Goal: Transaction & Acquisition: Purchase product/service

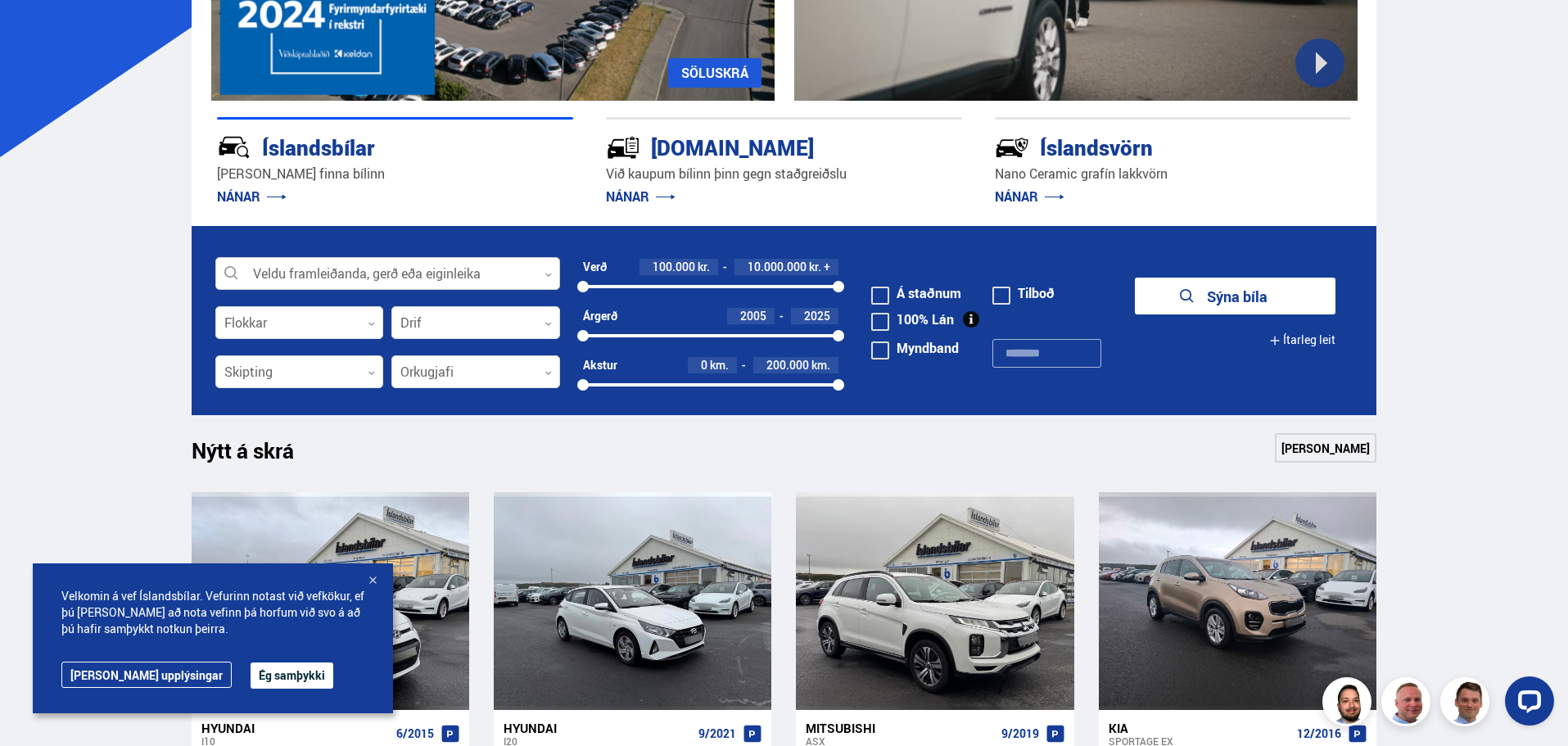
click at [541, 275] on div at bounding box center [388, 274] width 344 height 33
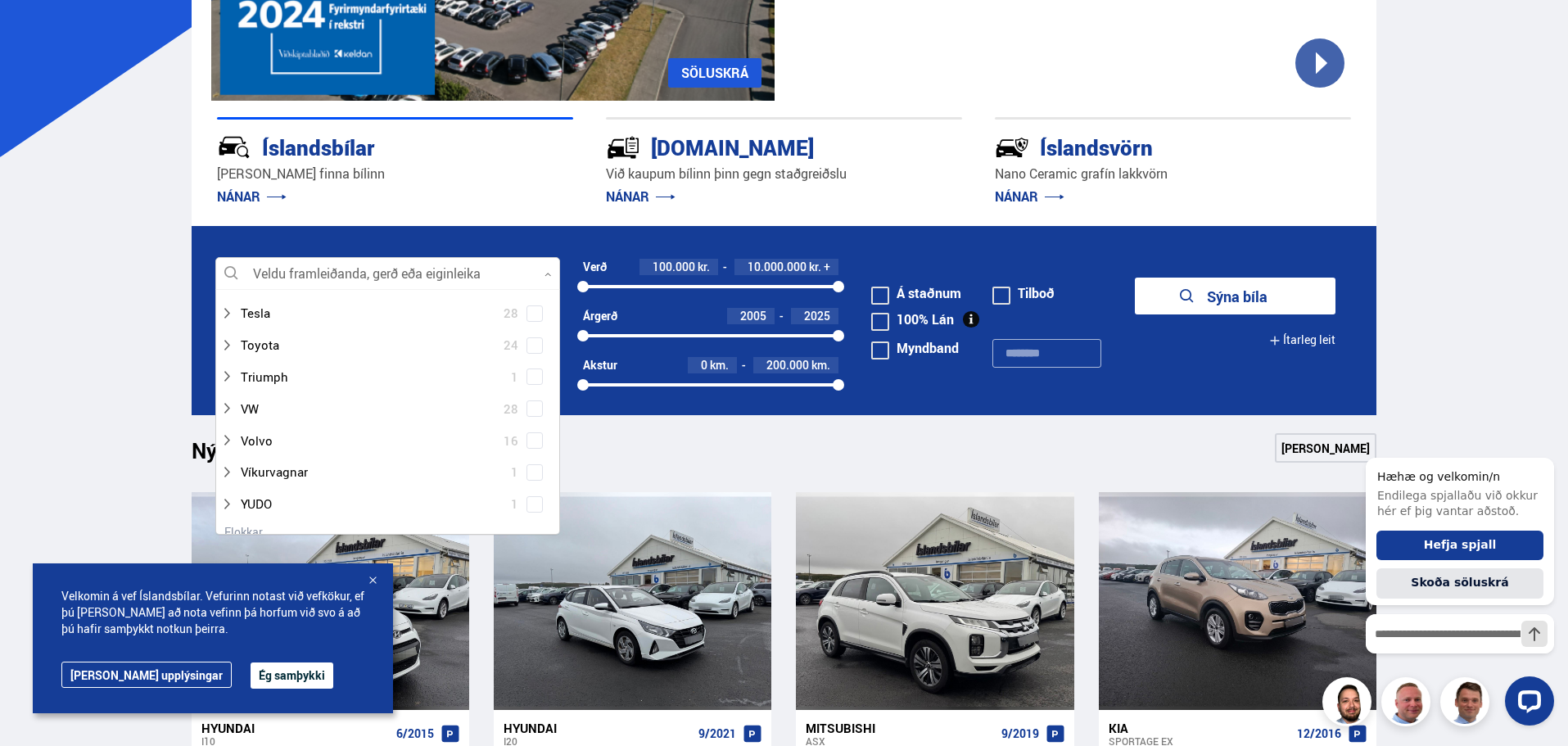
scroll to position [1228, 0]
click at [225, 311] on icon at bounding box center [227, 313] width 13 height 13
click at [526, 310] on span at bounding box center [534, 313] width 16 height 16
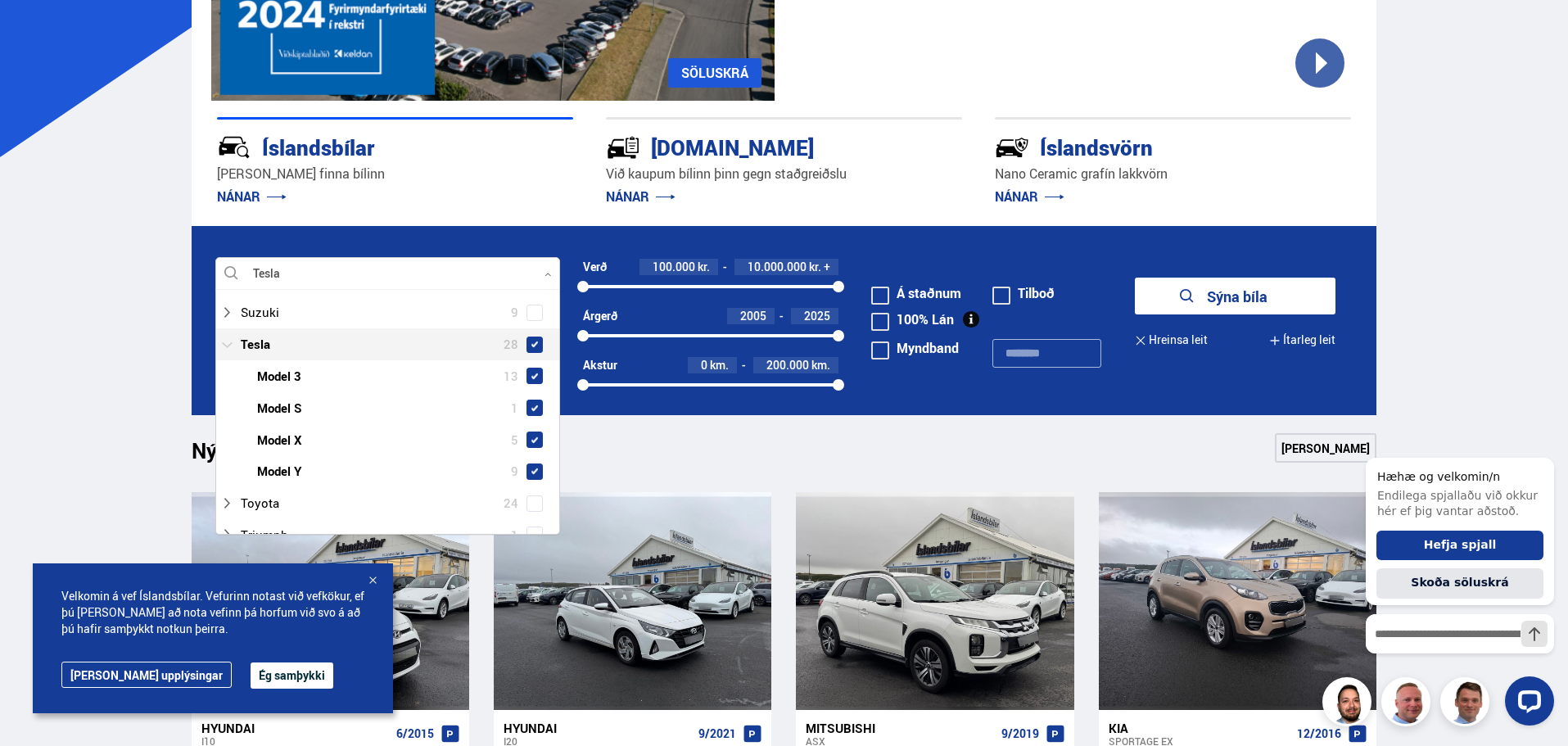
scroll to position [1260, 0]
click at [280, 439] on div at bounding box center [404, 440] width 302 height 24
click at [533, 313] on span at bounding box center [534, 314] width 7 height 7
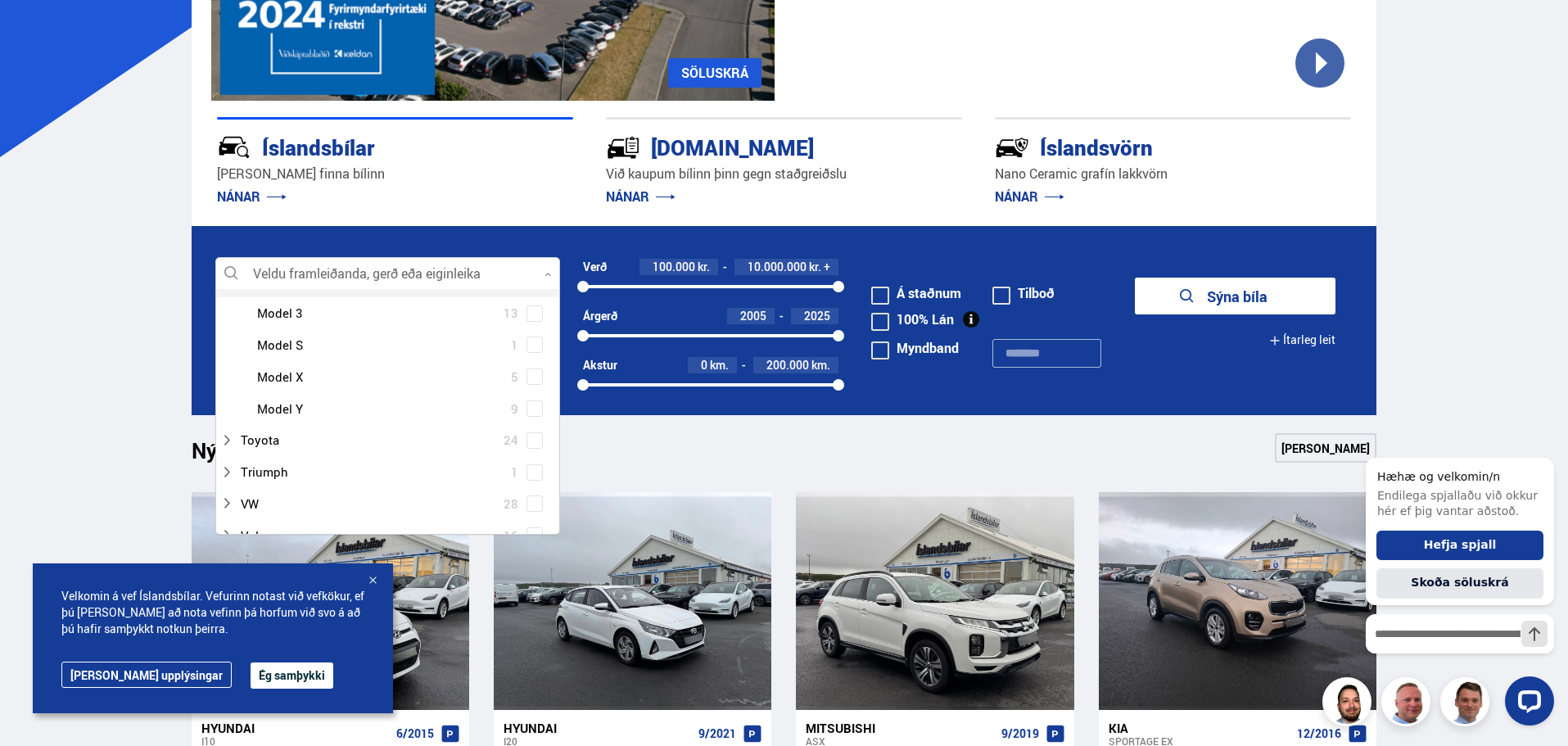
scroll to position [1228, 0]
click at [532, 447] on span at bounding box center [534, 439] width 16 height 16
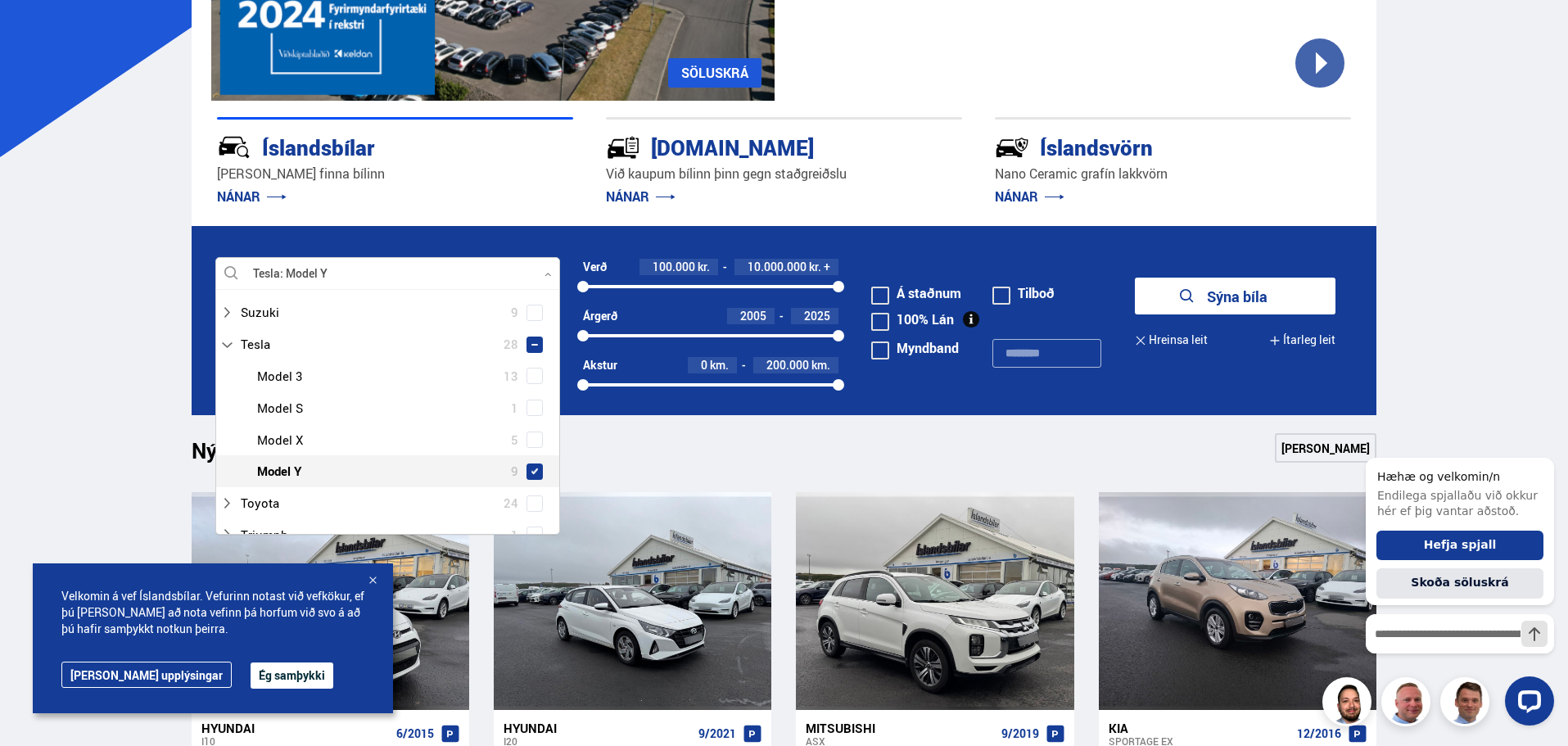
scroll to position [1260, 0]
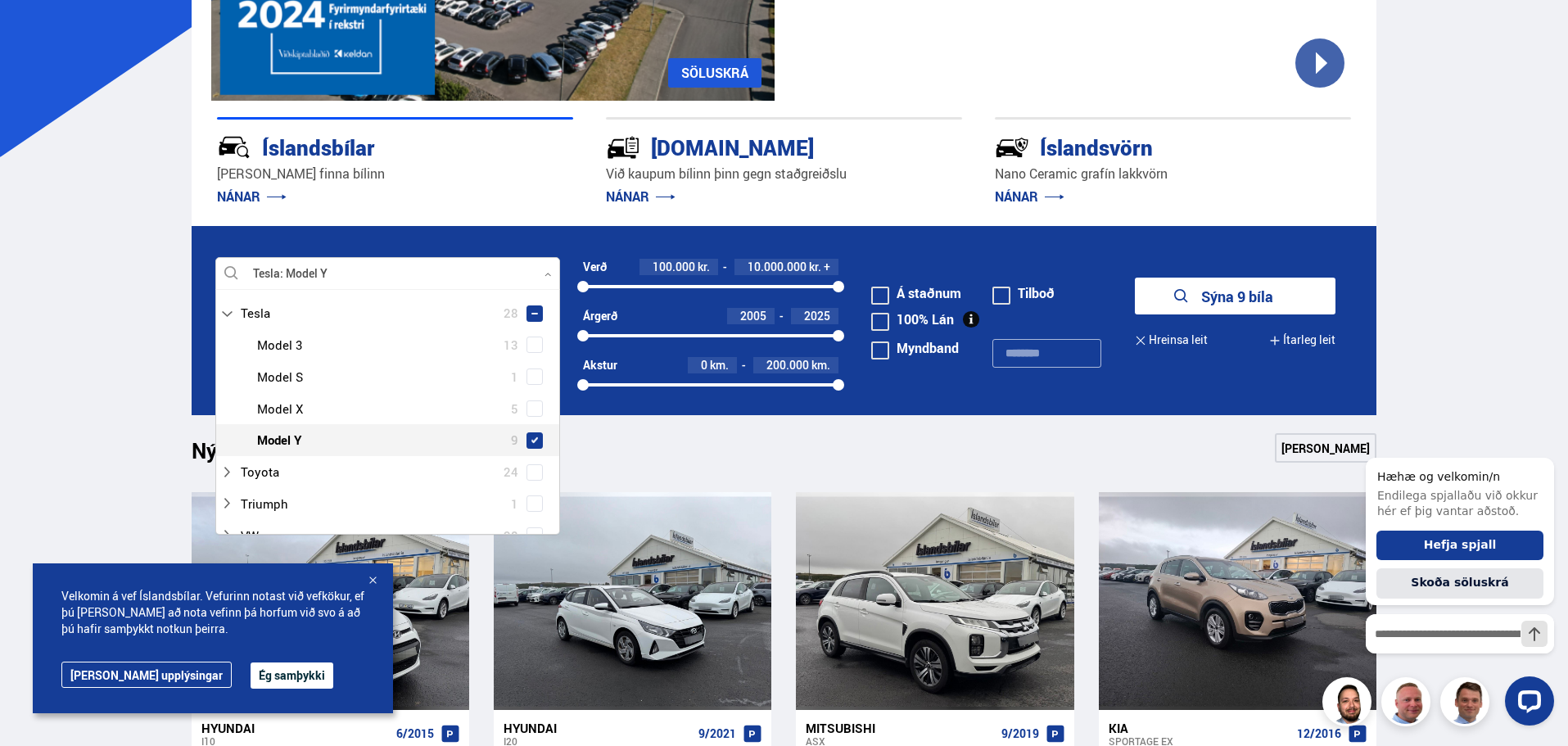
click at [1134, 277] on button "Sýna 9 bíla" at bounding box center [1234, 296] width 200 height 37
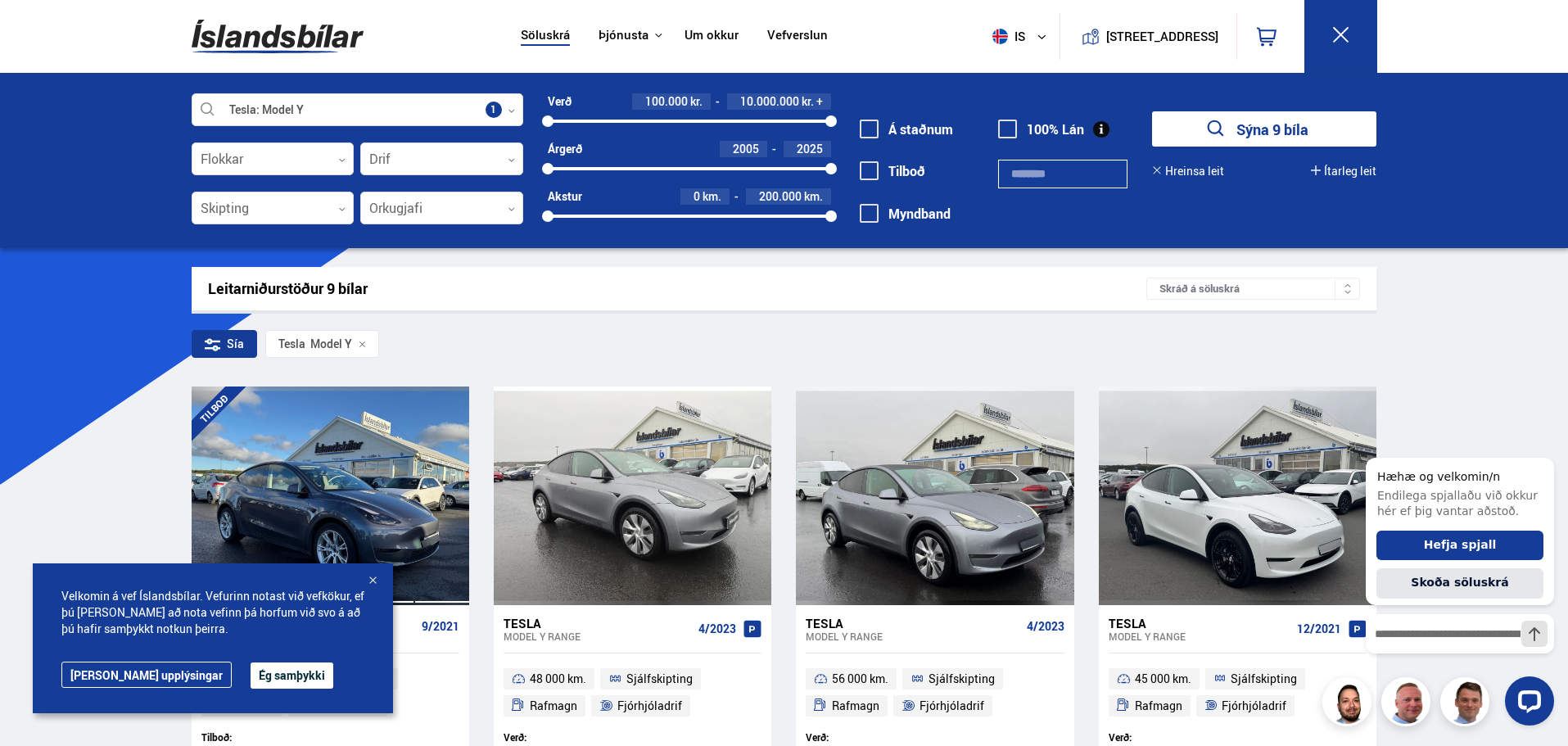
click at [371, 581] on div at bounding box center [372, 581] width 16 height 16
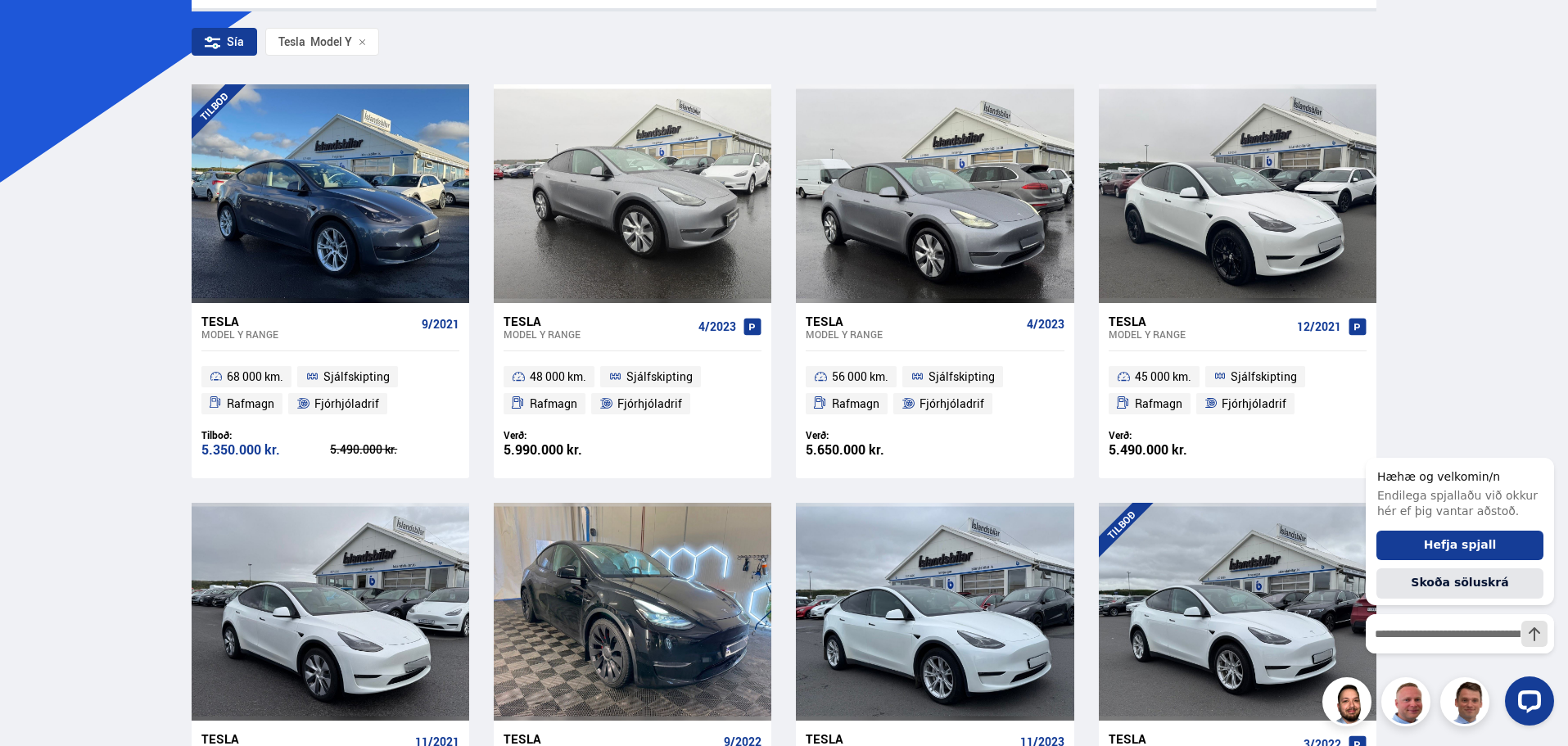
scroll to position [245, 0]
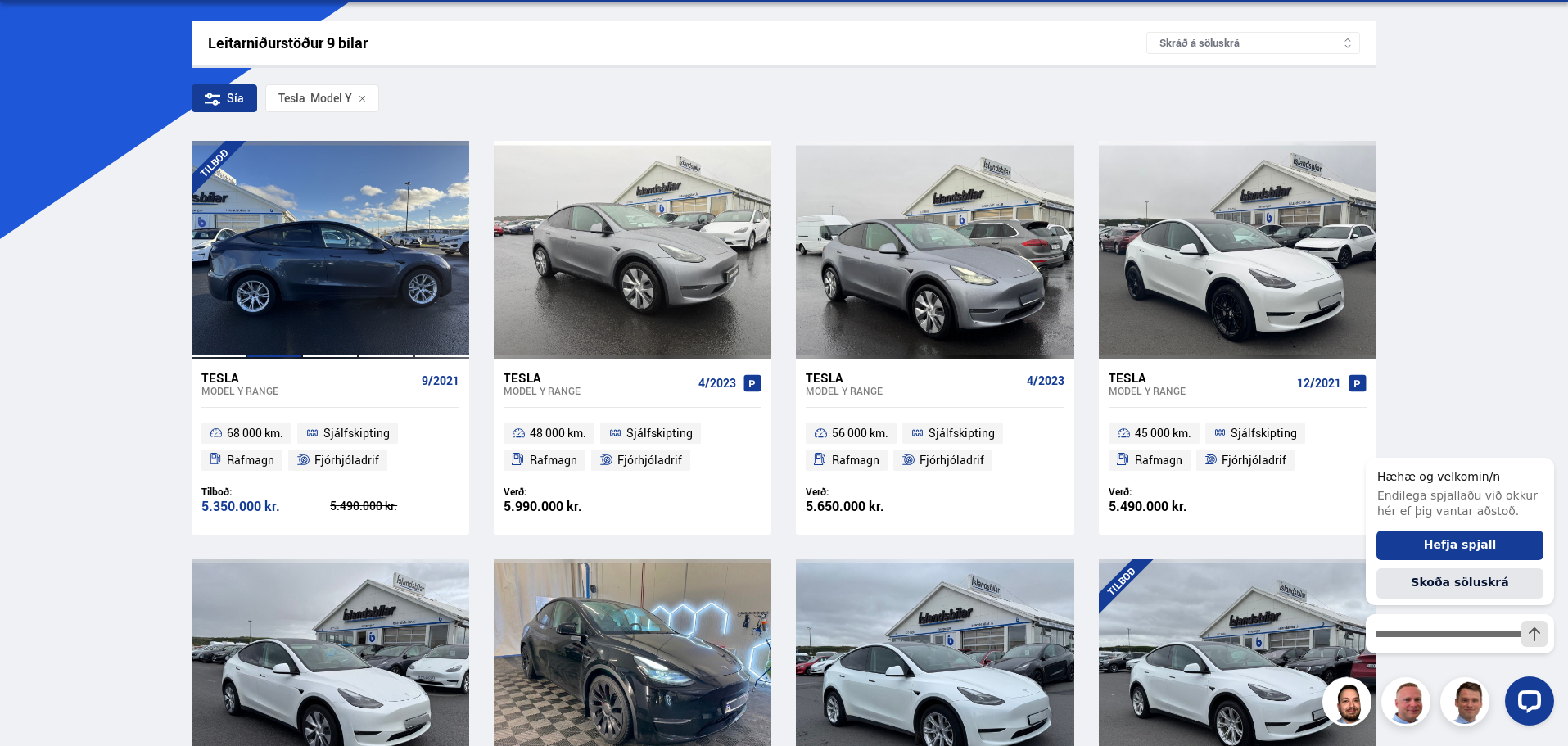
click at [295, 294] on div at bounding box center [274, 249] width 56 height 218
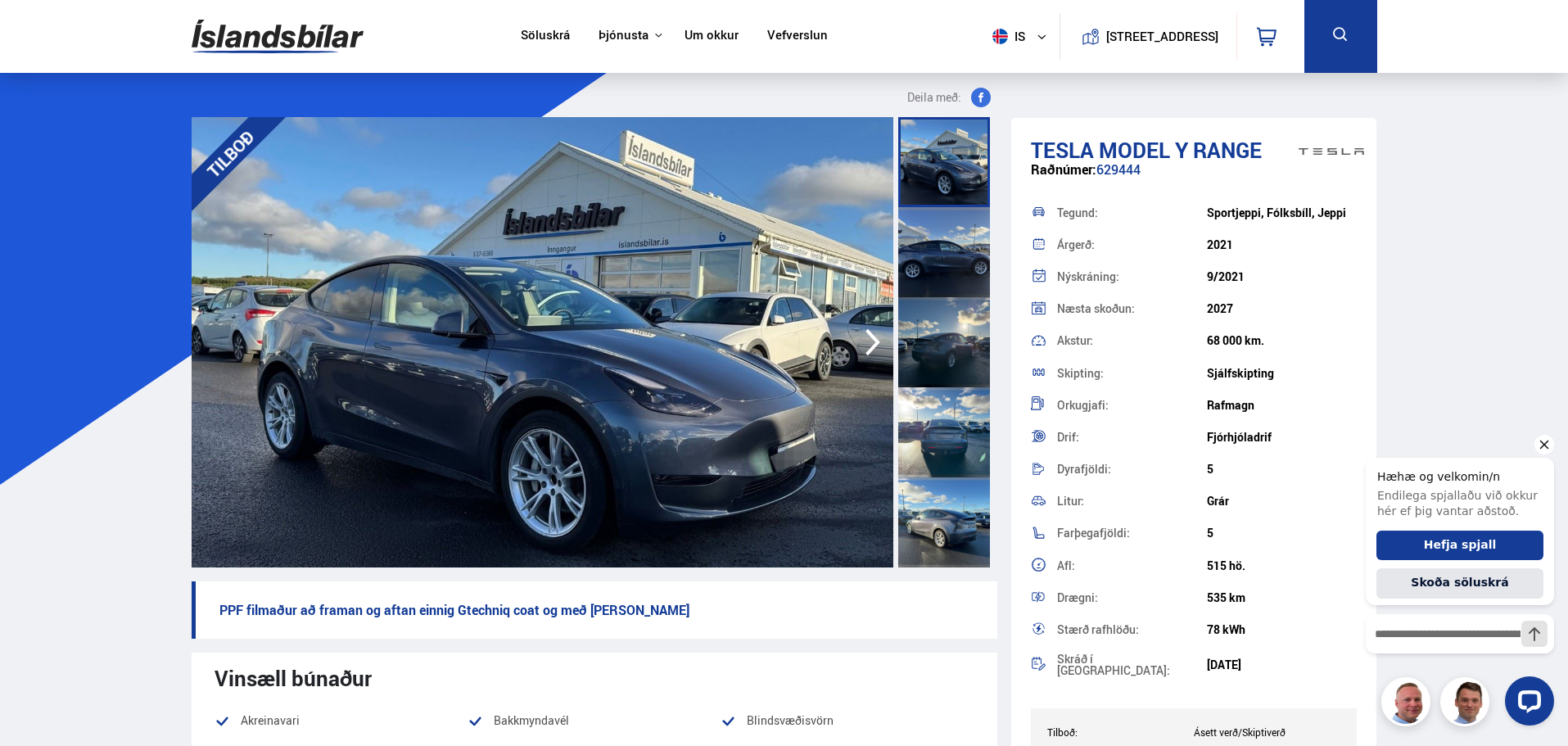
click at [1546, 440] on icon "Hide greeting" at bounding box center [1544, 445] width 19 height 19
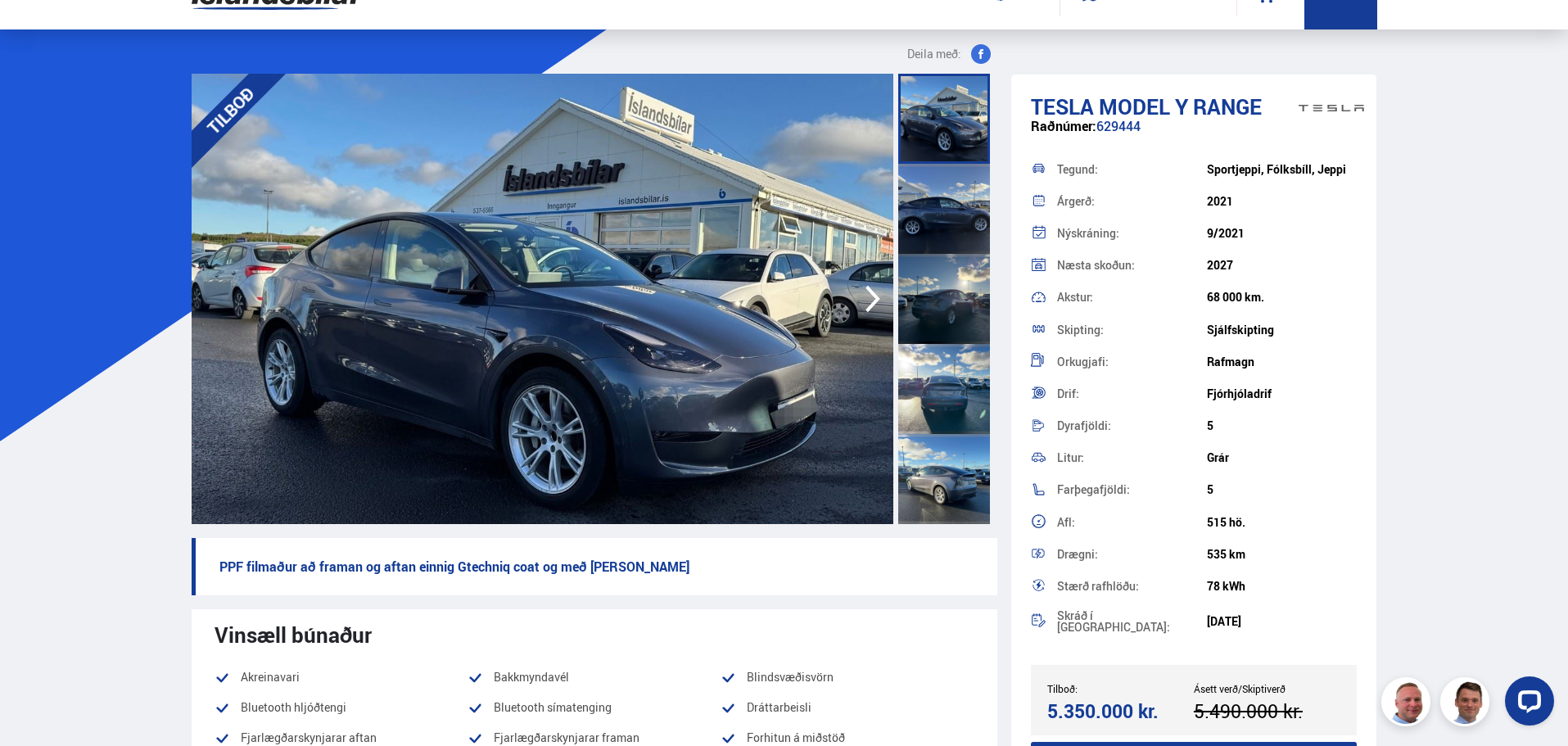
scroll to position [82, 0]
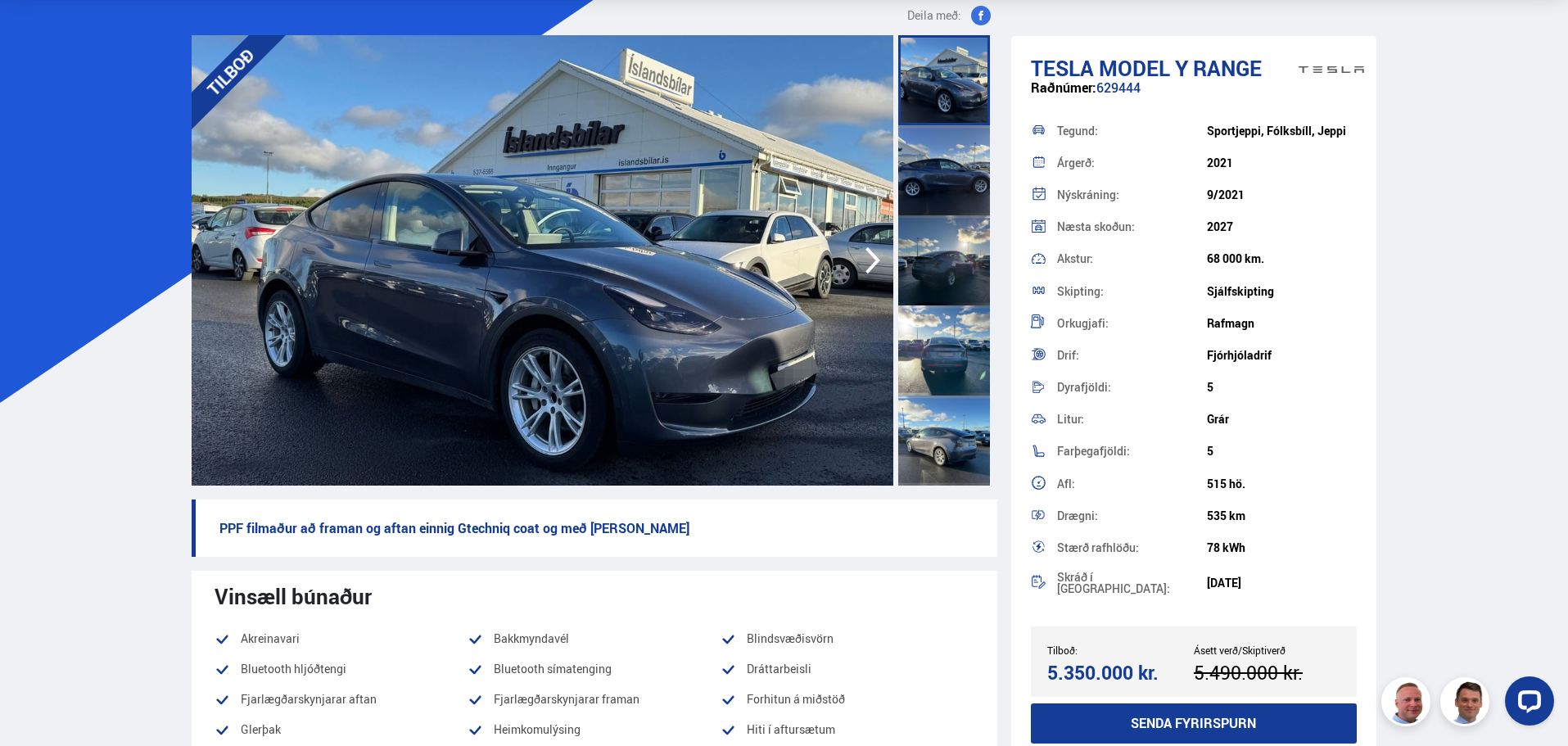
click at [942, 365] on div at bounding box center [943, 350] width 91 height 90
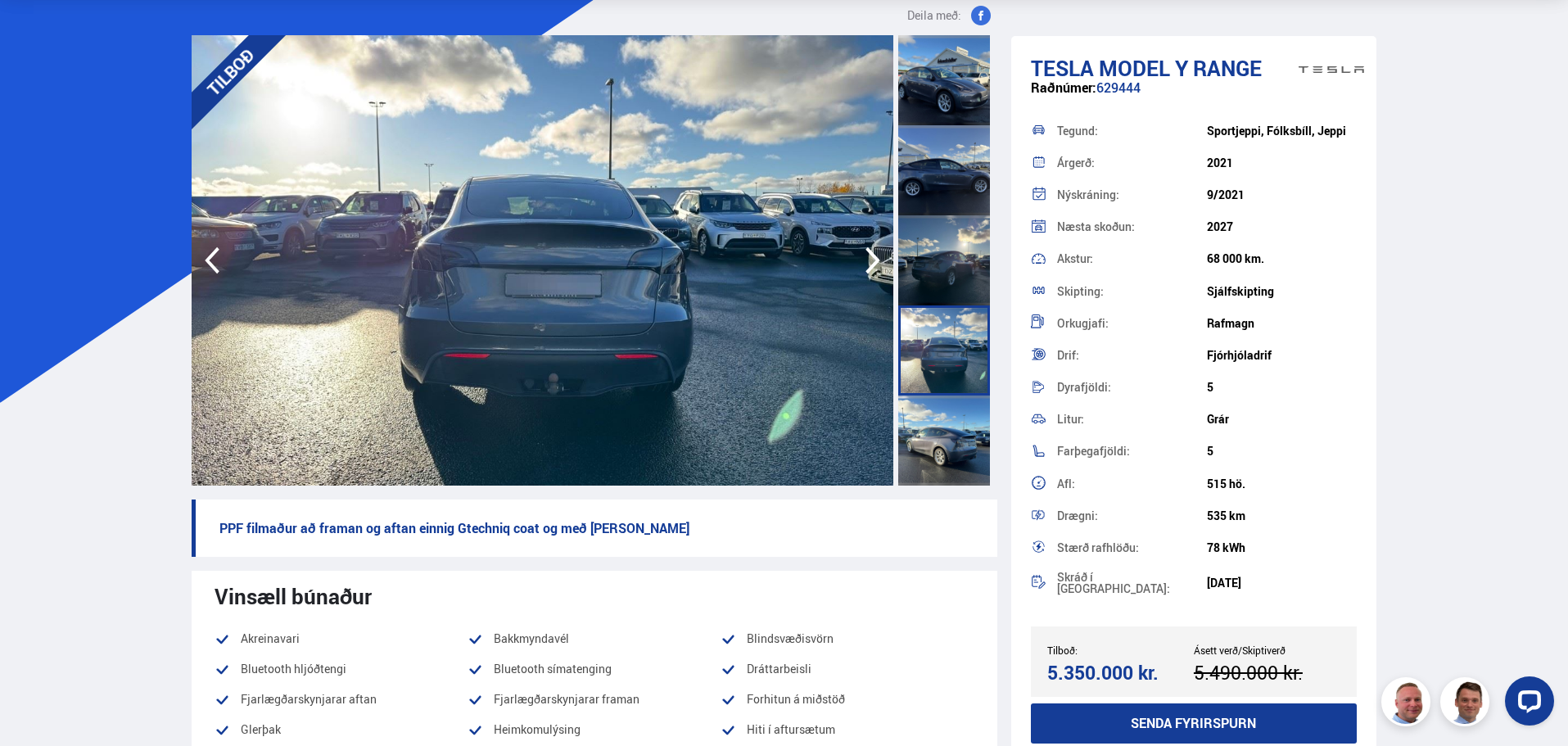
click at [948, 270] on div at bounding box center [943, 261] width 91 height 90
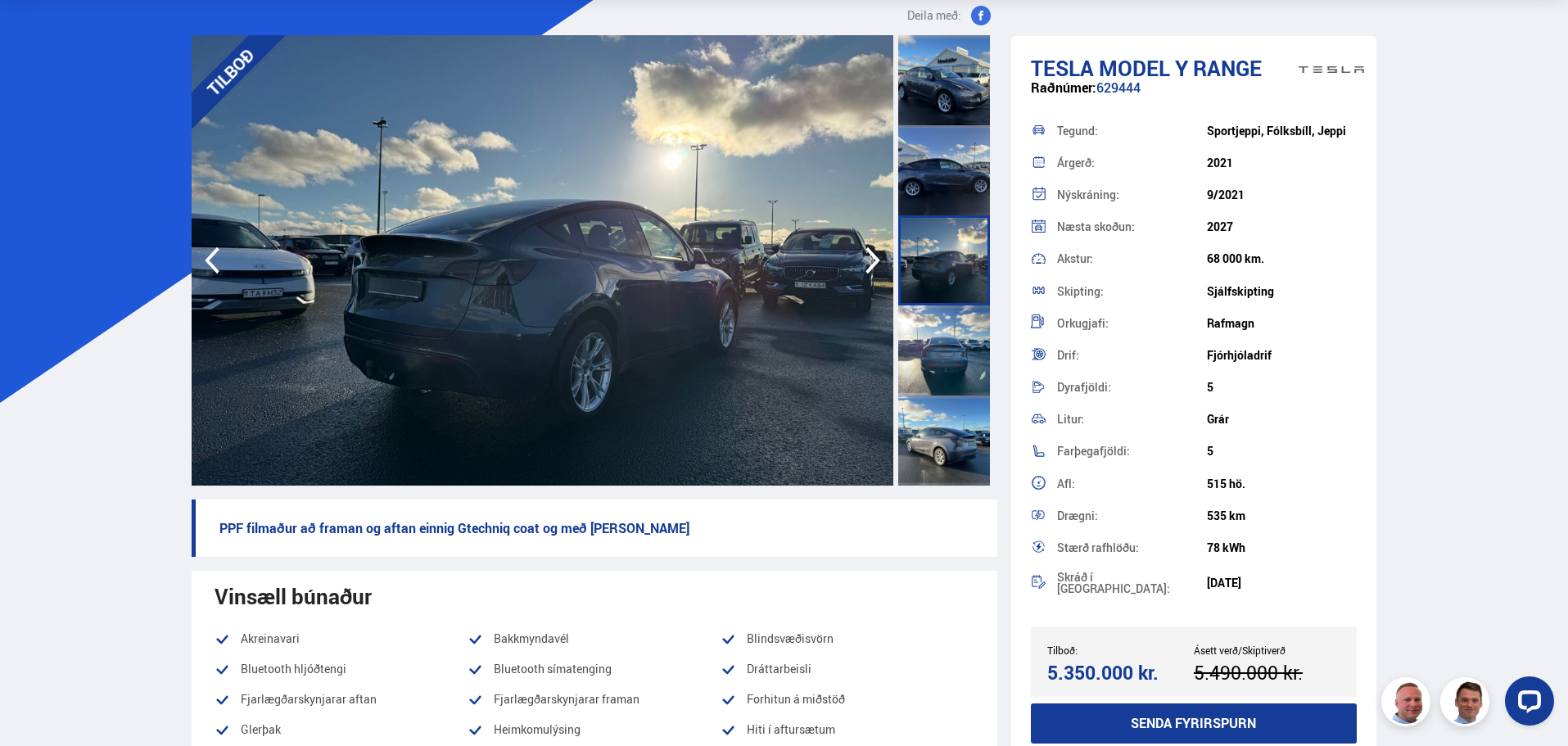
click at [941, 165] on div at bounding box center [943, 170] width 91 height 90
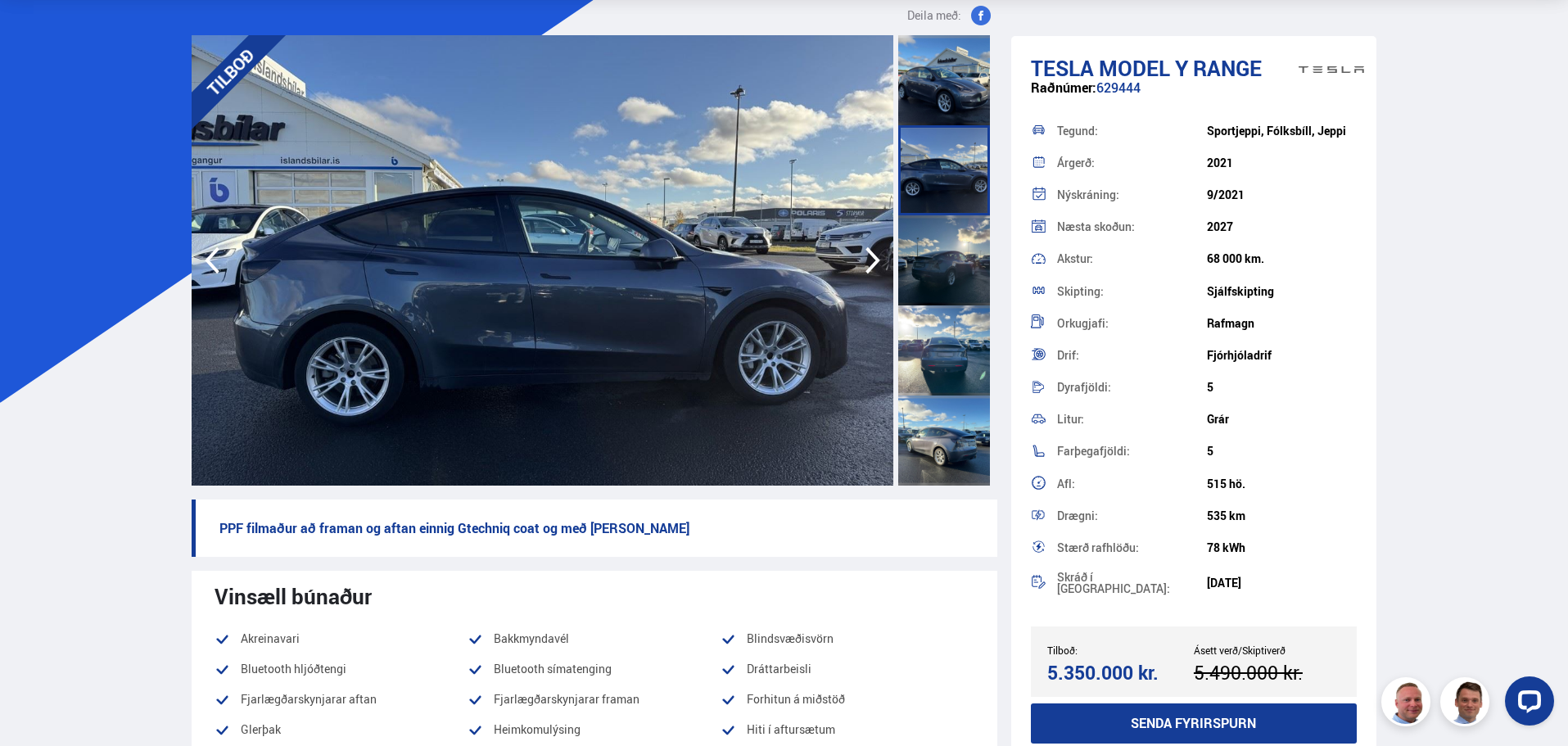
click at [948, 102] on div at bounding box center [943, 81] width 91 height 90
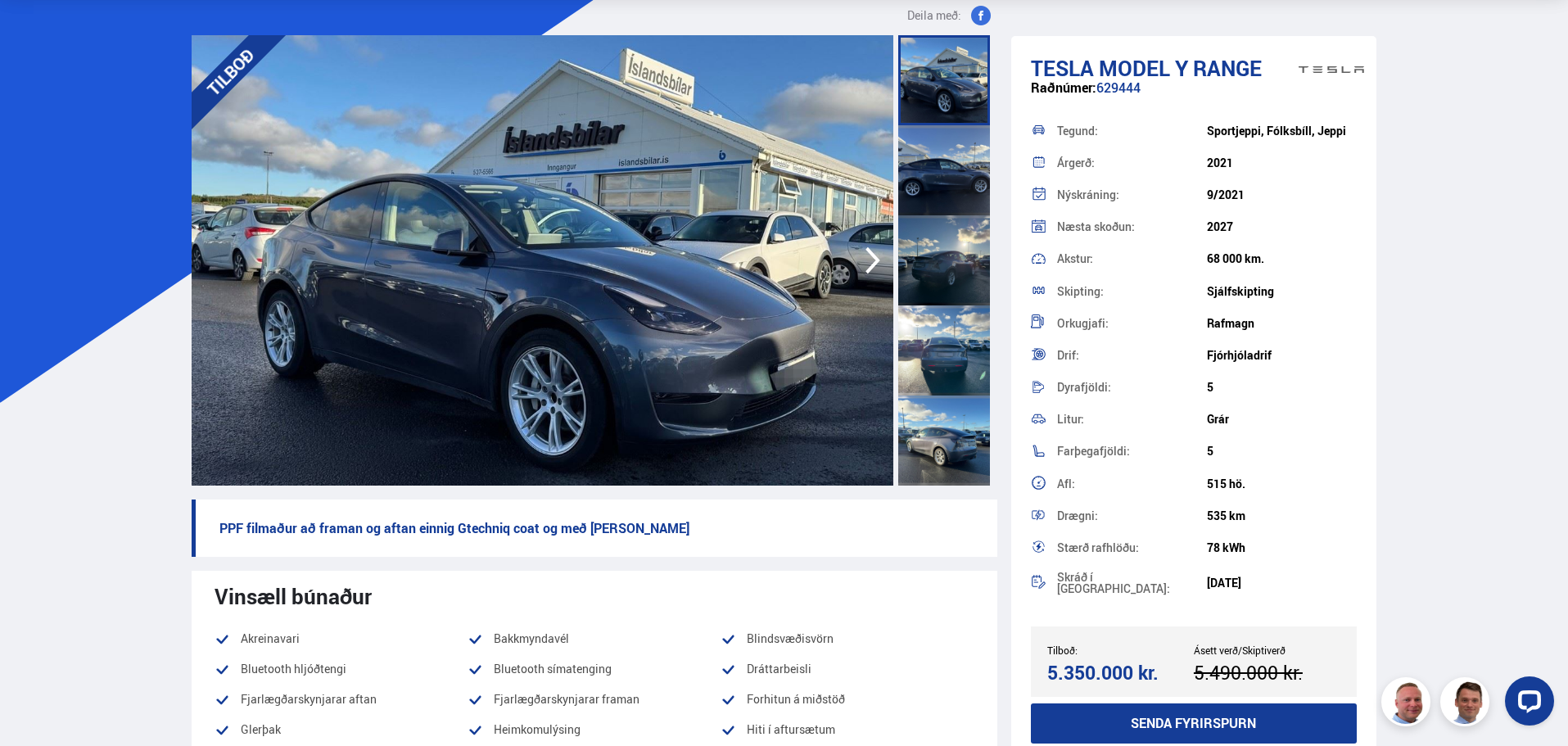
click at [955, 448] on div at bounding box center [943, 441] width 91 height 90
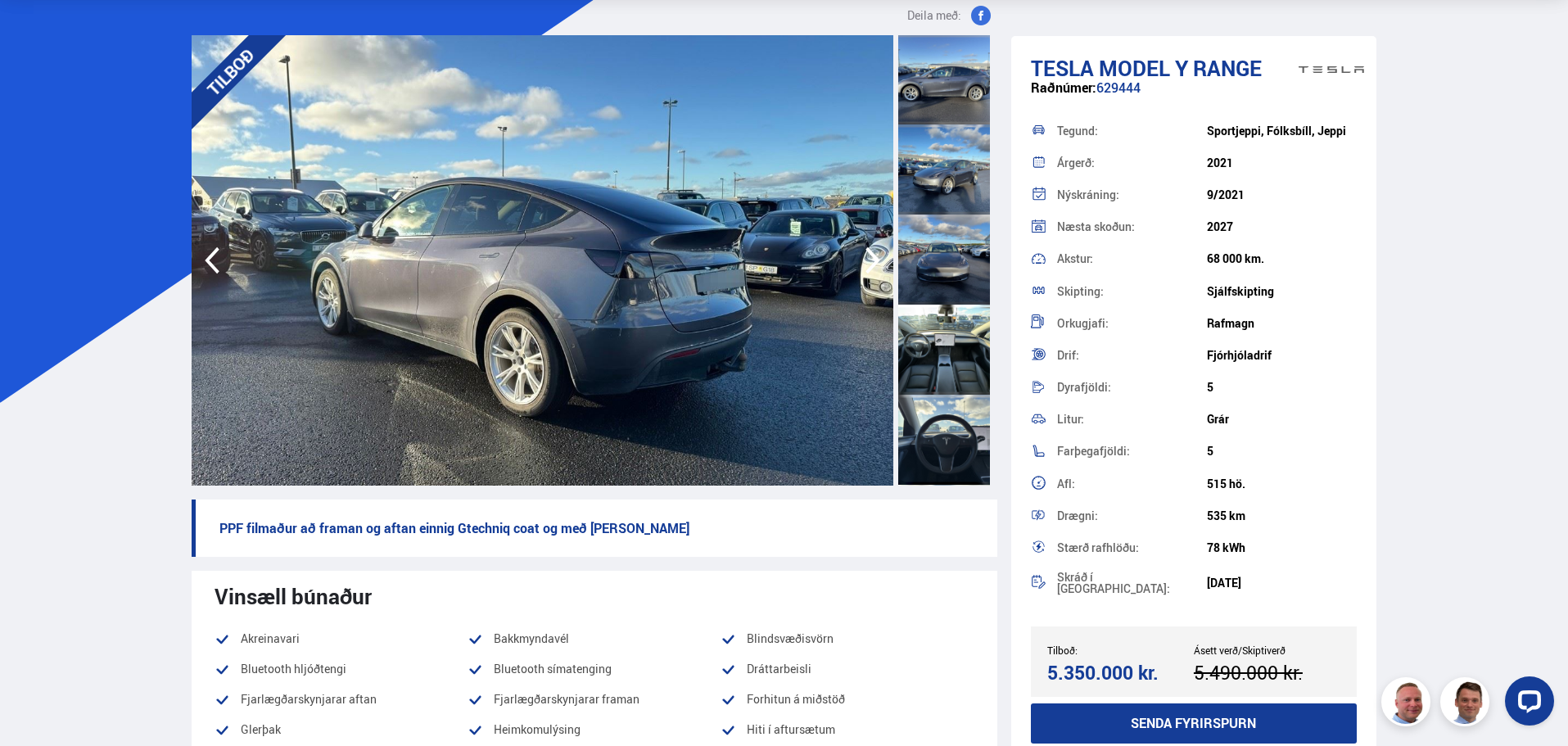
scroll to position [492, 0]
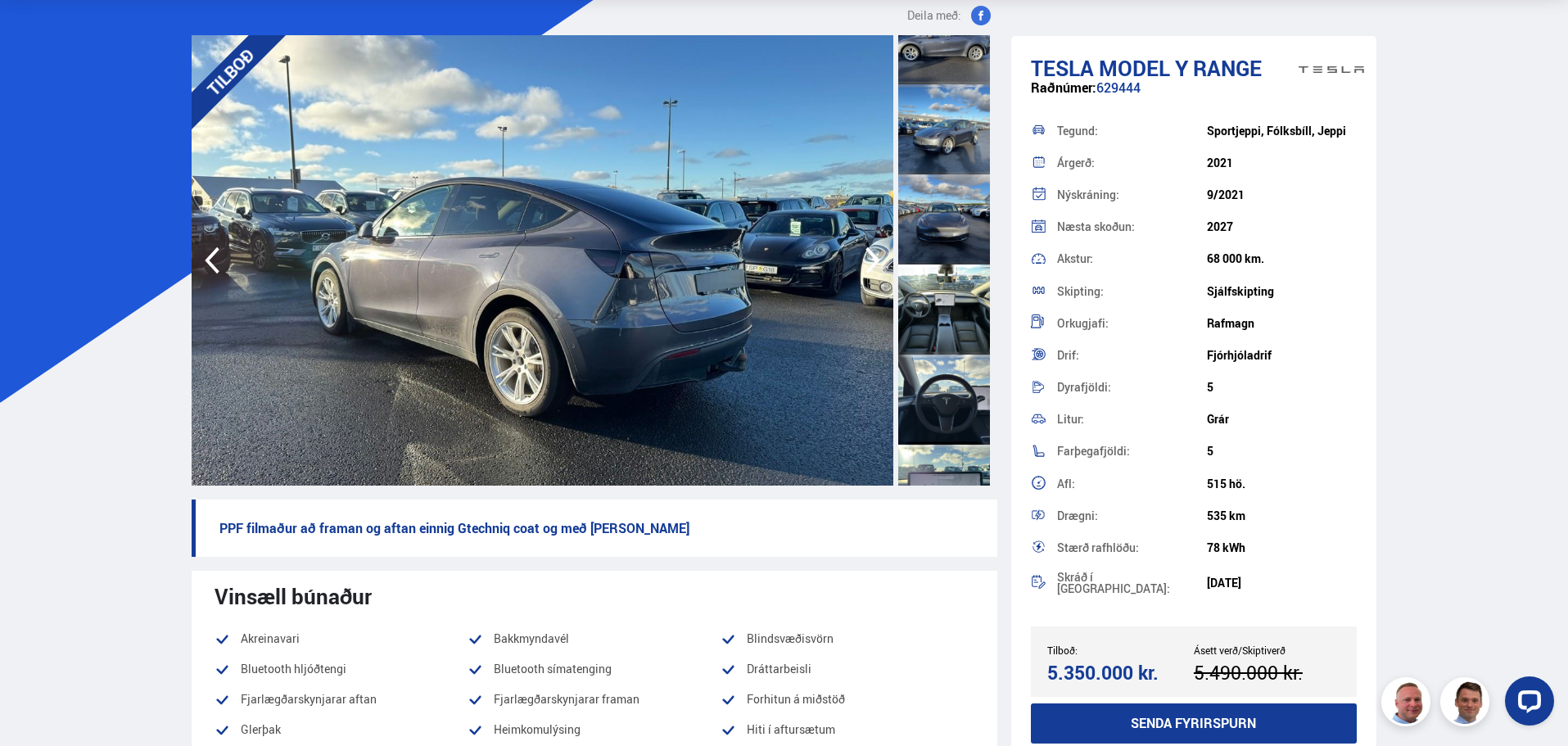
click at [936, 313] on div at bounding box center [943, 310] width 91 height 90
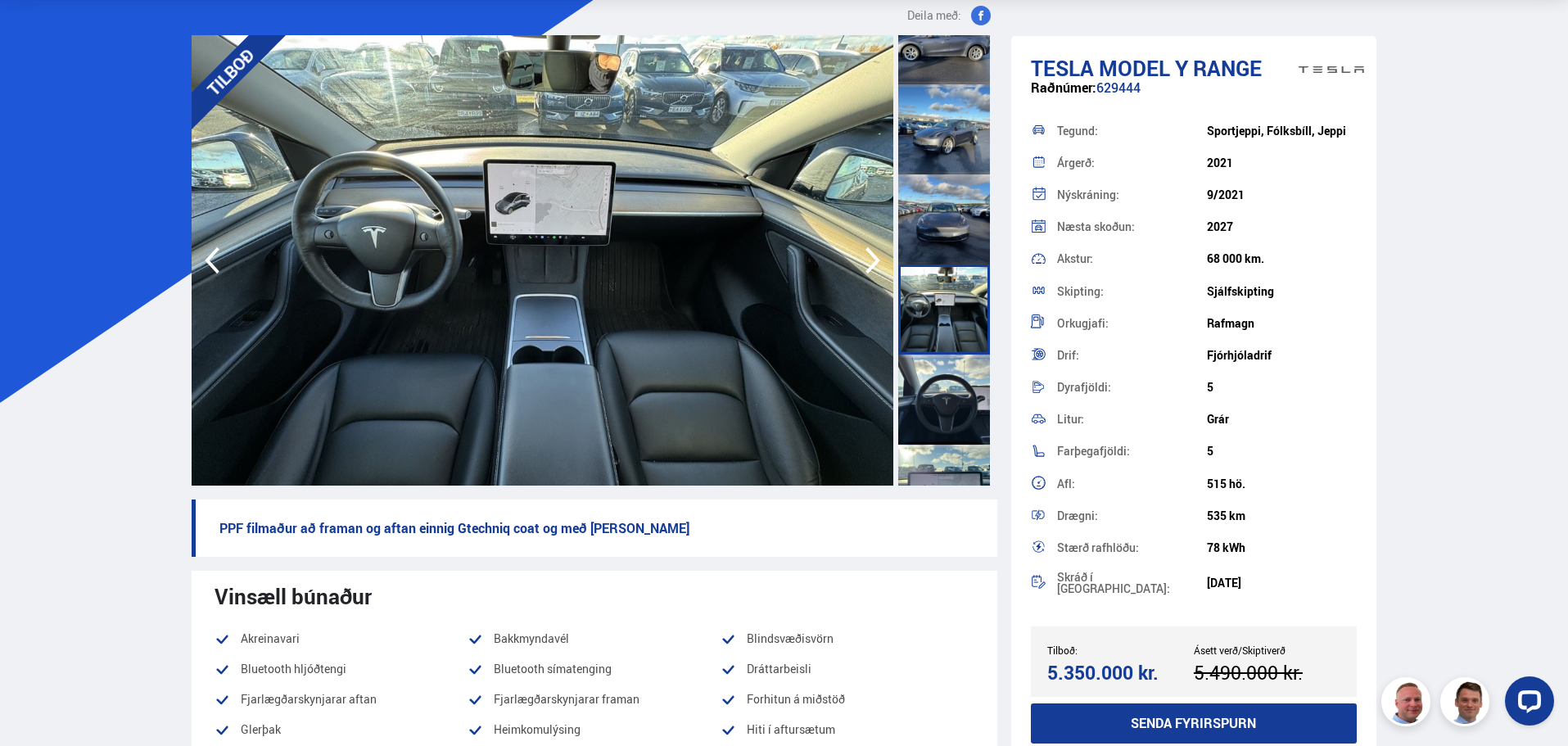
click at [958, 384] on div at bounding box center [943, 399] width 91 height 90
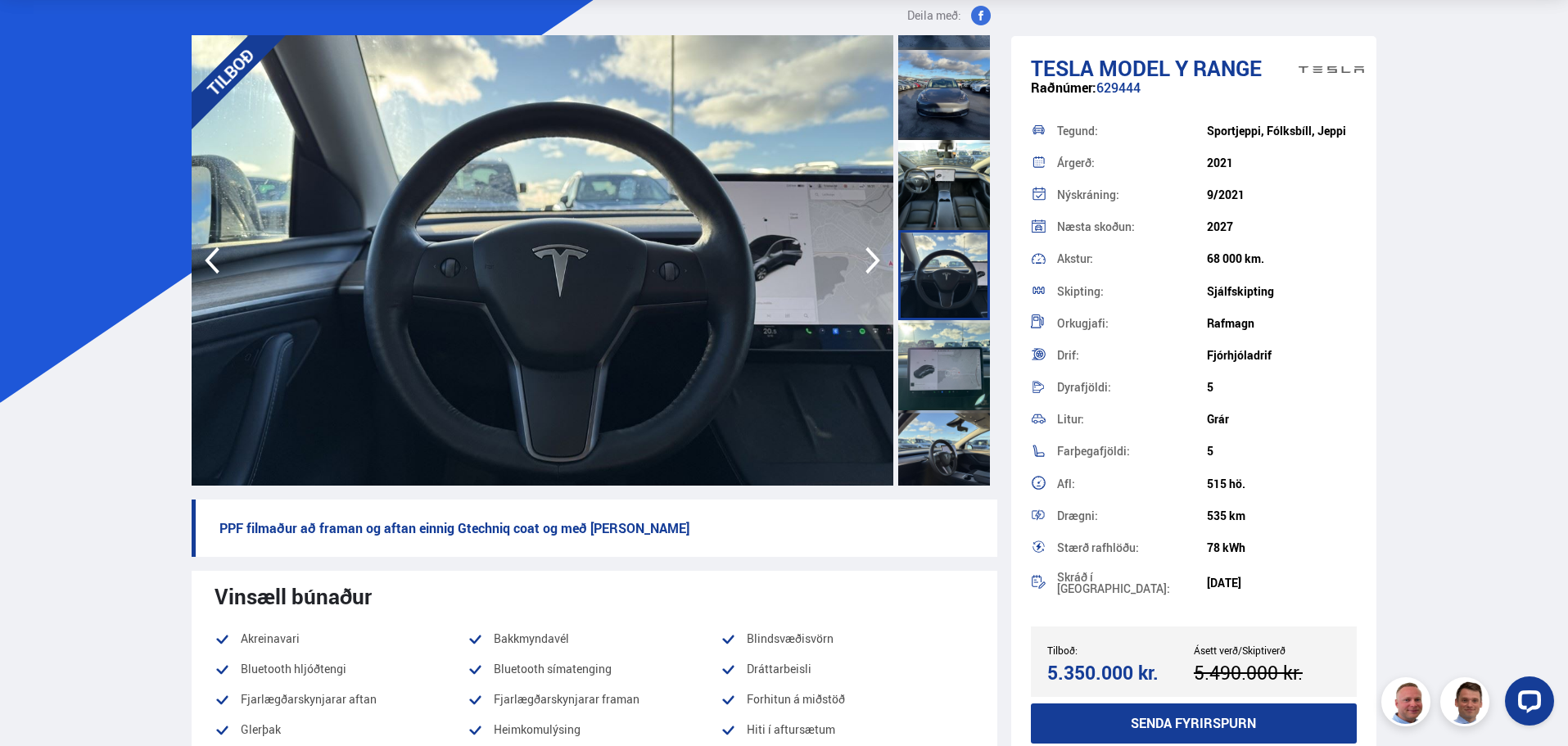
scroll to position [656, 0]
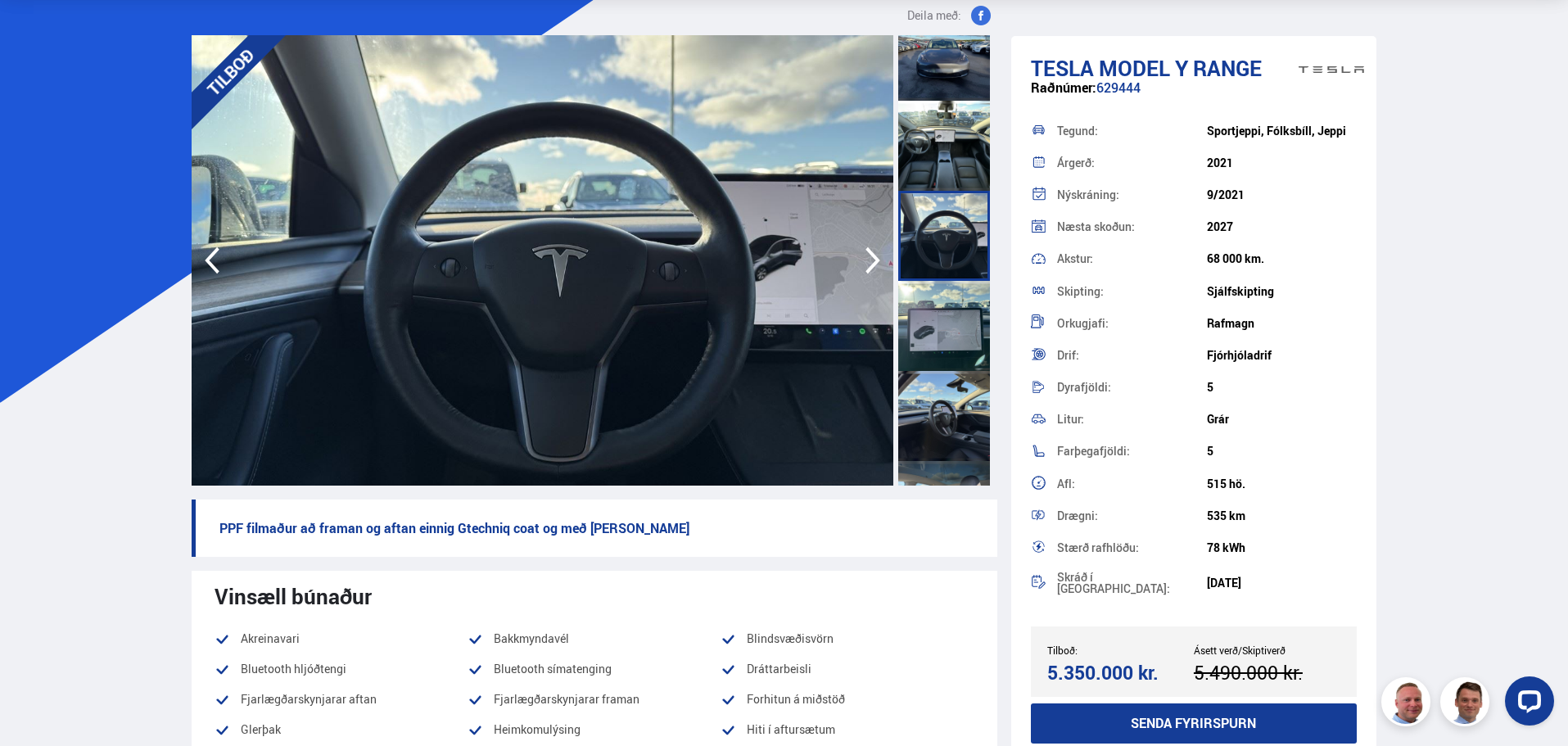
click at [935, 339] on div at bounding box center [943, 326] width 91 height 90
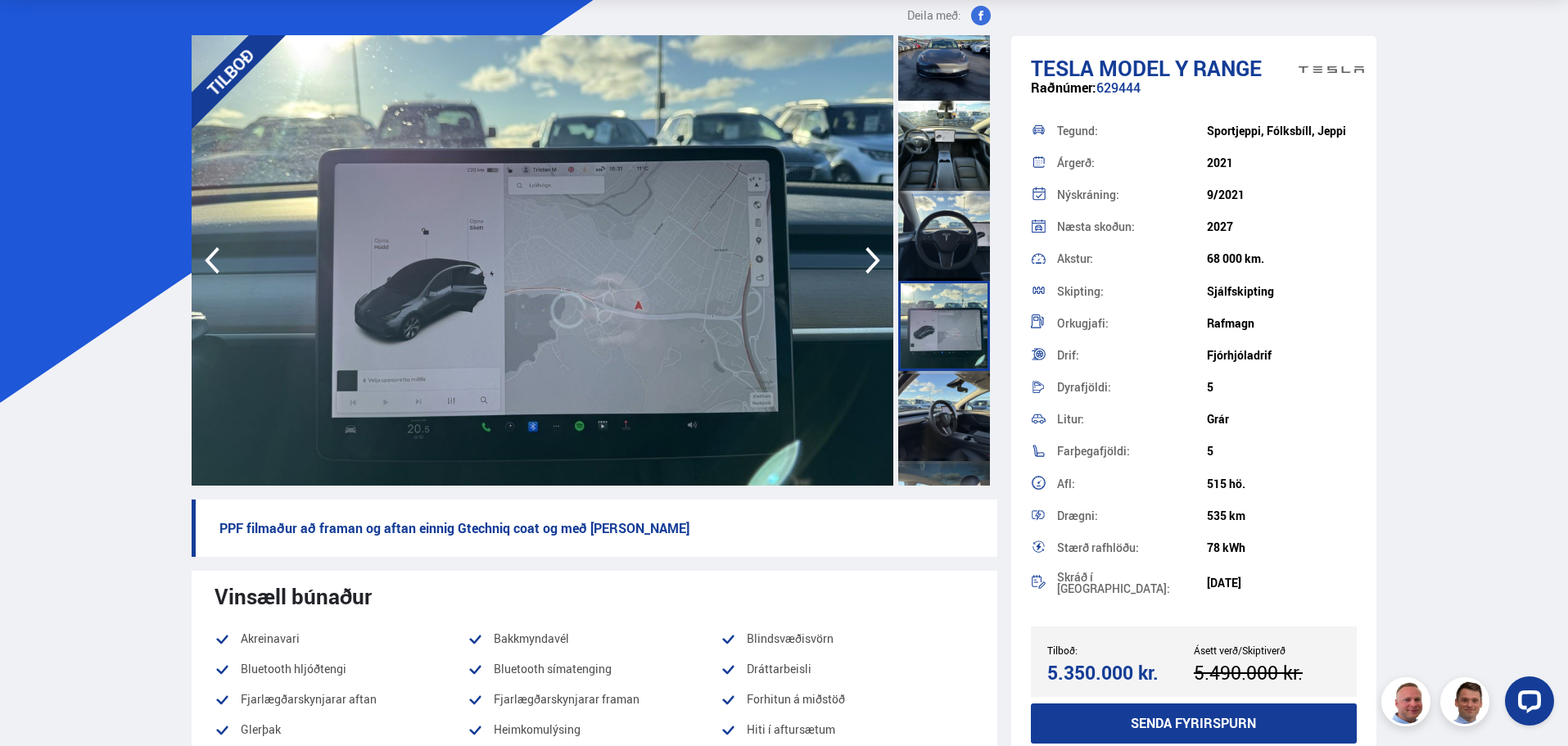
click at [935, 399] on div at bounding box center [943, 416] width 91 height 90
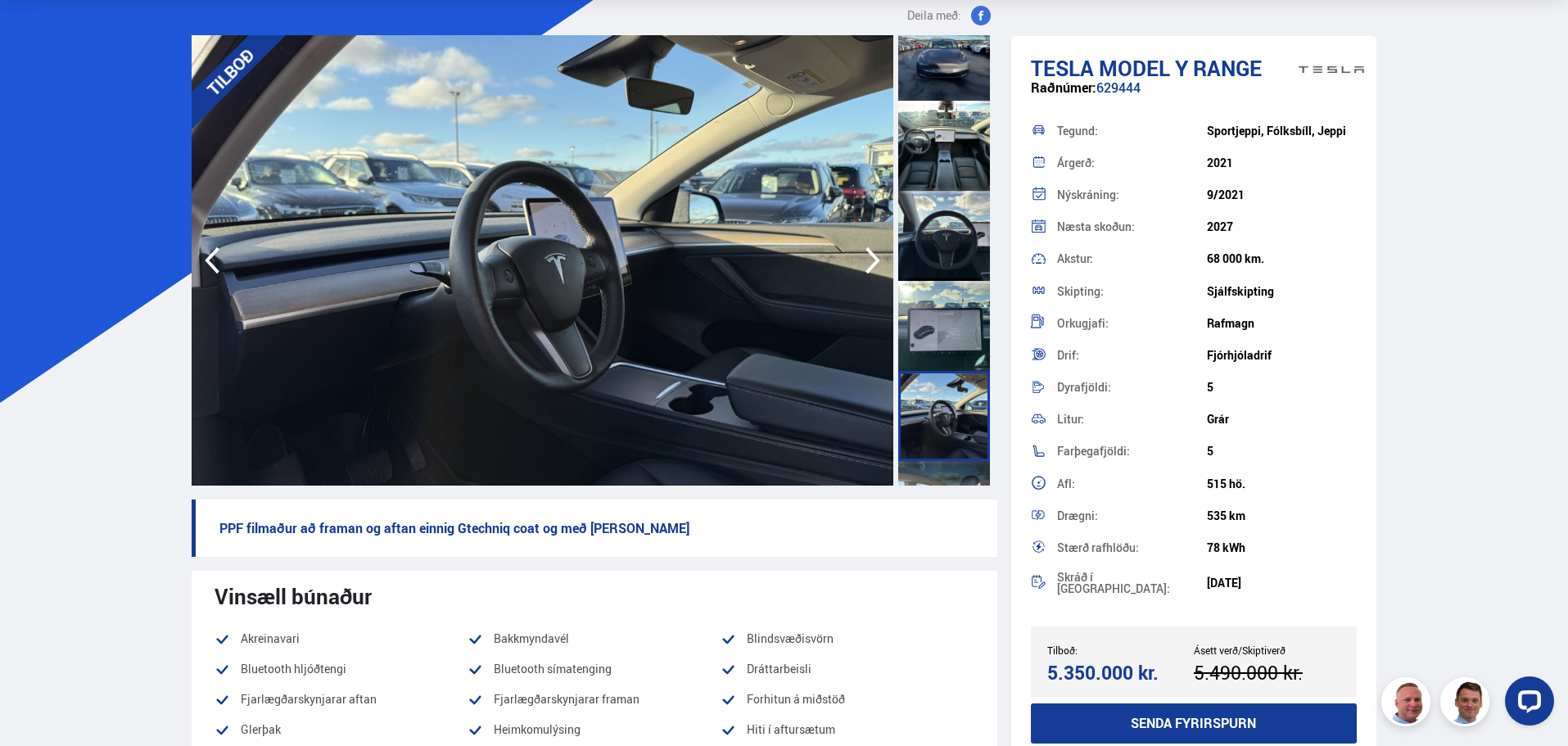
scroll to position [737, 0]
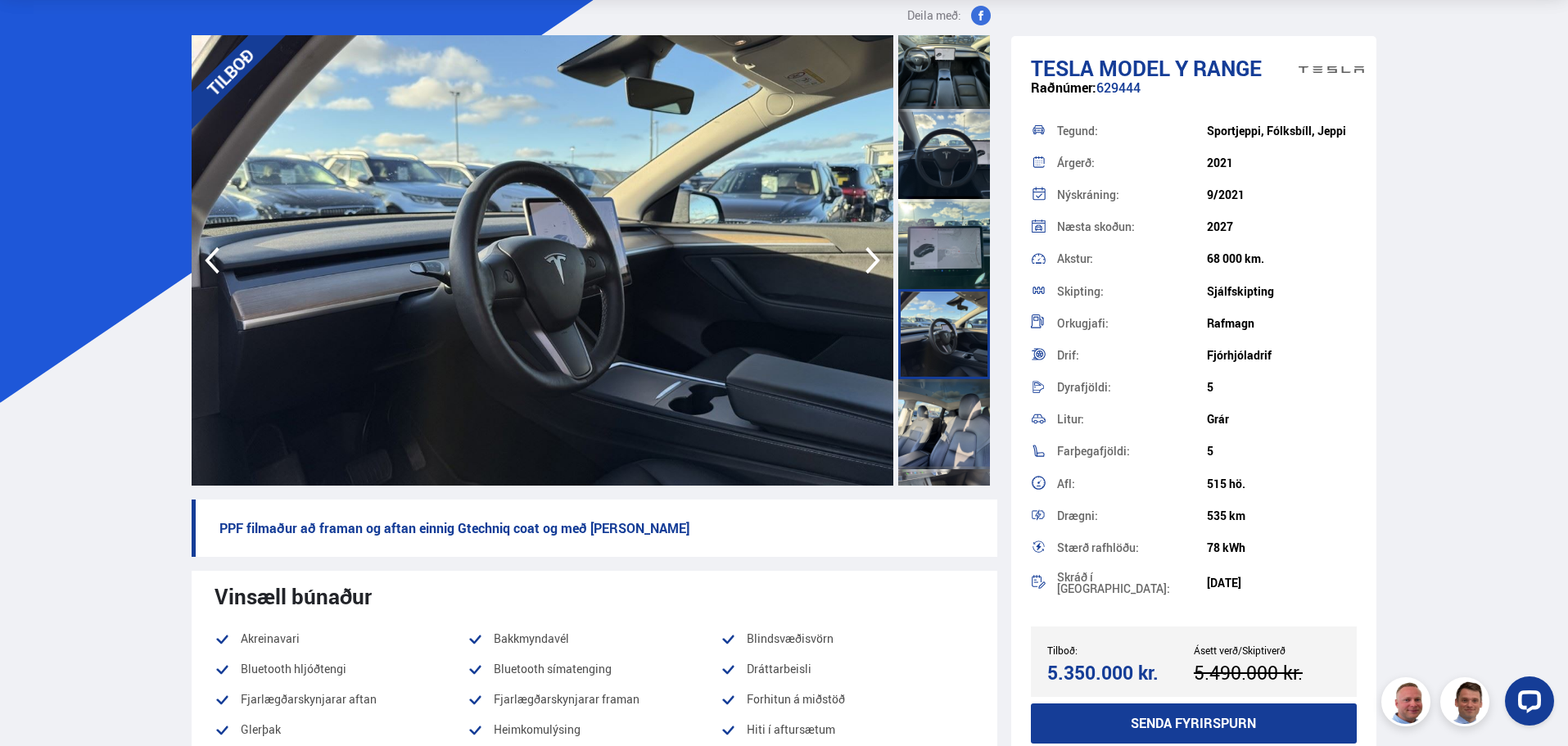
click at [940, 343] on div at bounding box center [943, 334] width 91 height 90
click at [942, 406] on div at bounding box center [943, 424] width 91 height 90
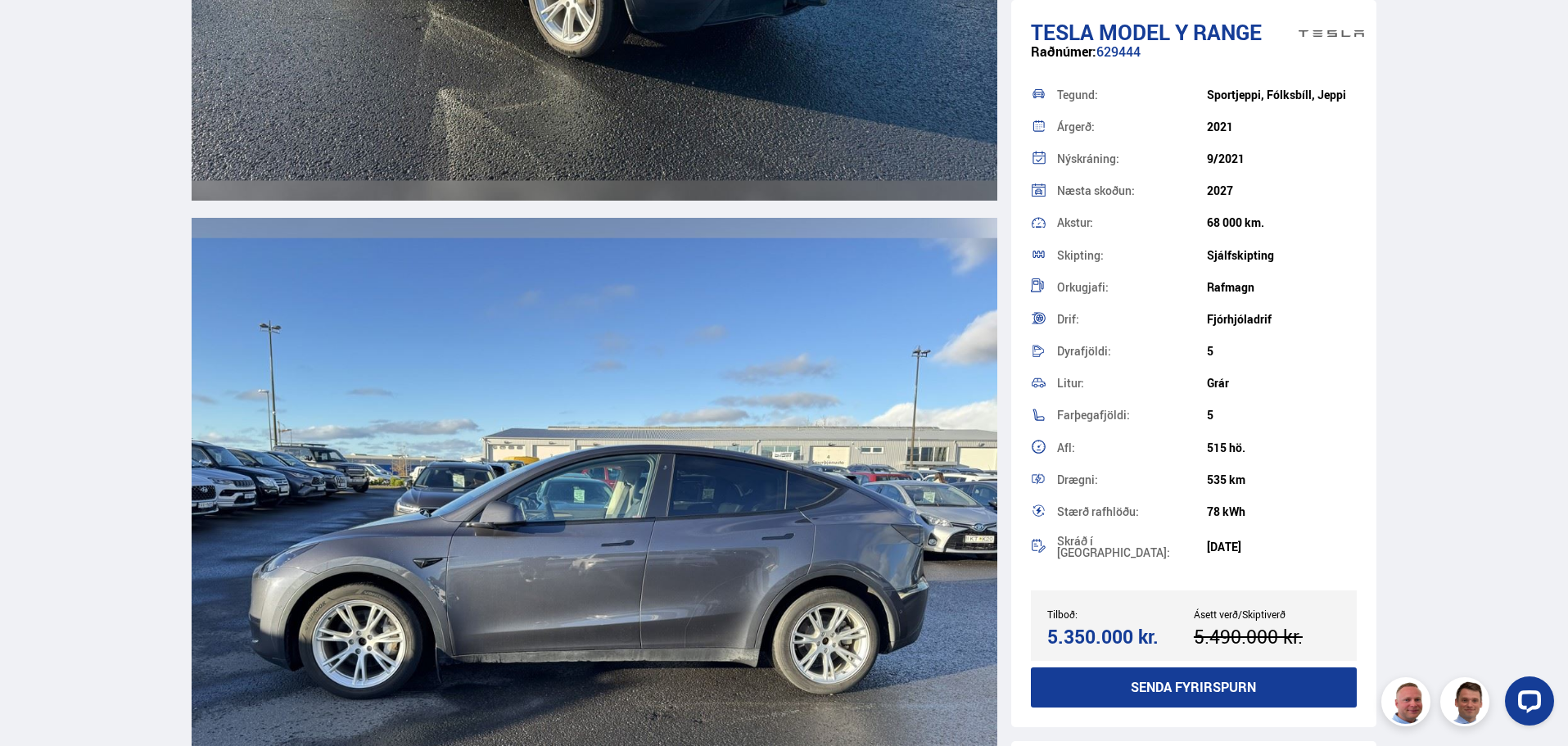
scroll to position [5406, 0]
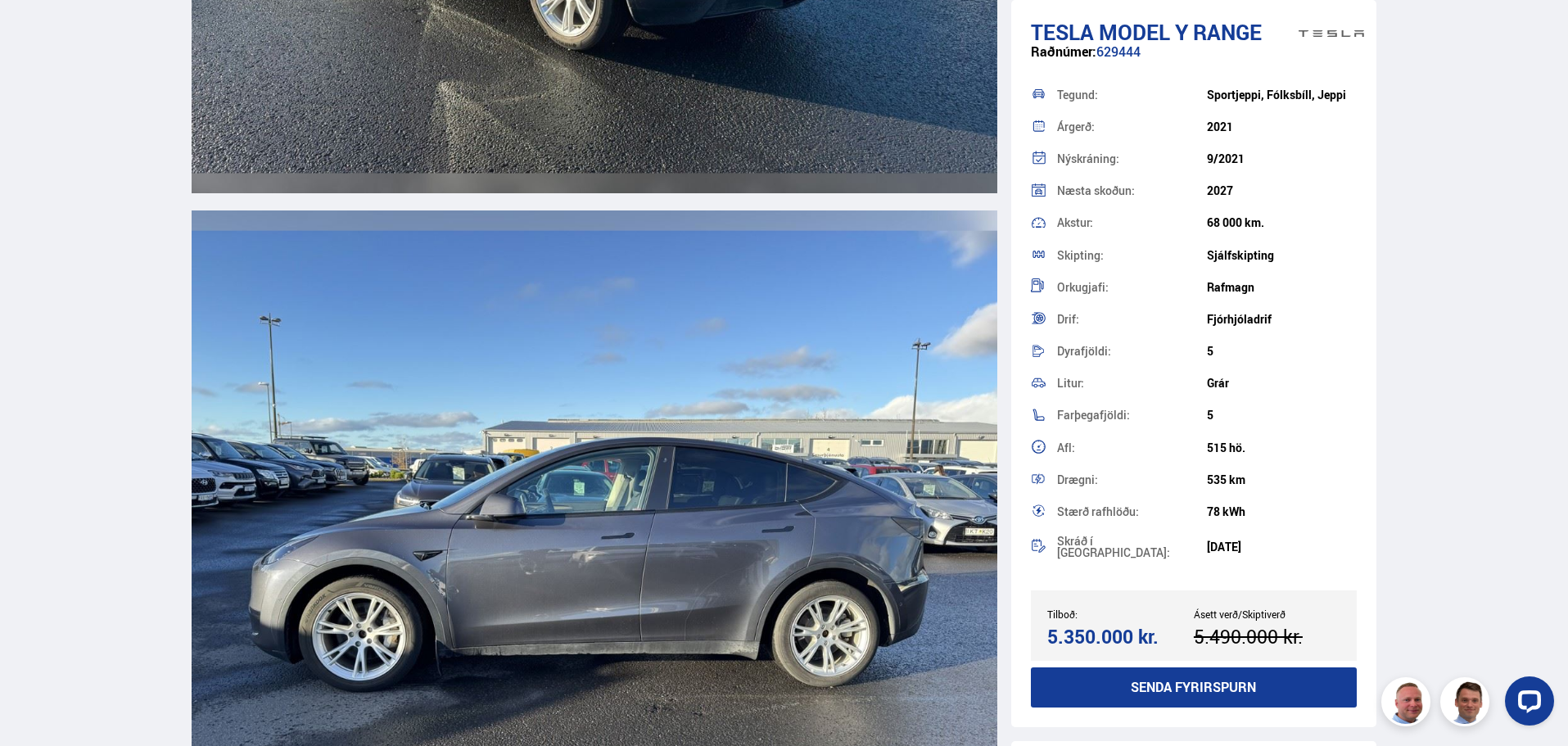
click at [582, 518] on img at bounding box center [594, 533] width 805 height 645
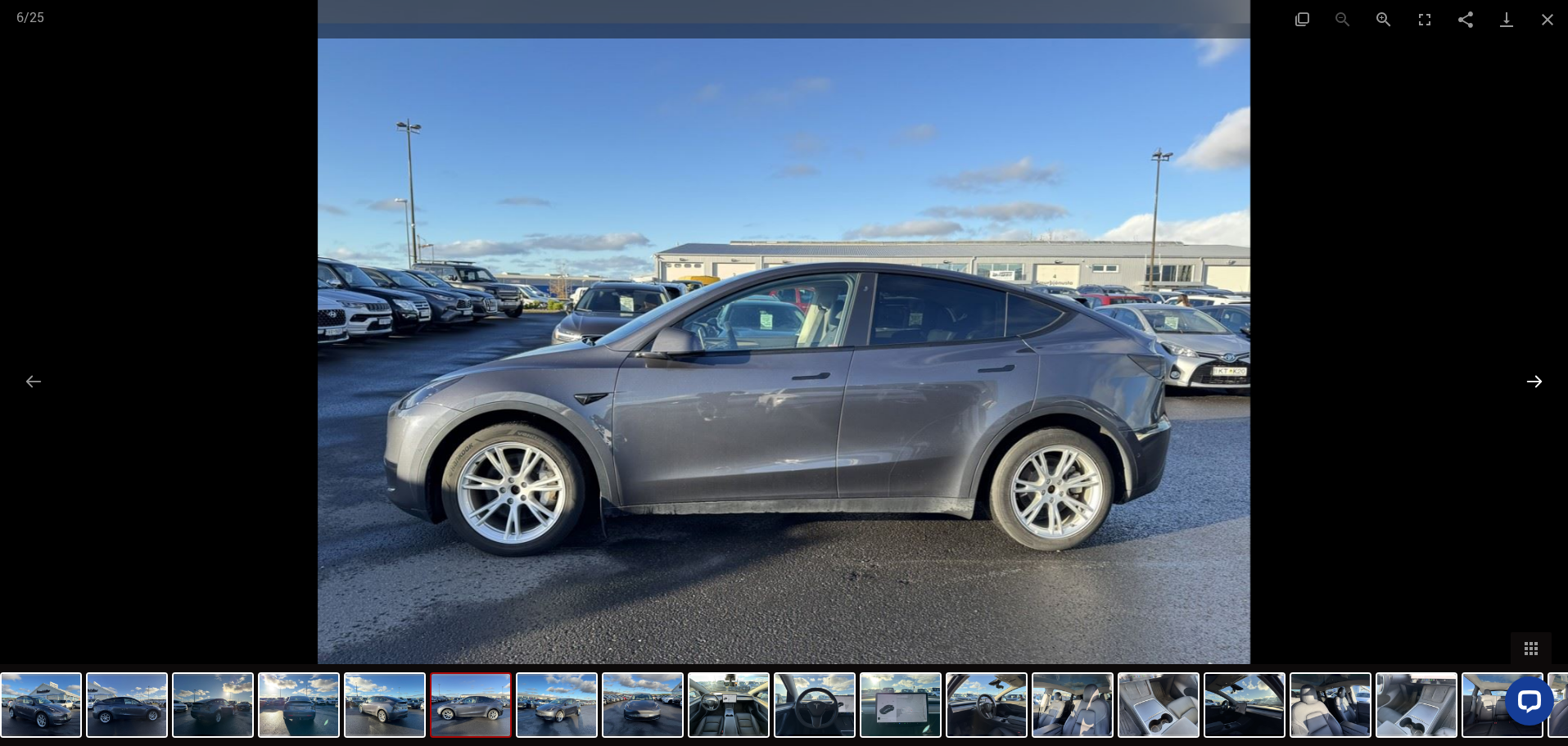
click at [1530, 379] on button "Next slide" at bounding box center [1534, 381] width 35 height 32
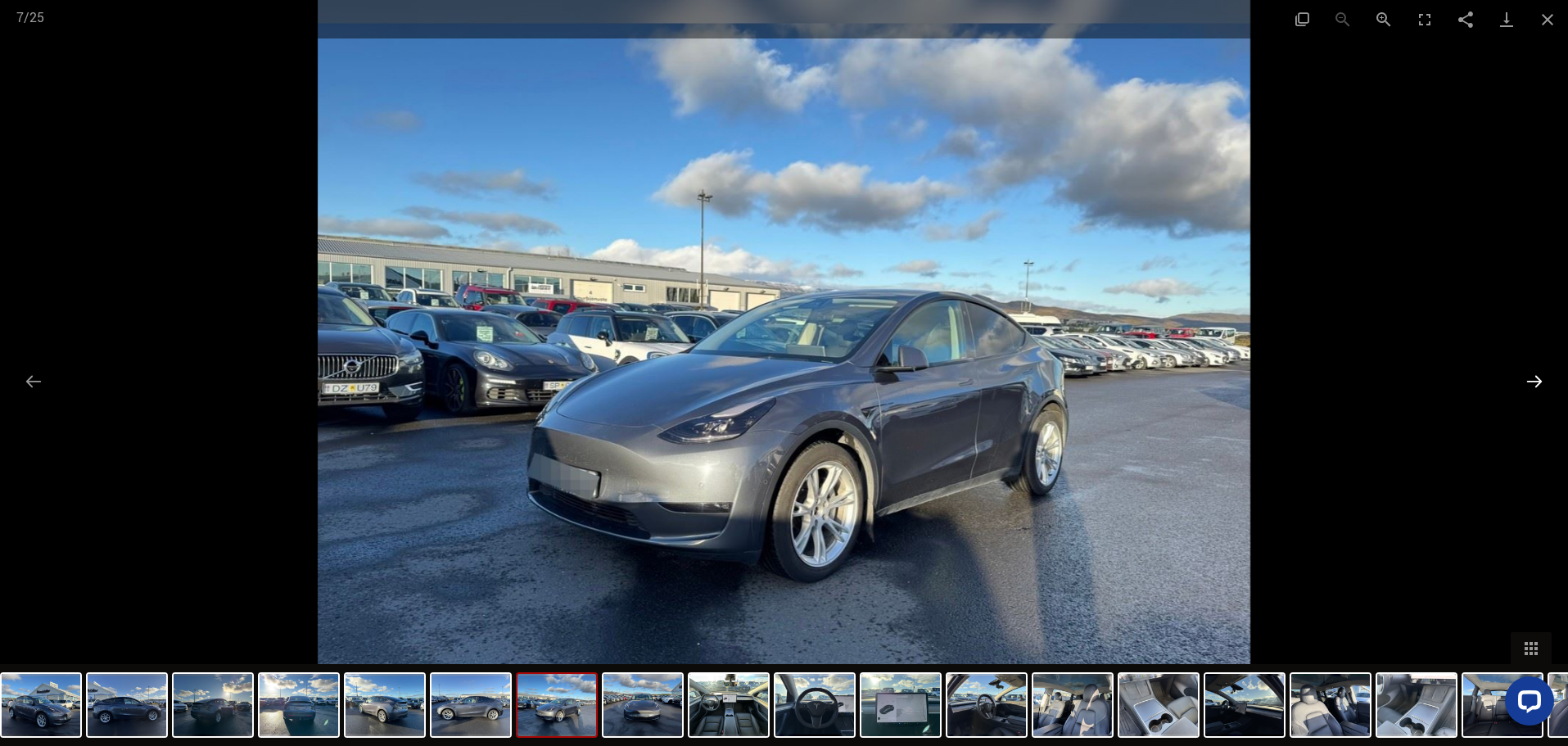
click at [1530, 379] on button "Next slide" at bounding box center [1534, 381] width 35 height 32
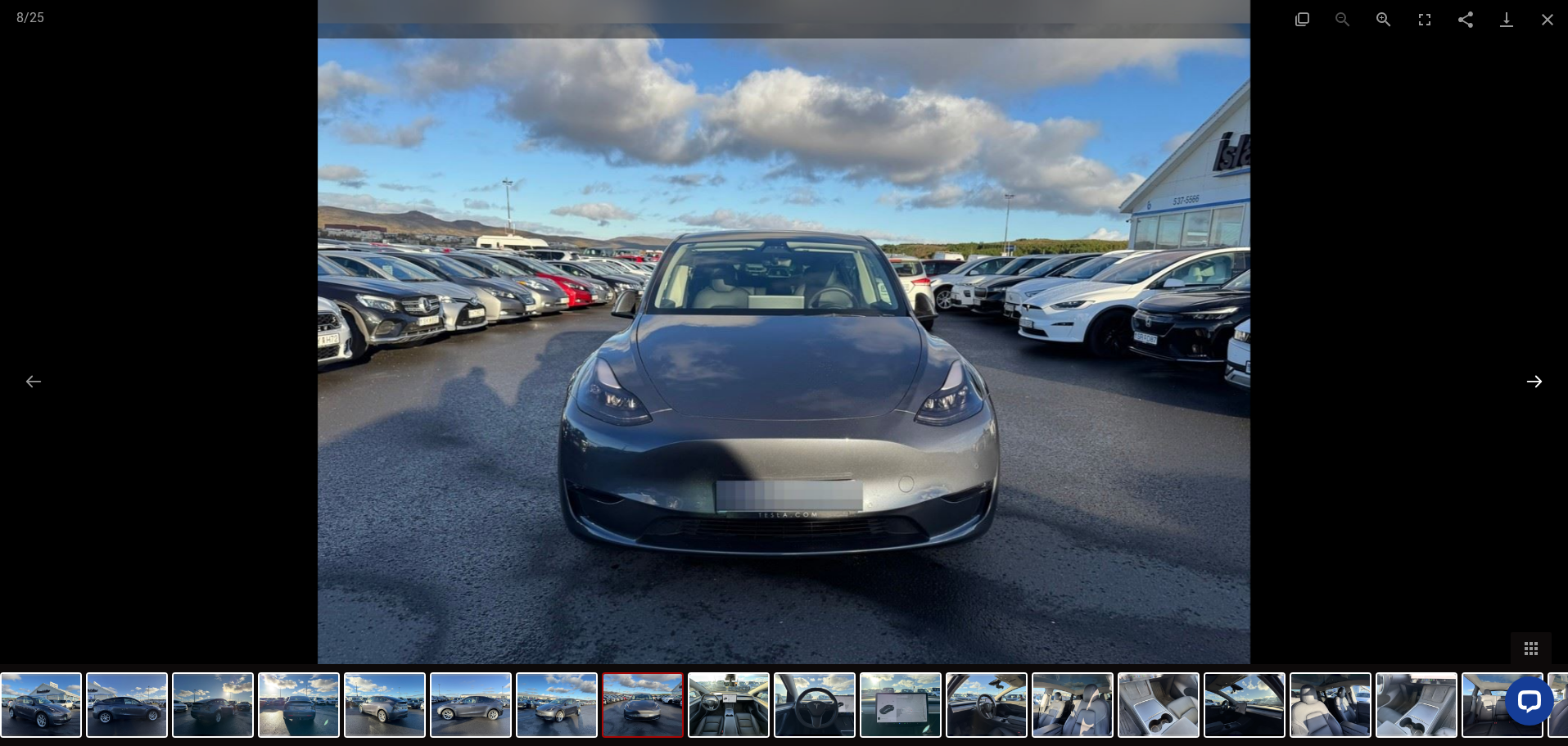
click at [1530, 379] on button "Next slide" at bounding box center [1534, 381] width 35 height 32
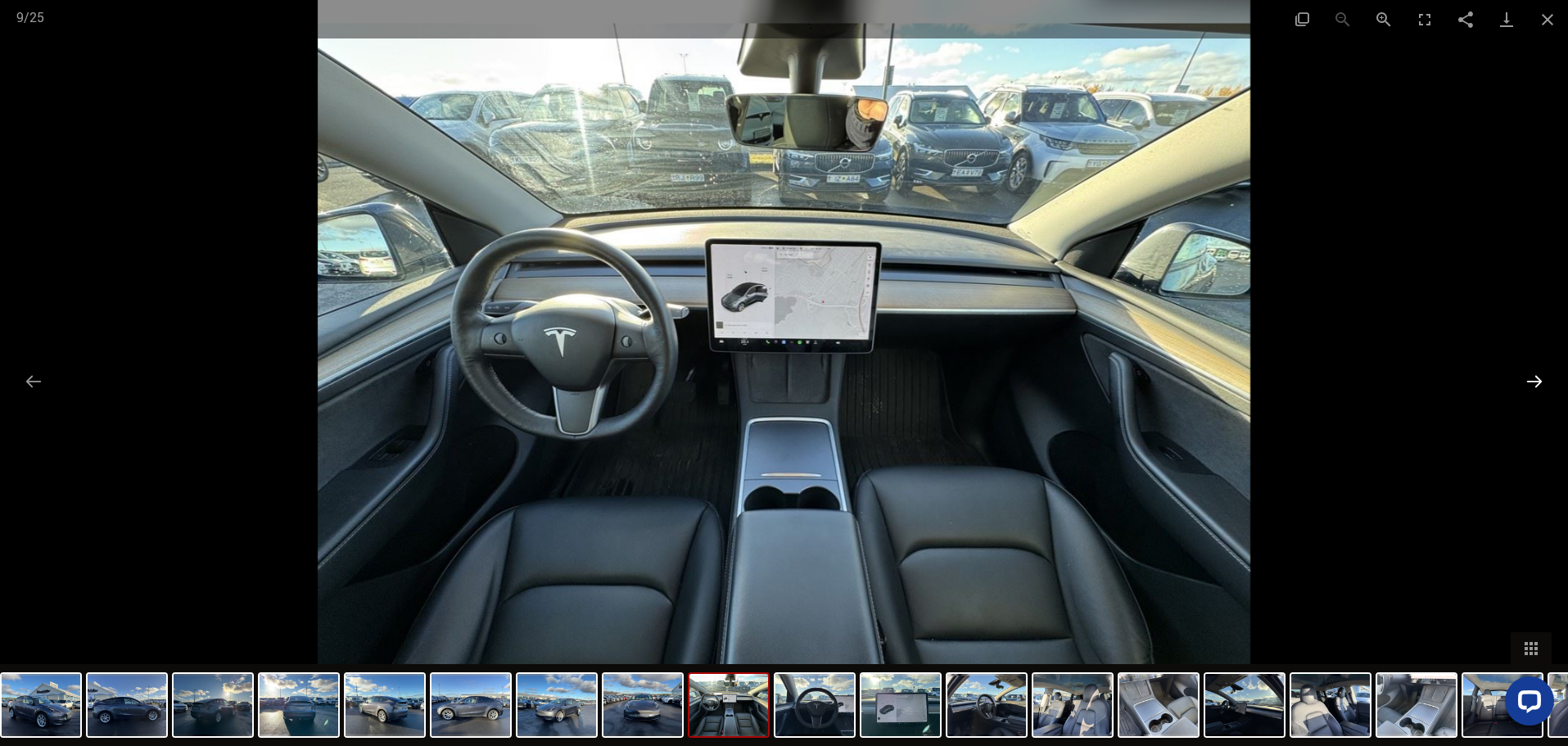
click at [1530, 379] on button "Next slide" at bounding box center [1534, 381] width 35 height 32
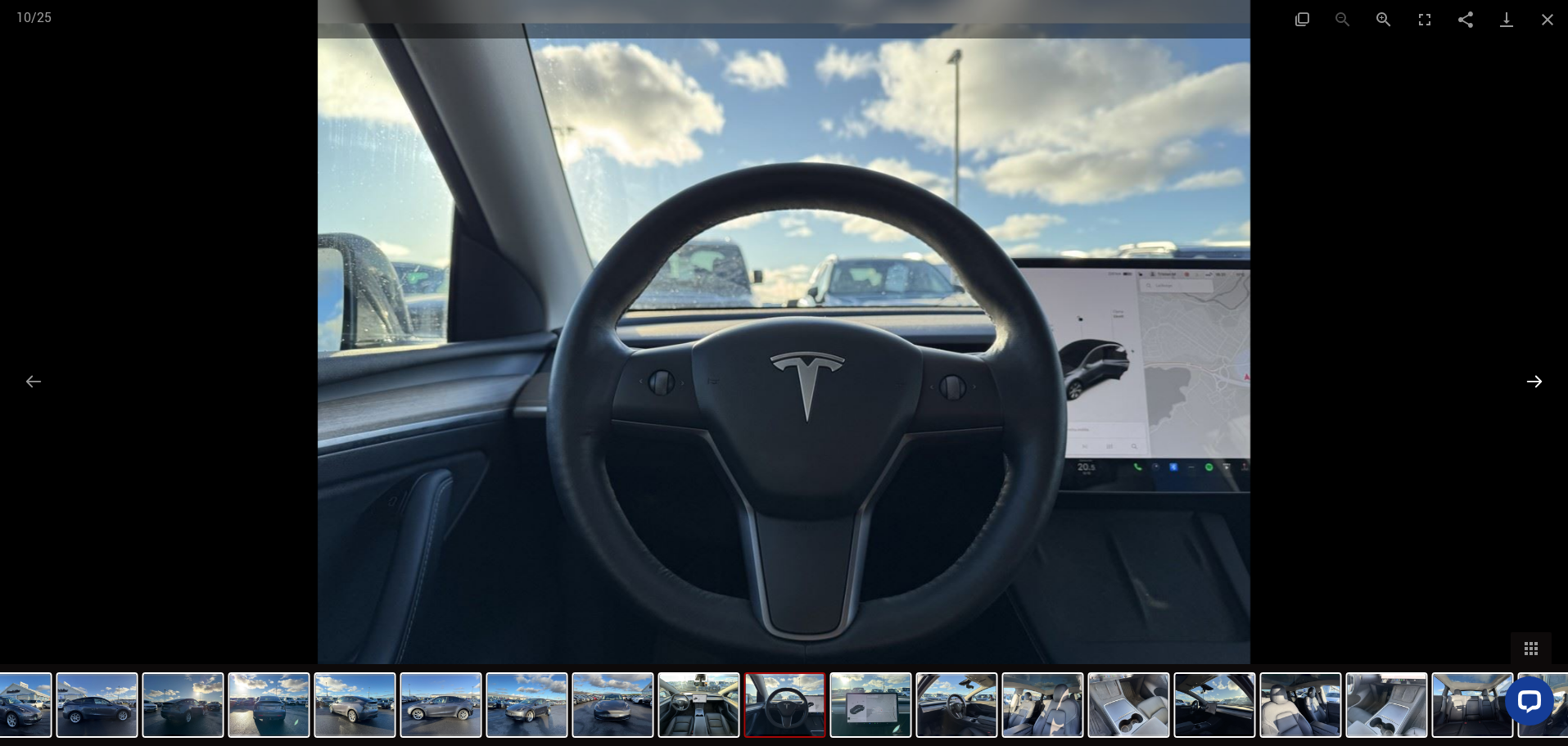
click at [1531, 379] on button "Next slide" at bounding box center [1534, 381] width 35 height 32
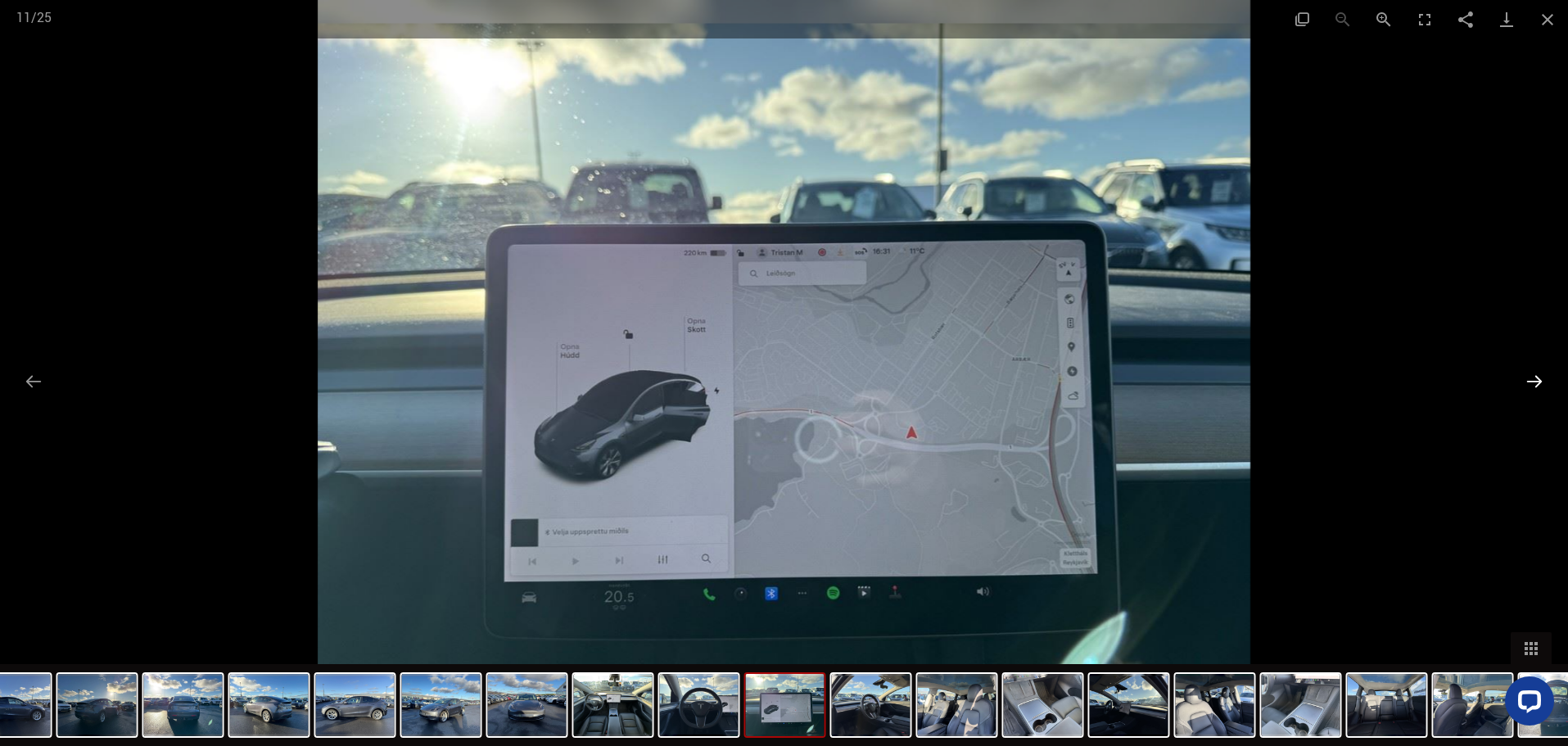
click at [1531, 379] on button "Next slide" at bounding box center [1534, 381] width 35 height 32
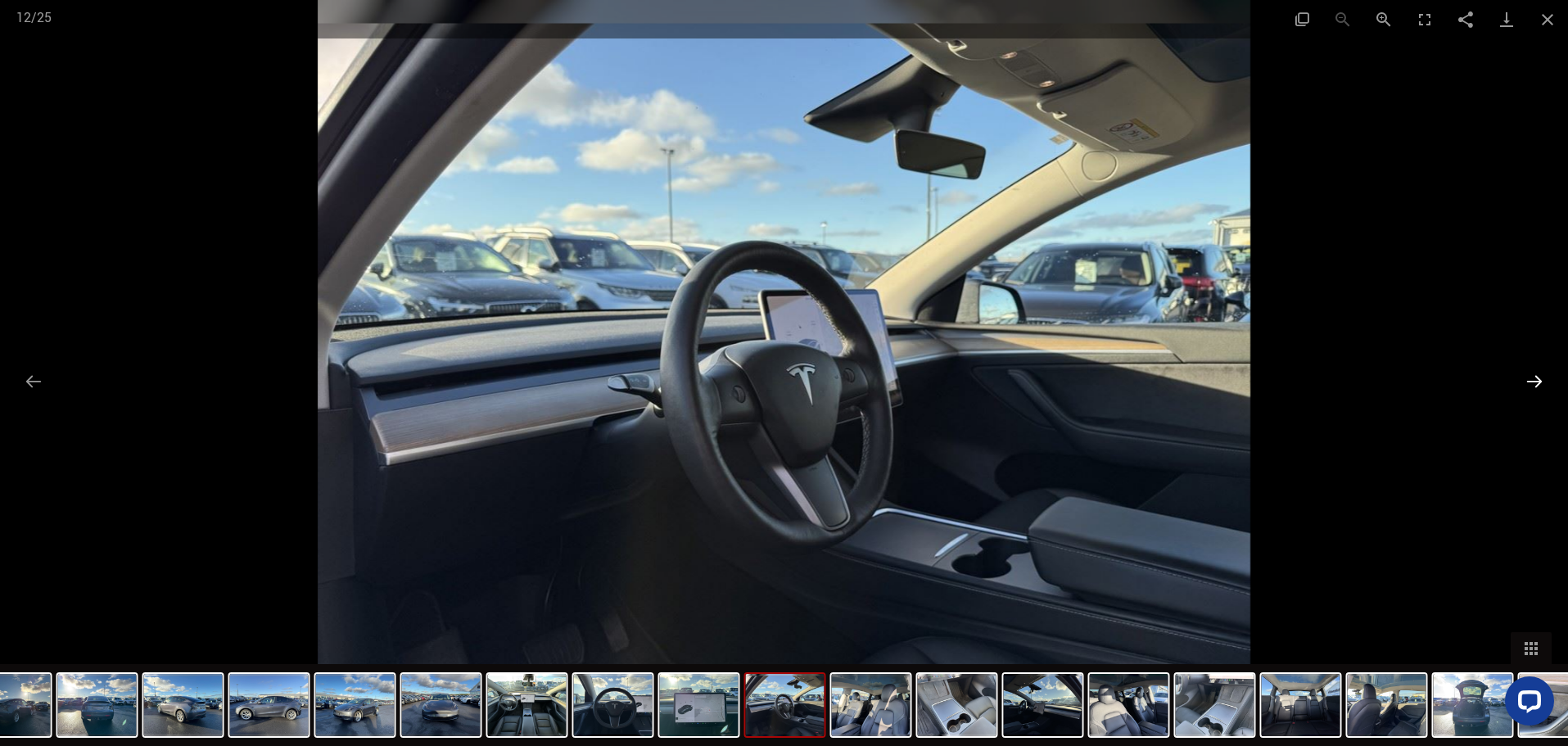
click at [1531, 380] on button "Next slide" at bounding box center [1534, 381] width 35 height 32
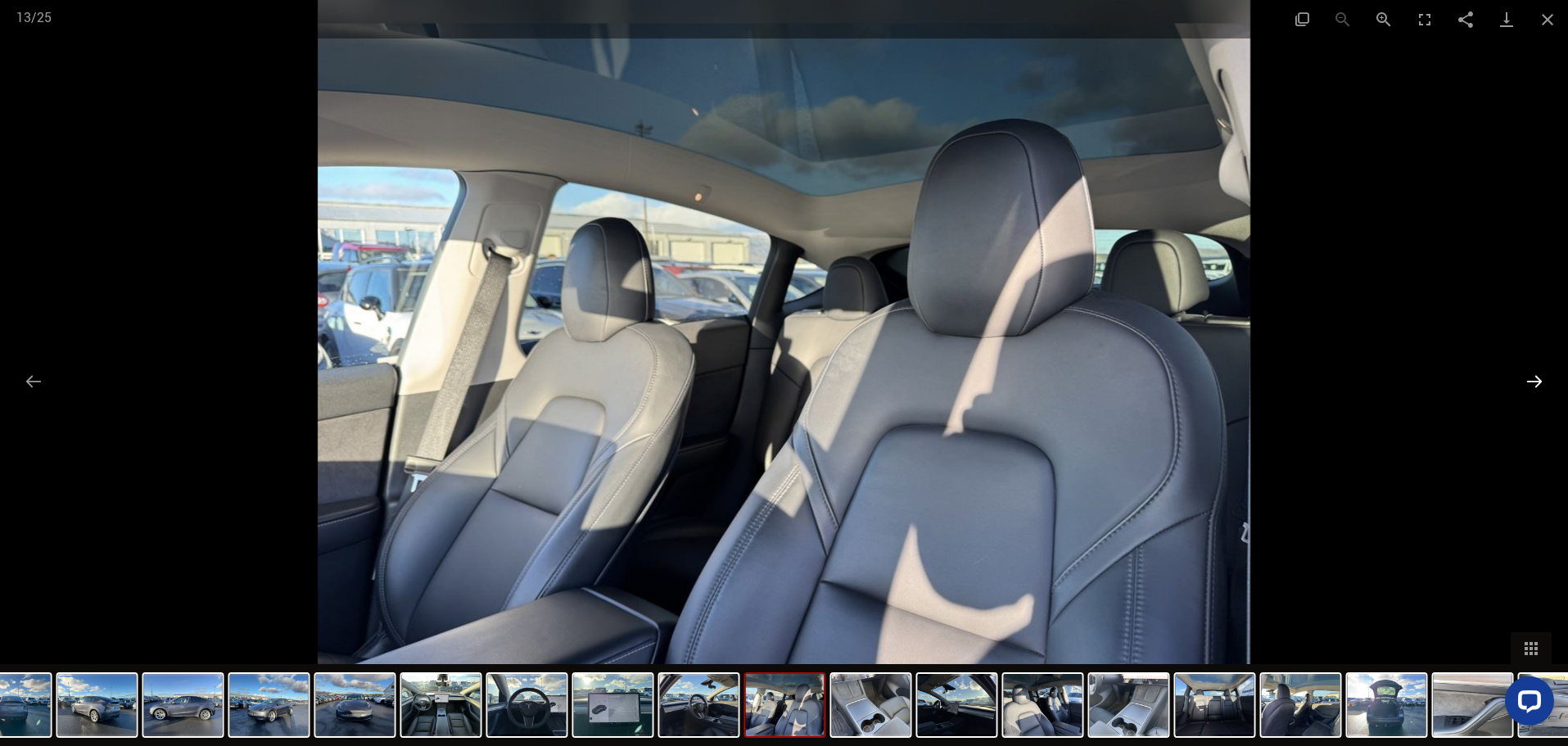
click at [1531, 380] on button "Next slide" at bounding box center [1534, 381] width 35 height 32
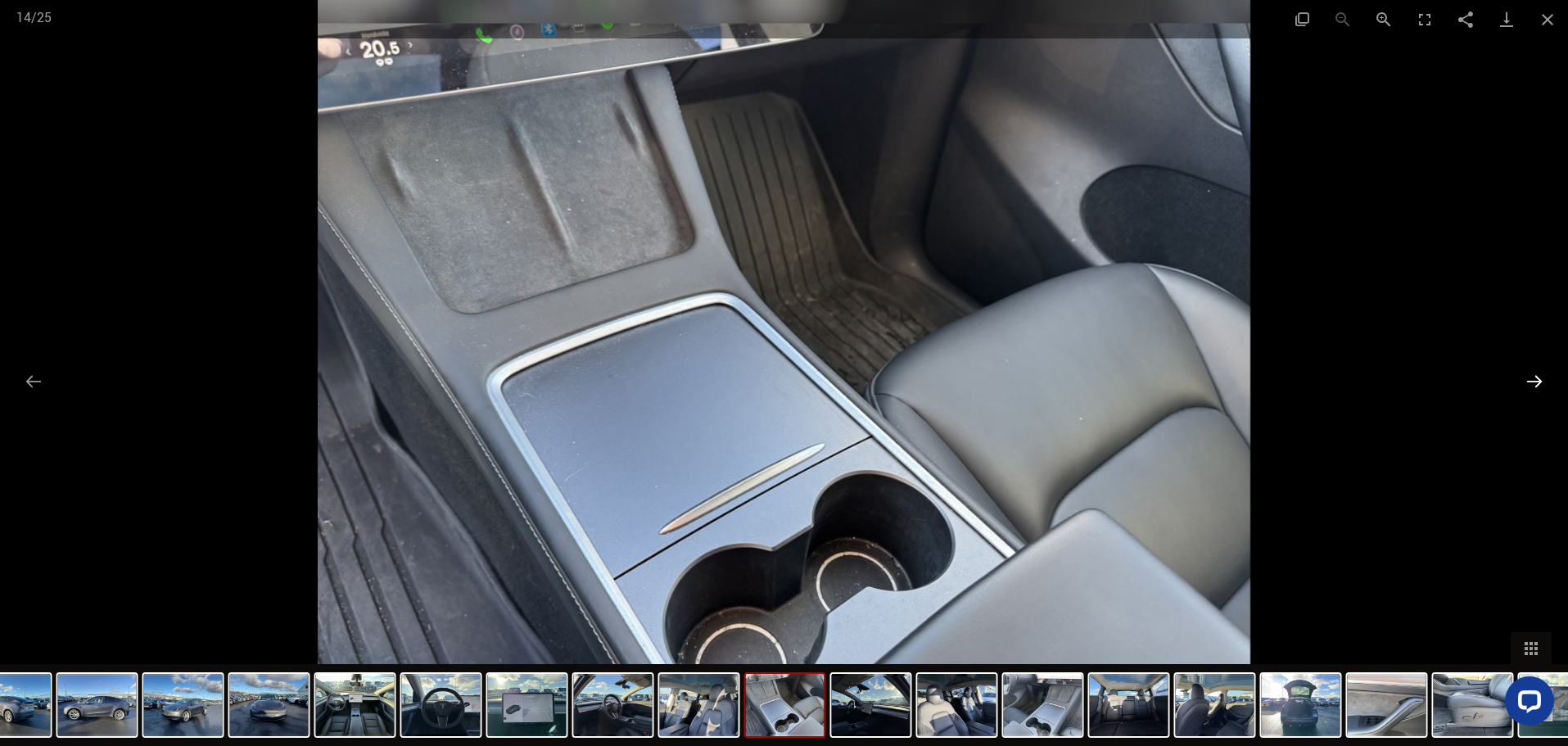
click at [1532, 381] on button "Next slide" at bounding box center [1534, 381] width 35 height 32
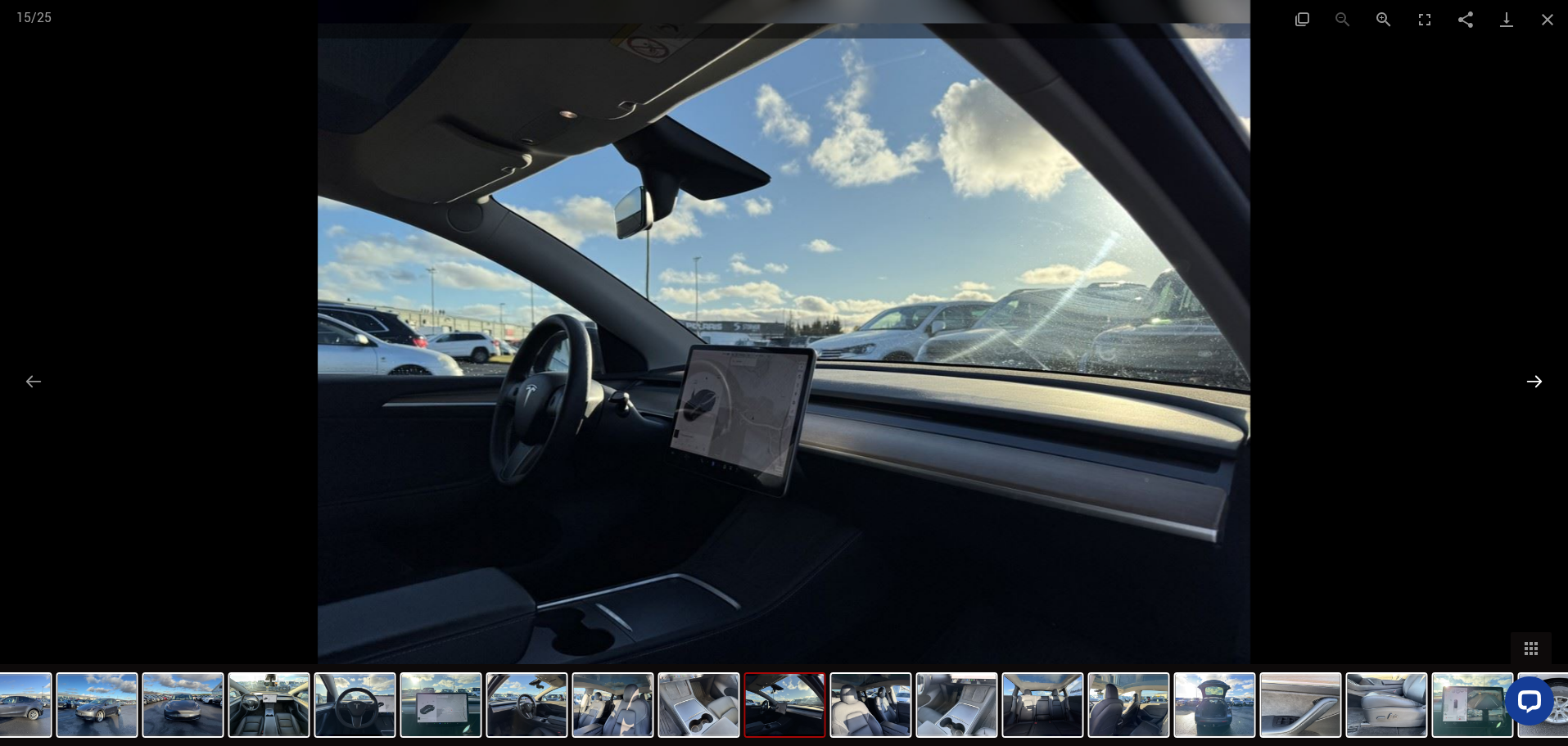
click at [1532, 381] on button "Next slide" at bounding box center [1534, 381] width 35 height 32
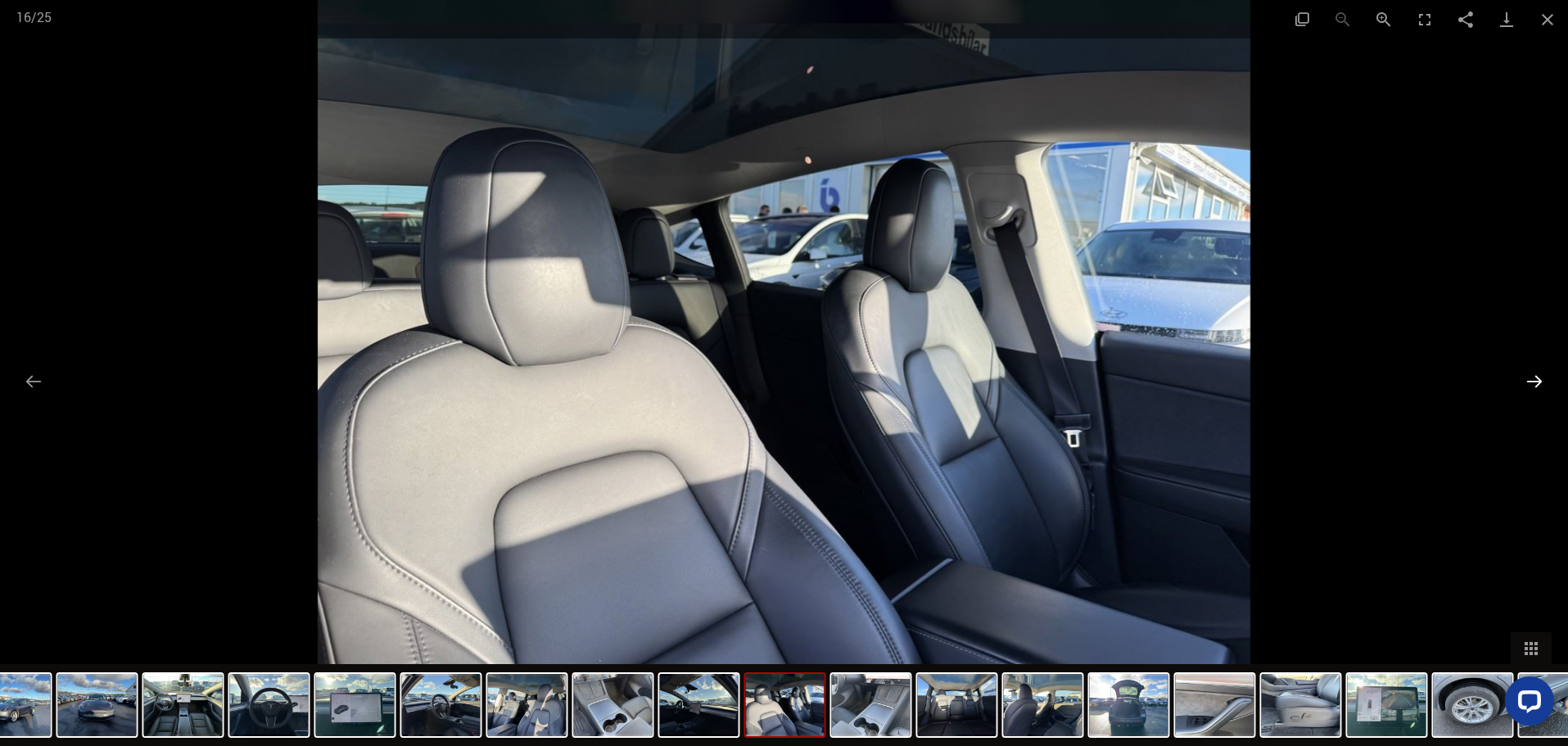
click at [1532, 381] on button "Next slide" at bounding box center [1534, 381] width 35 height 32
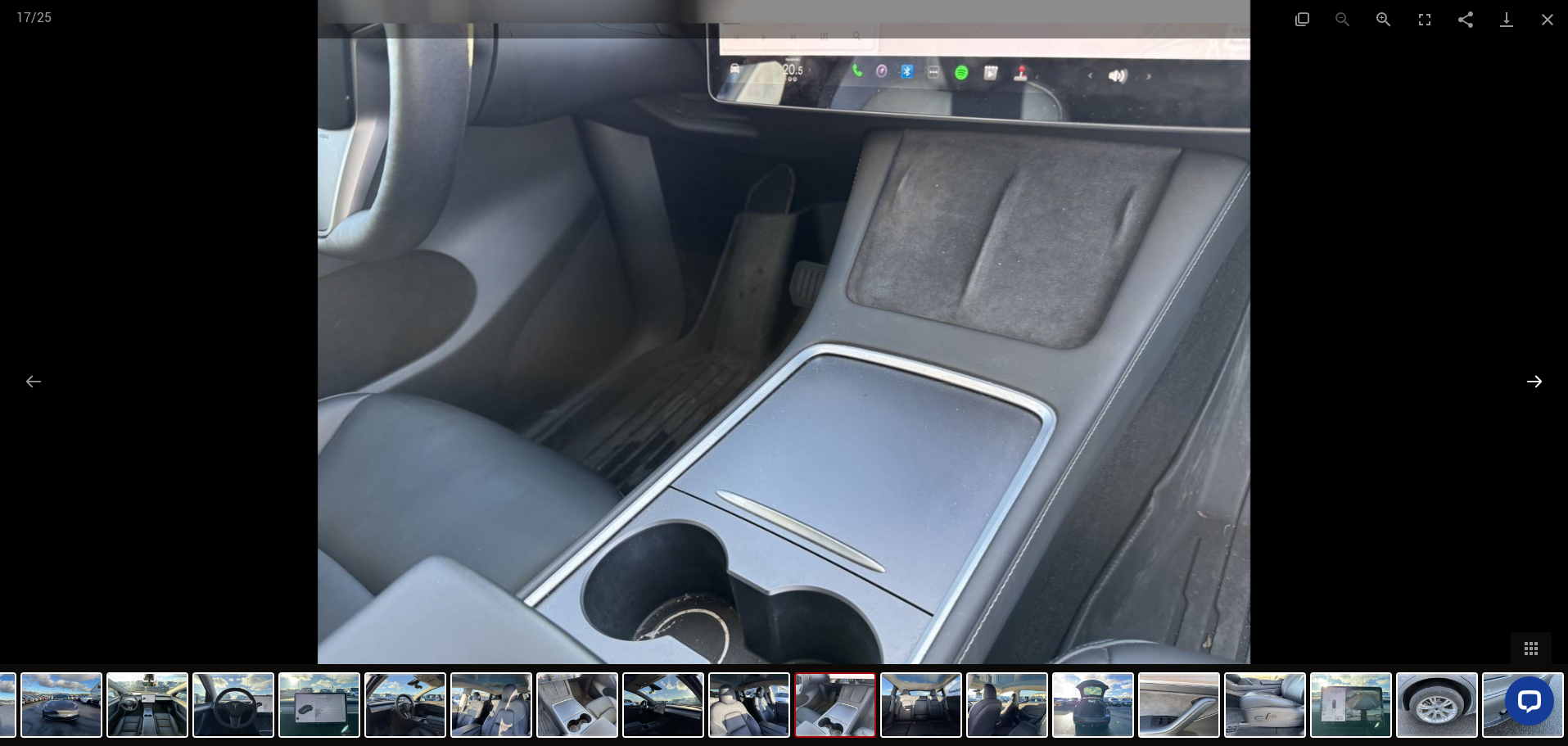
click at [1532, 381] on button "Next slide" at bounding box center [1534, 381] width 35 height 32
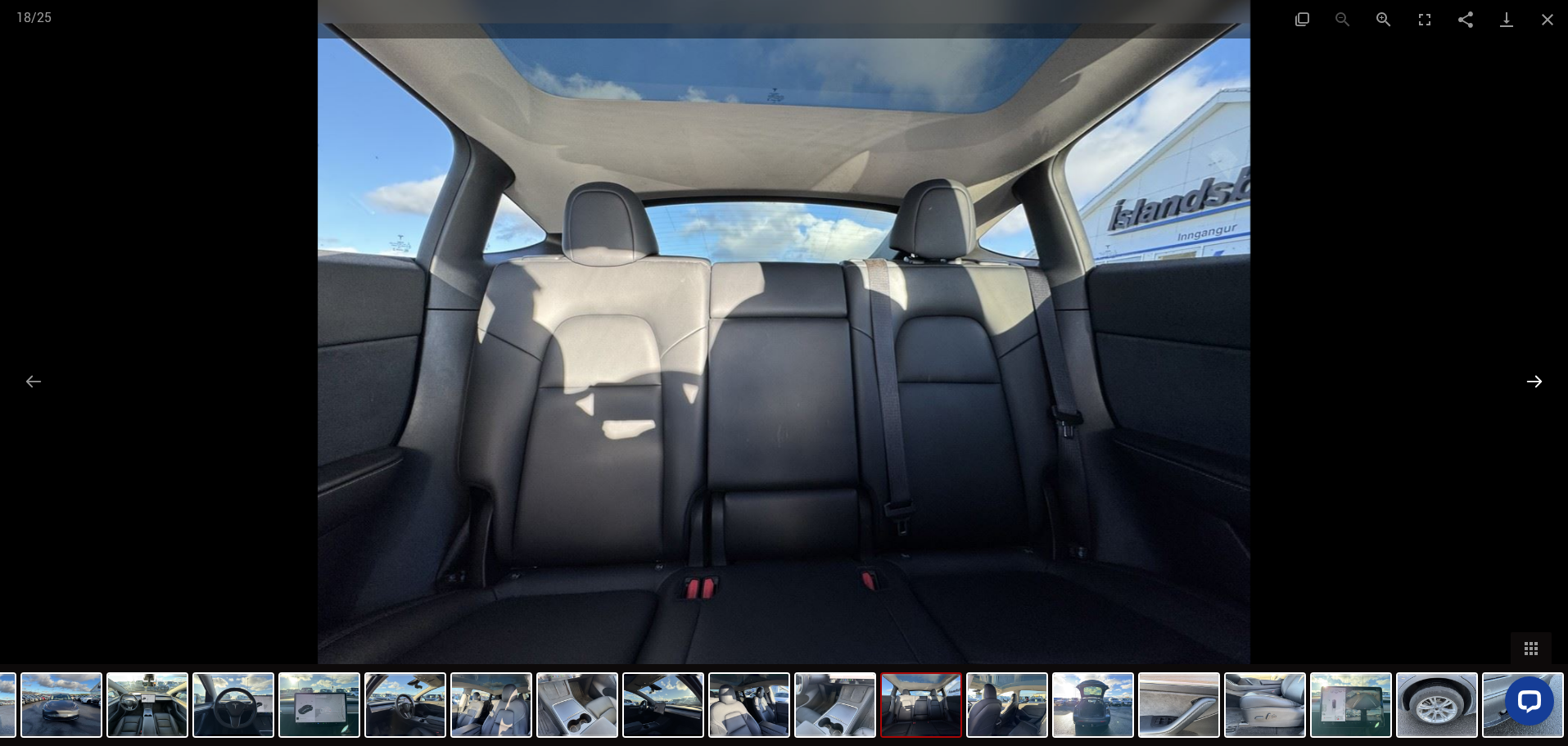
click at [1532, 381] on button "Next slide" at bounding box center [1534, 381] width 35 height 32
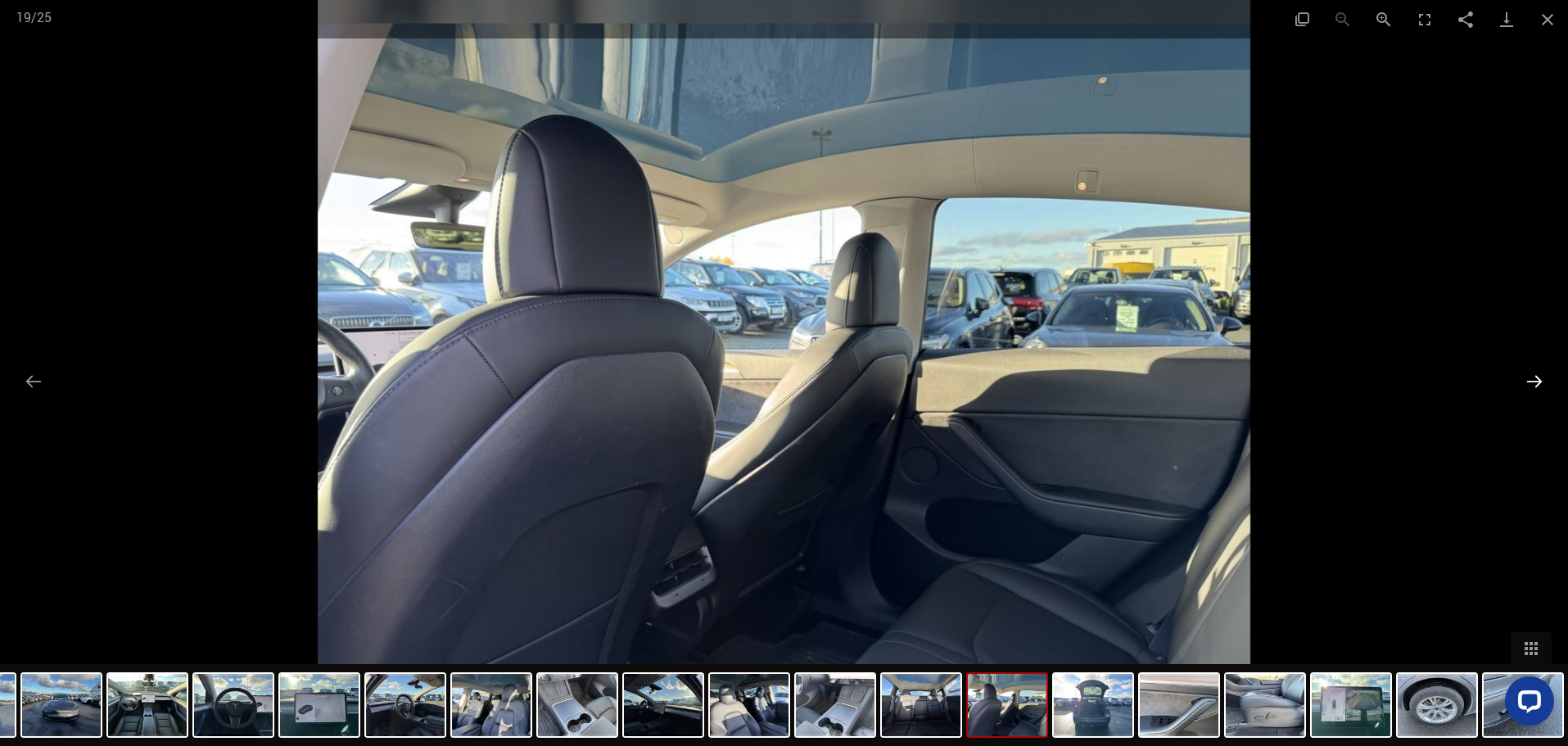
click at [1532, 381] on button "Next slide" at bounding box center [1534, 381] width 35 height 32
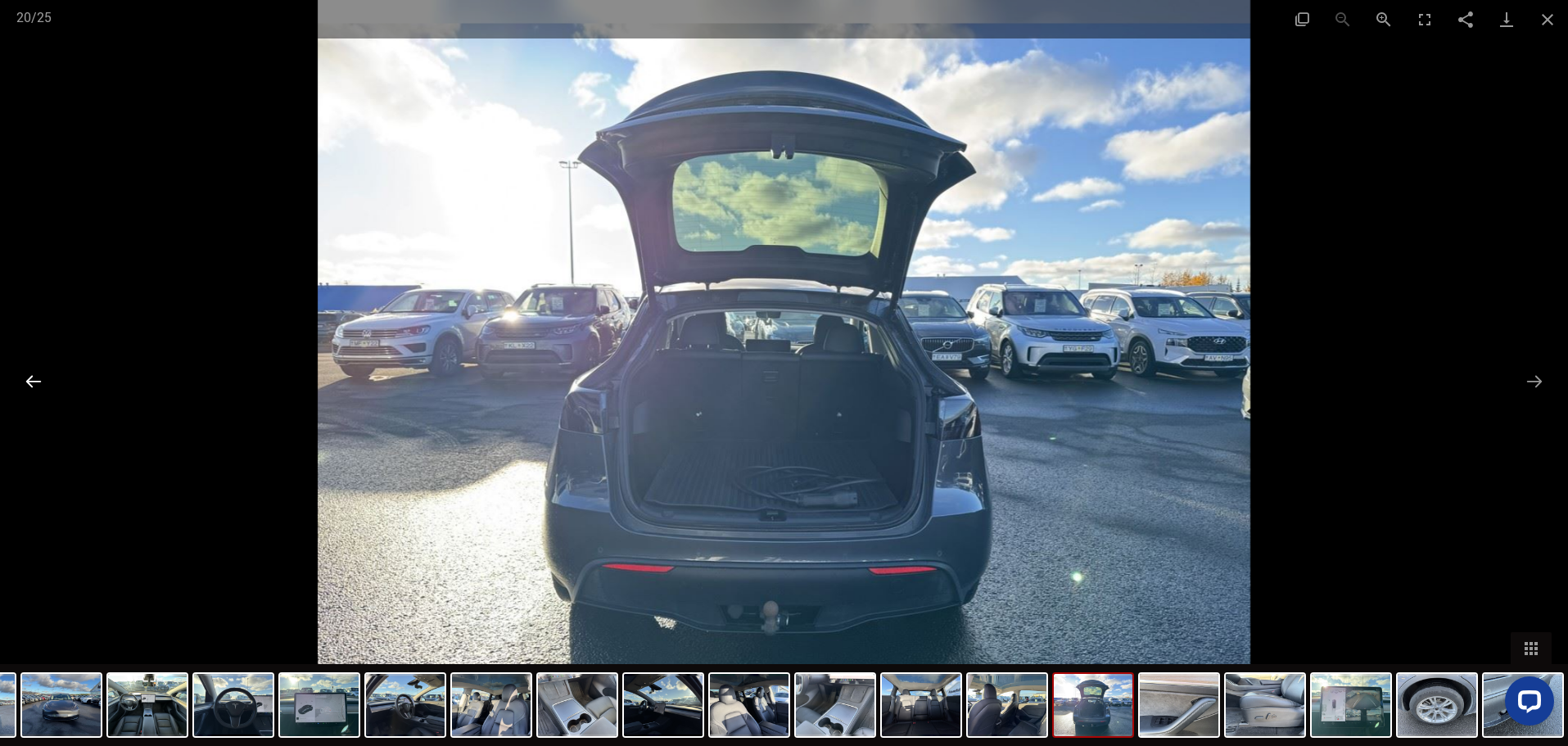
click at [31, 385] on button "Previous slide" at bounding box center [34, 381] width 35 height 32
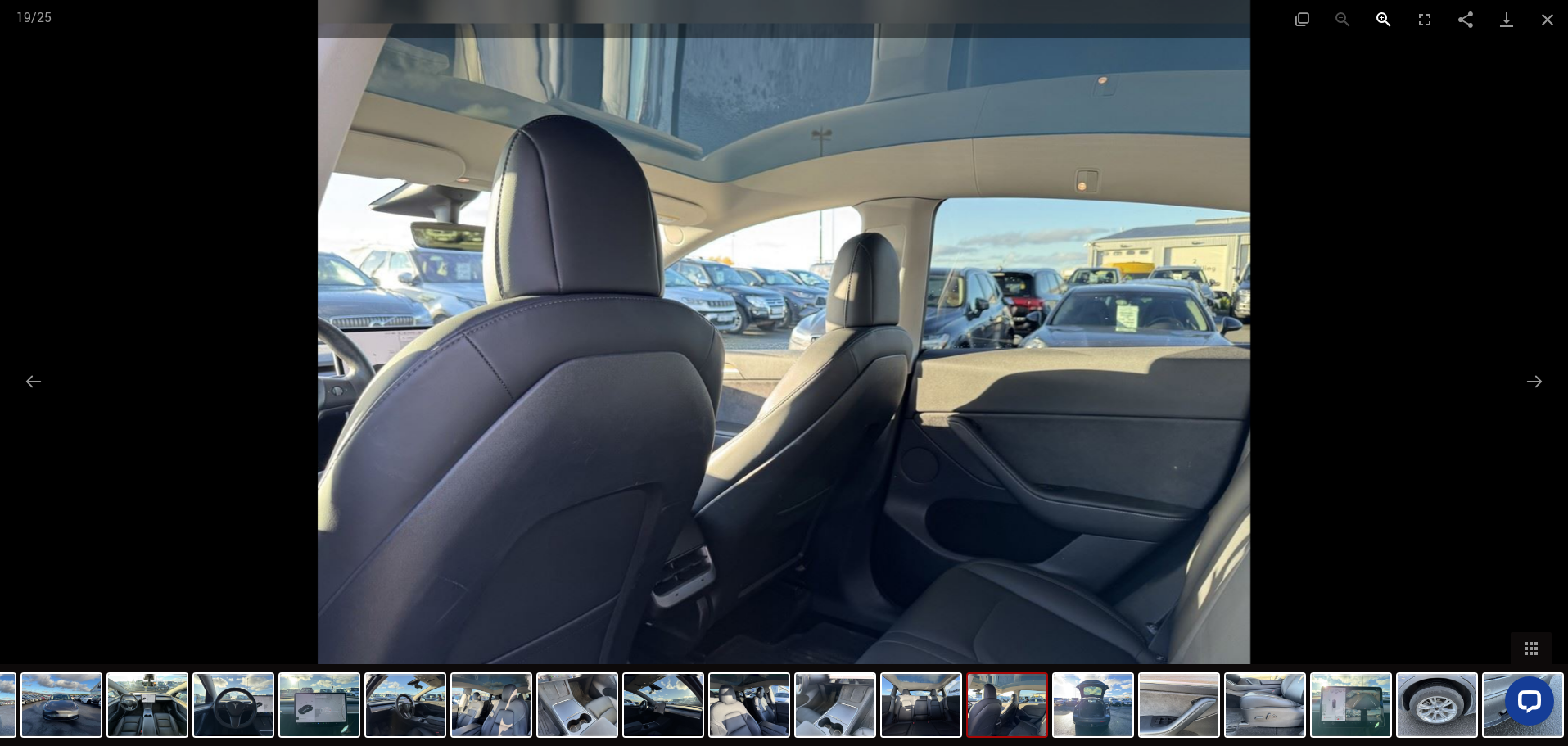
click at [1384, 10] on button "Zoom in" at bounding box center [1383, 19] width 41 height 39
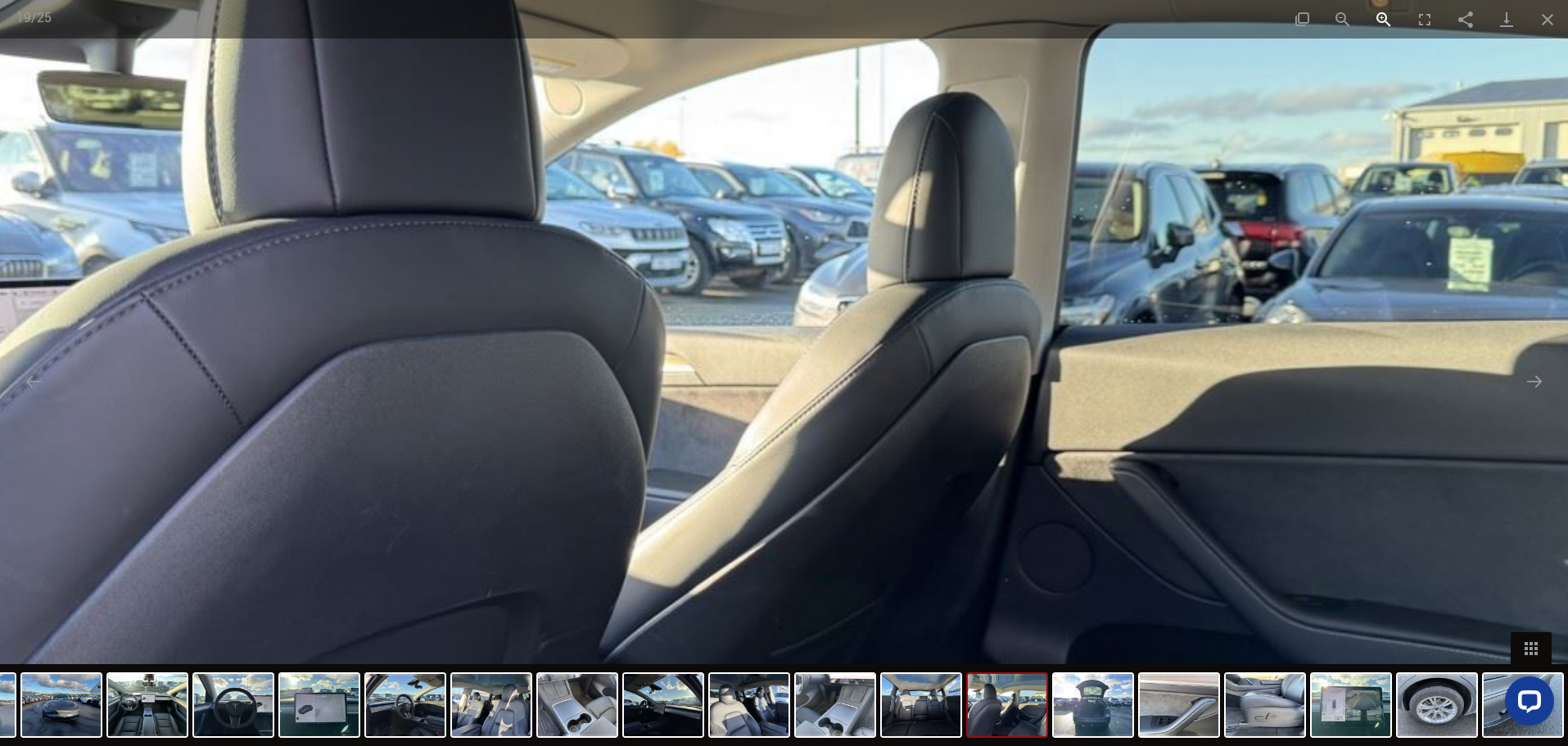
click at [1384, 10] on button "Zoom in" at bounding box center [1383, 19] width 41 height 39
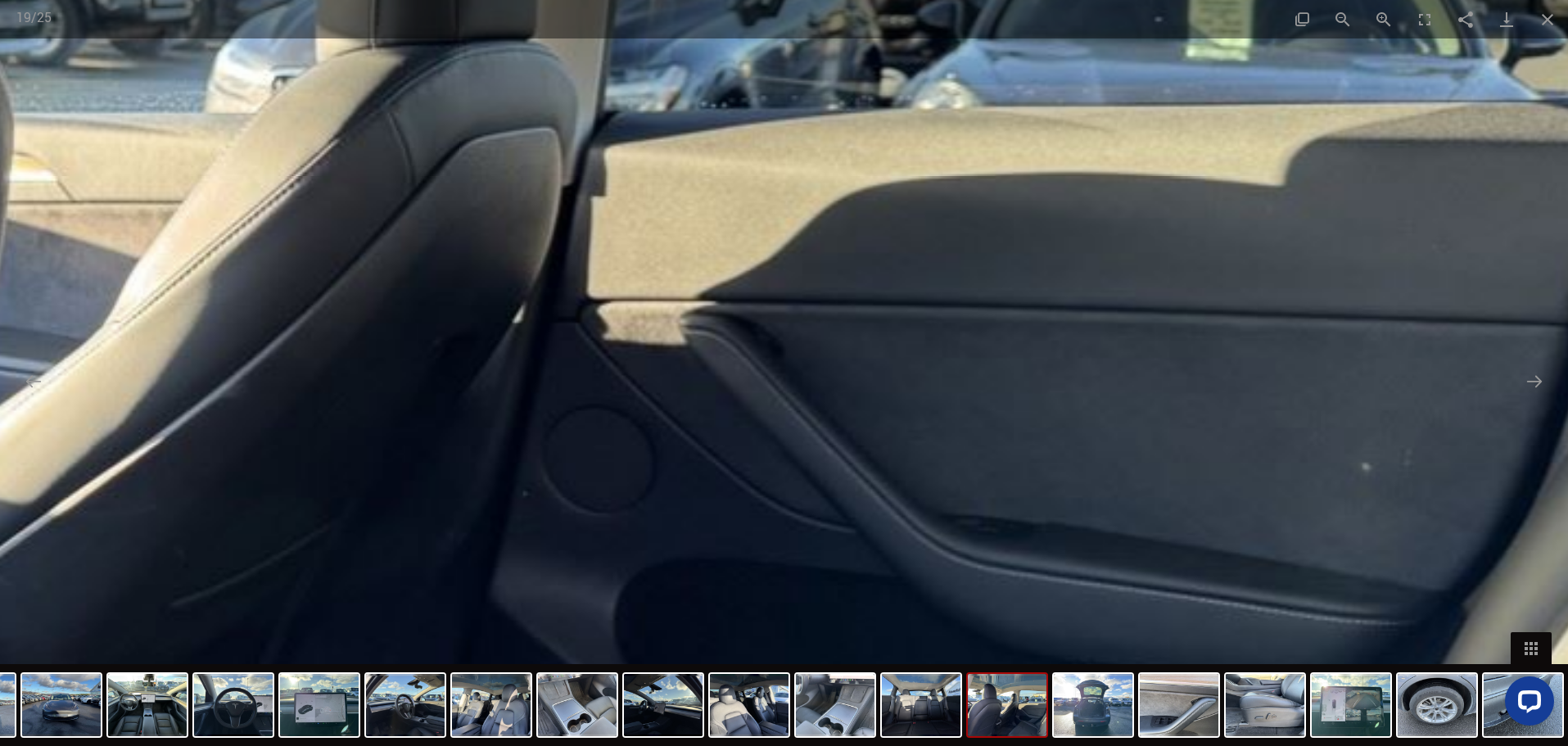
drag, startPoint x: 1253, startPoint y: 345, endPoint x: 662, endPoint y: 157, distance: 620.2
click at [662, 157] on img at bounding box center [190, 183] width 2796 height 2239
click at [1333, 19] on button "Zoom out" at bounding box center [1342, 19] width 41 height 39
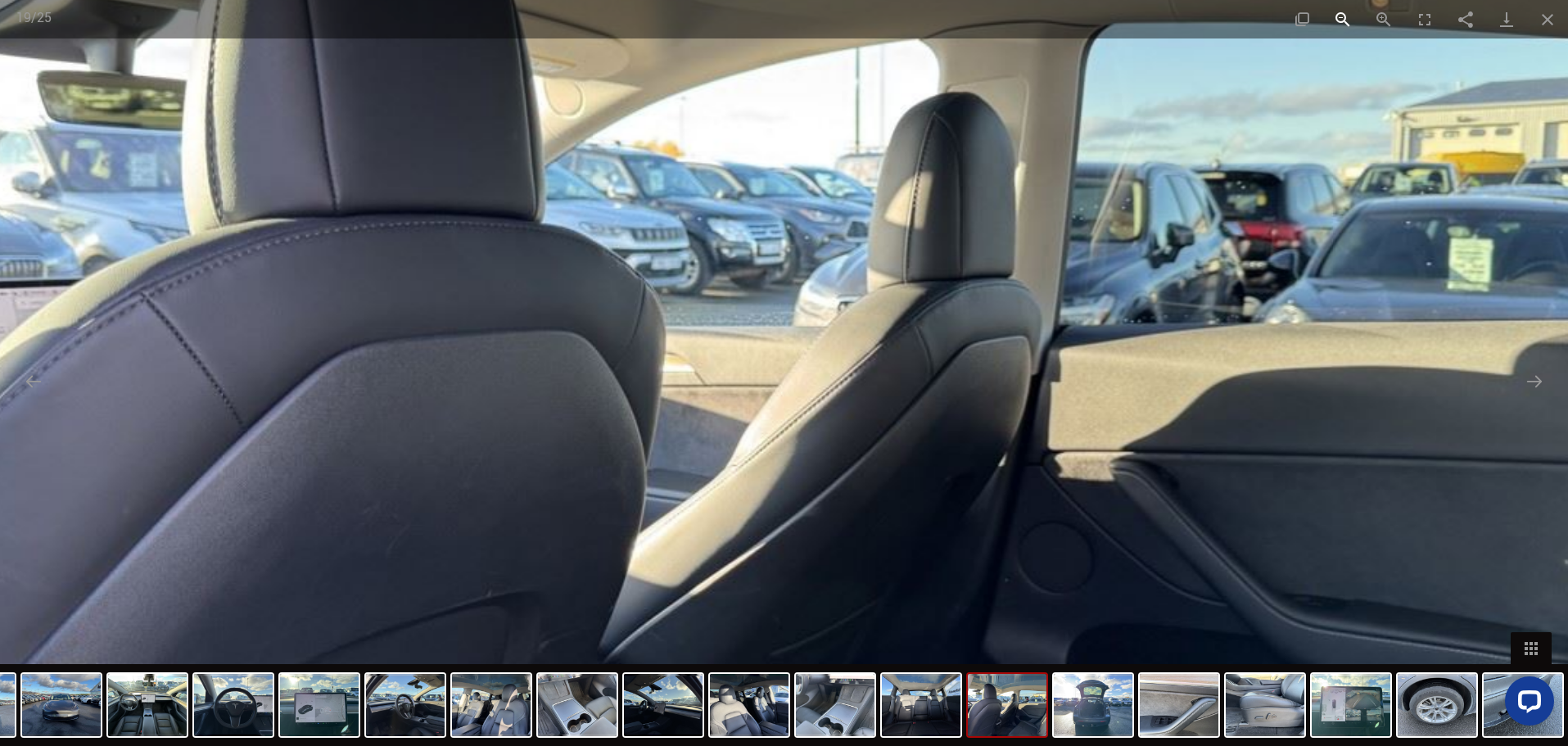
click at [1340, 16] on button "Zoom out" at bounding box center [1342, 19] width 41 height 39
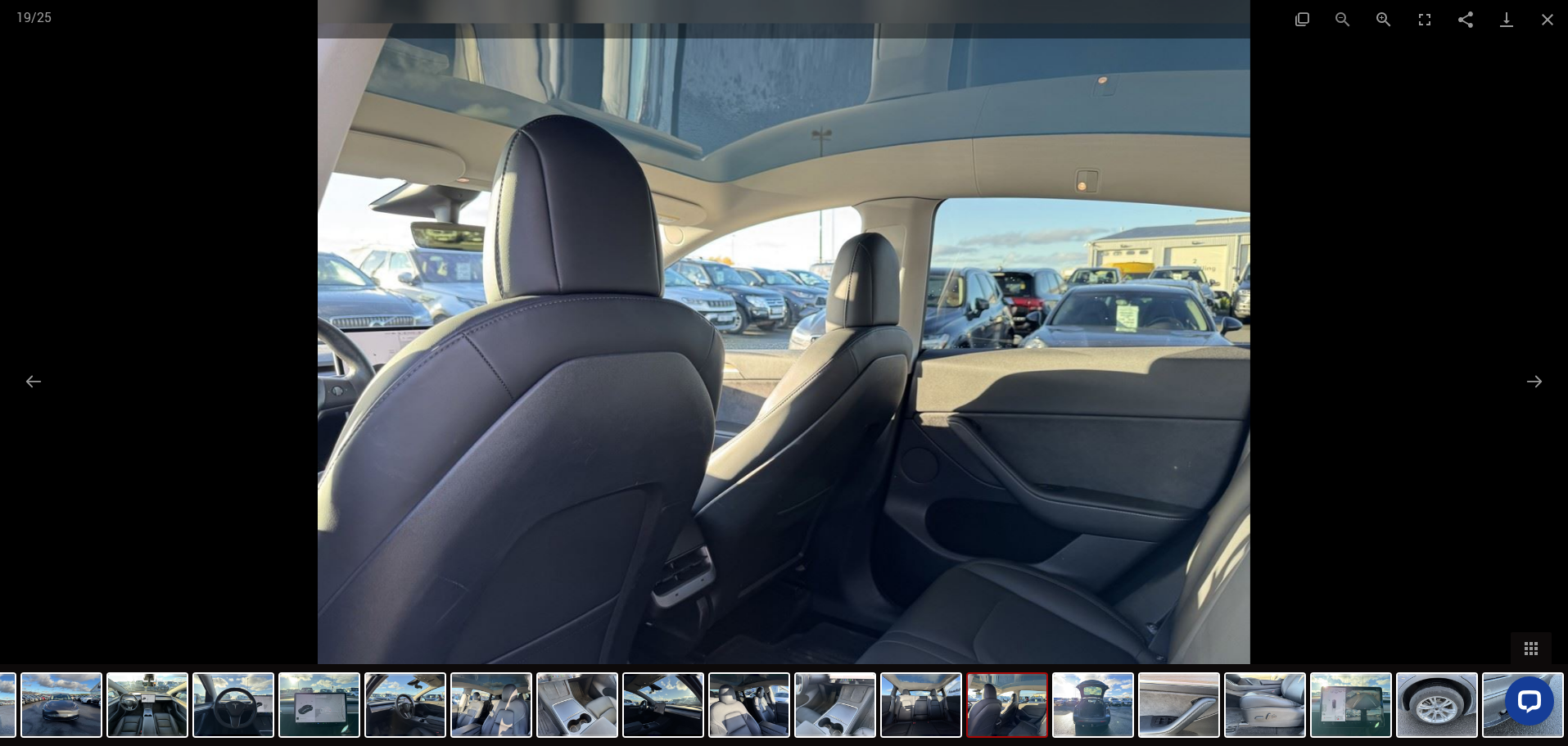
click at [1340, 16] on div "Facebook Twitter GooglePlus Pinterest 19 / 25" at bounding box center [784, 19] width 1568 height 39
click at [1528, 377] on button "Next slide" at bounding box center [1534, 381] width 35 height 32
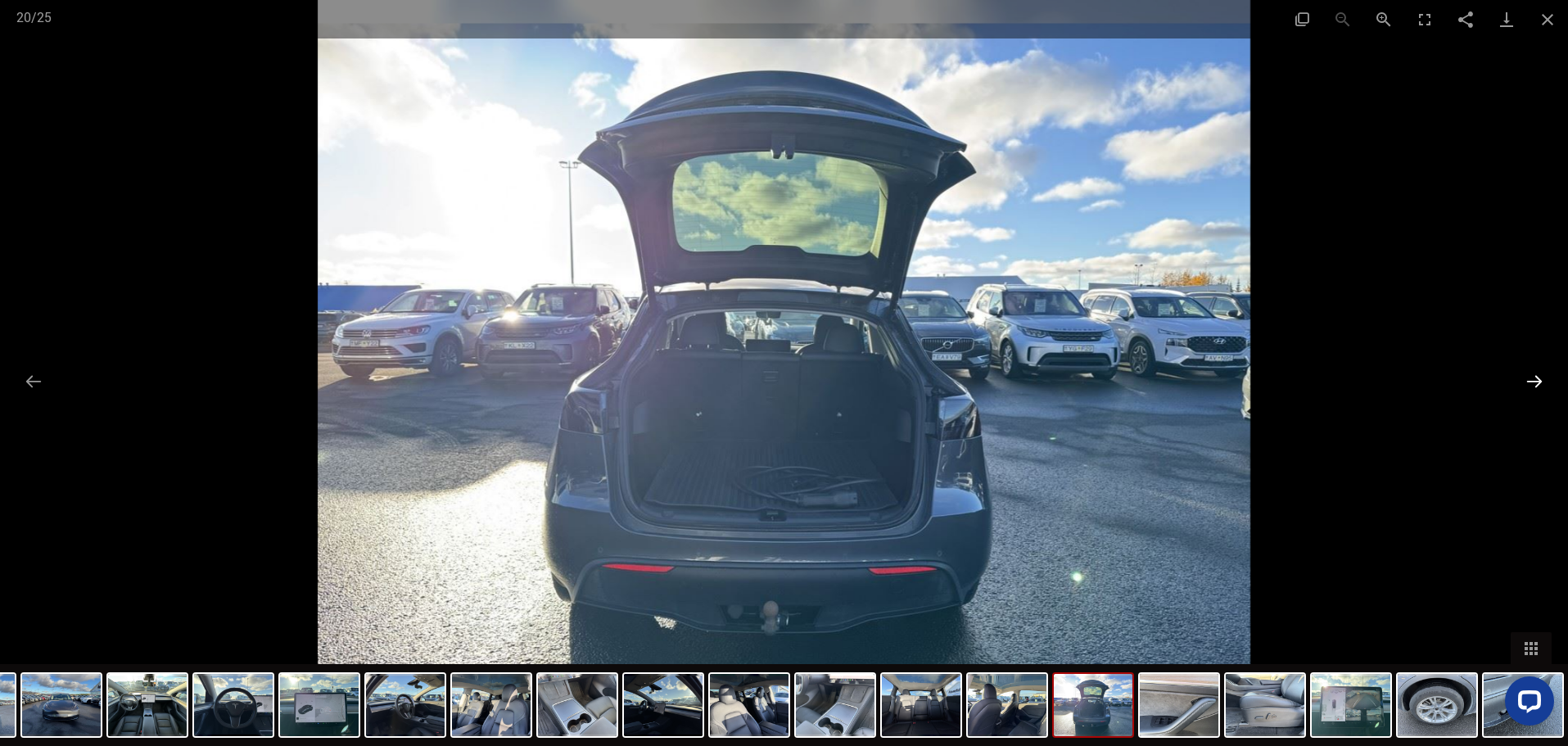
click at [1528, 377] on button "Next slide" at bounding box center [1534, 381] width 35 height 32
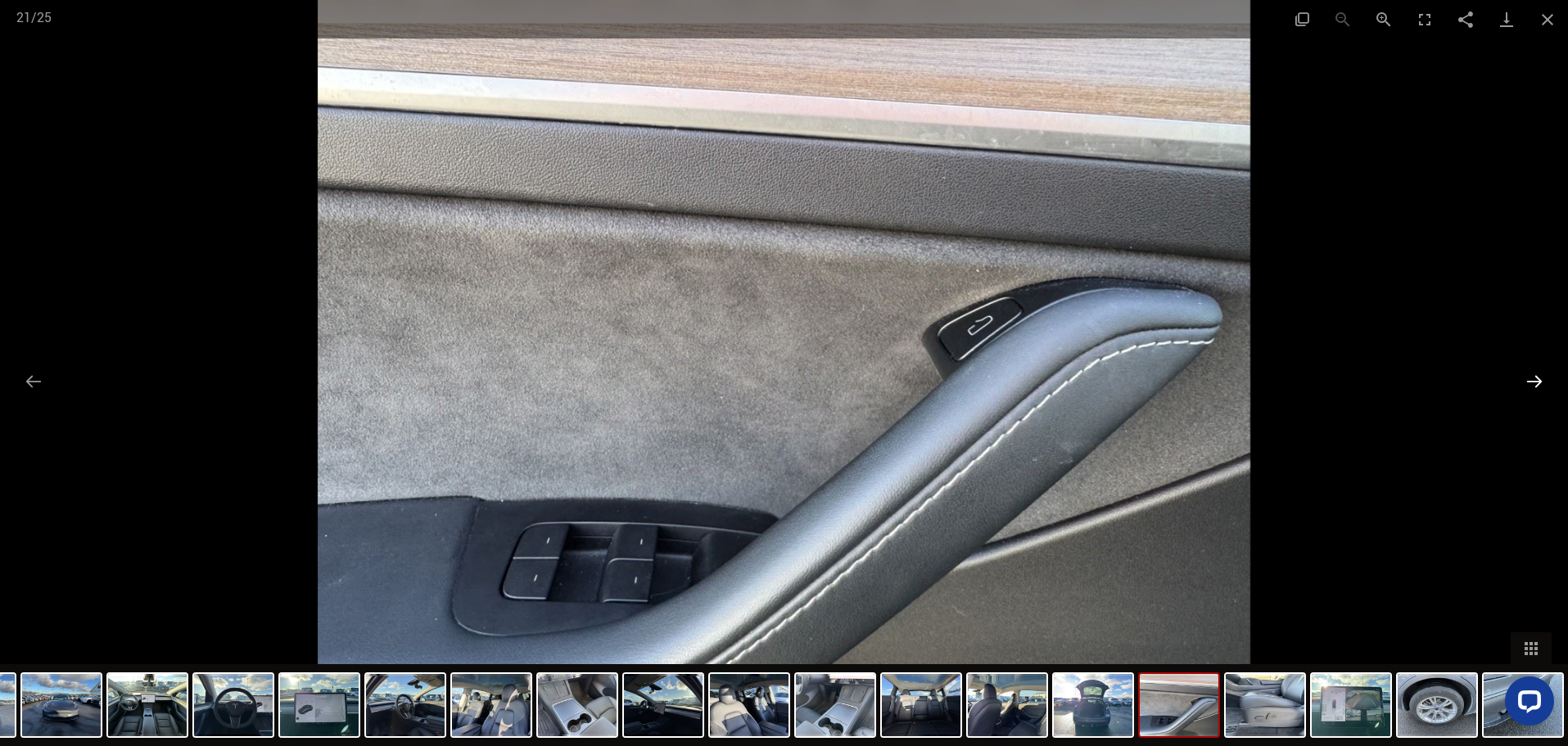
click at [1528, 377] on button "Next slide" at bounding box center [1534, 381] width 35 height 32
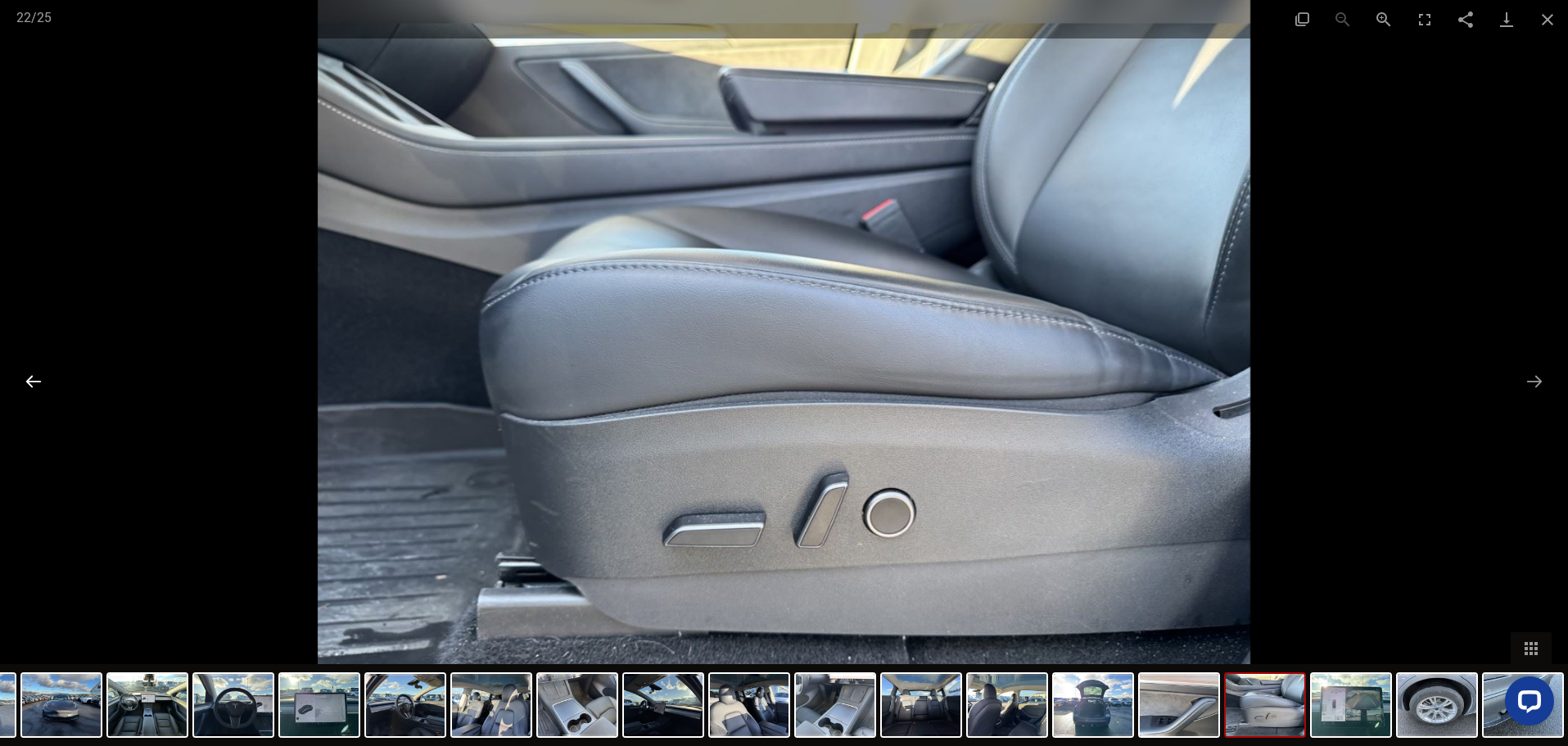
click at [27, 378] on button "Previous slide" at bounding box center [34, 381] width 35 height 32
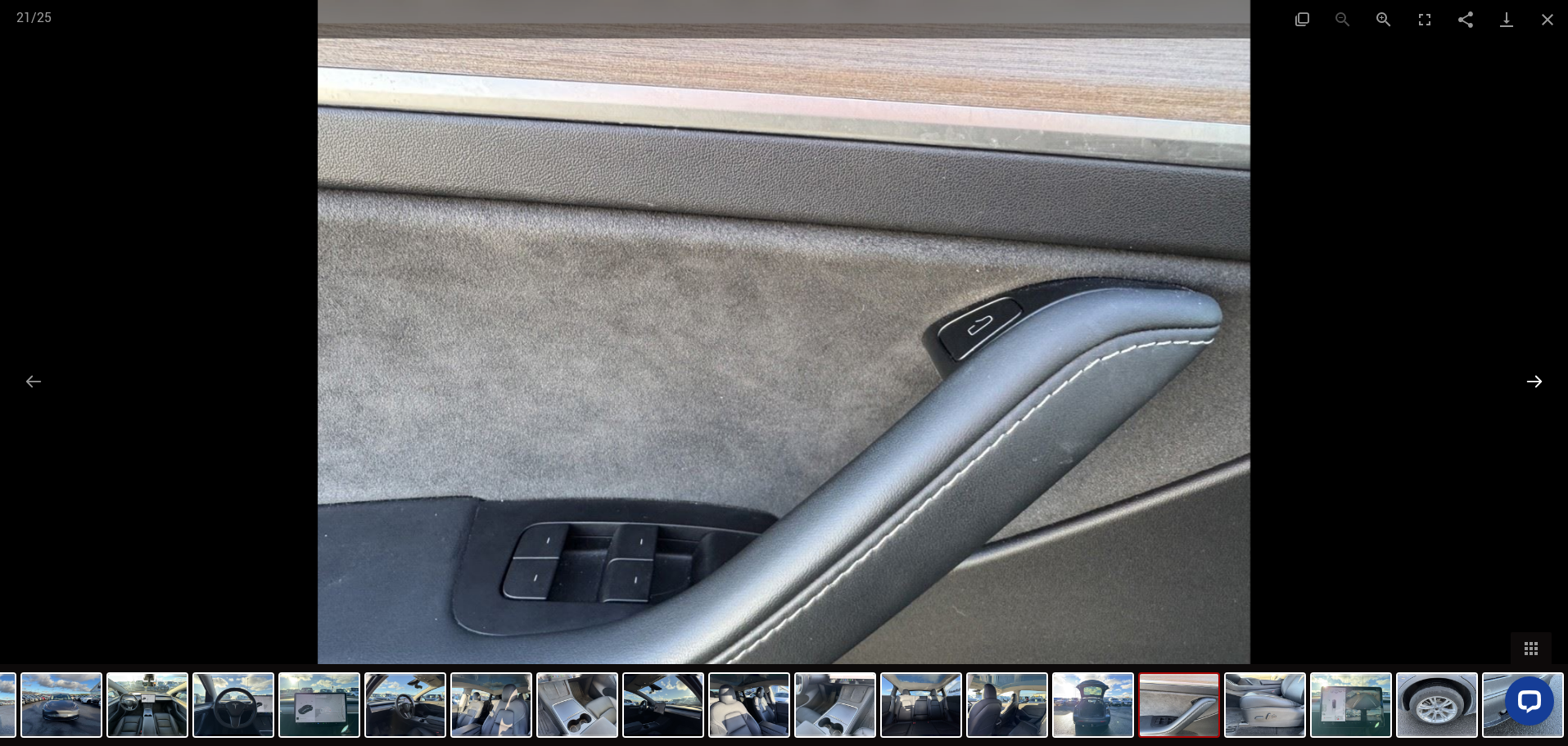
click at [1530, 378] on button "Next slide" at bounding box center [1534, 381] width 35 height 32
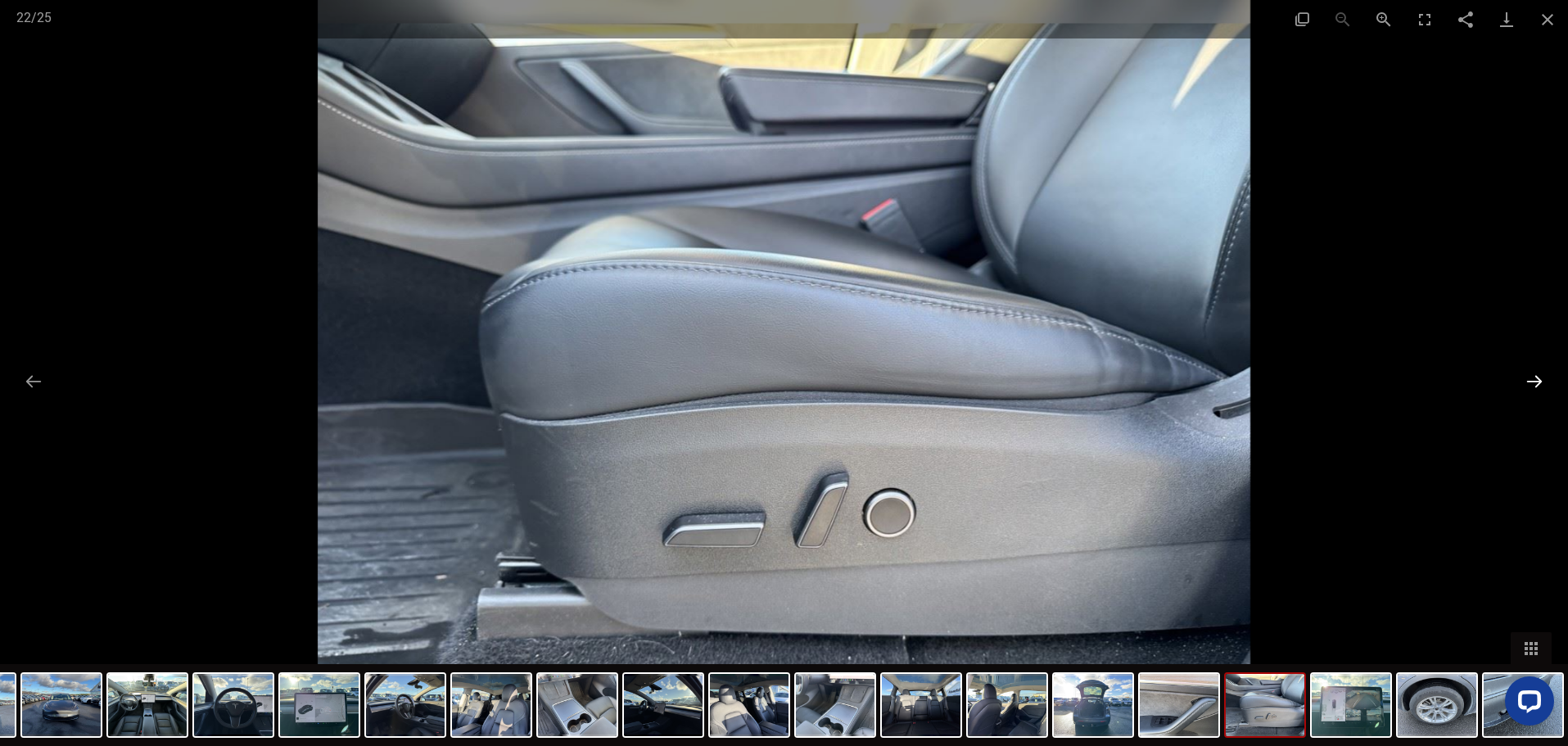
click at [1530, 377] on button "Next slide" at bounding box center [1534, 381] width 35 height 32
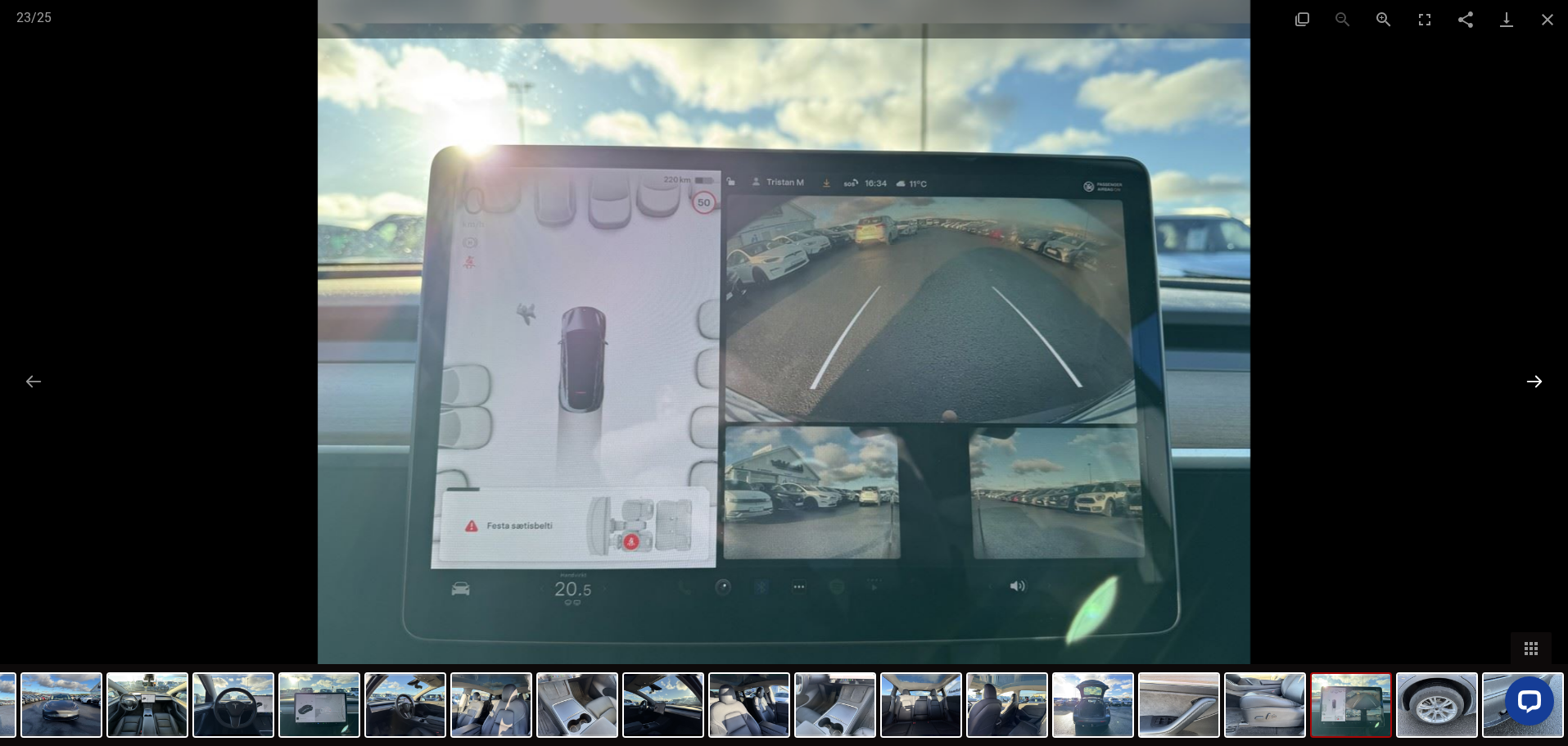
click at [1529, 376] on button "Next slide" at bounding box center [1534, 381] width 35 height 32
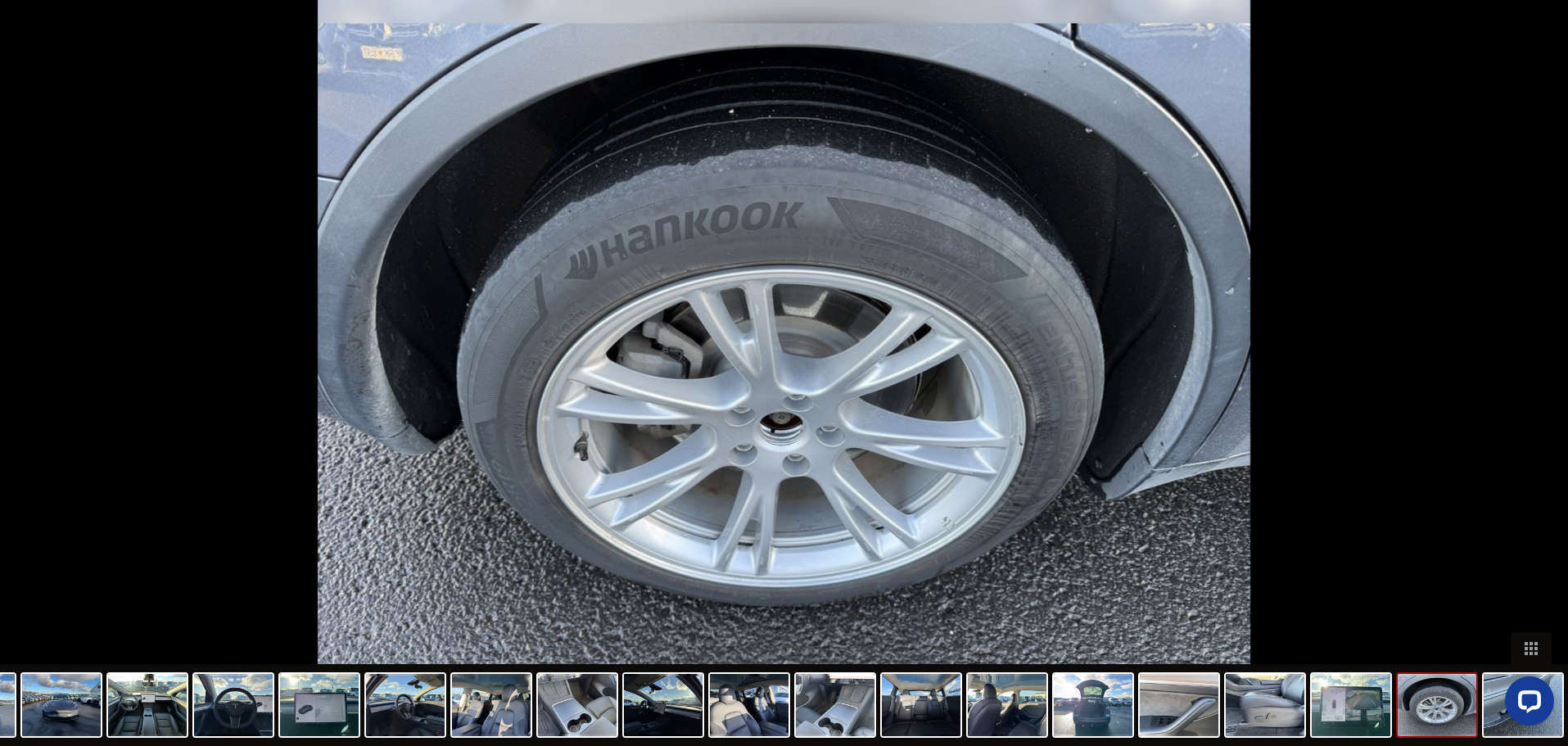
click at [1529, 376] on button "Next slide" at bounding box center [1542, 381] width 35 height 32
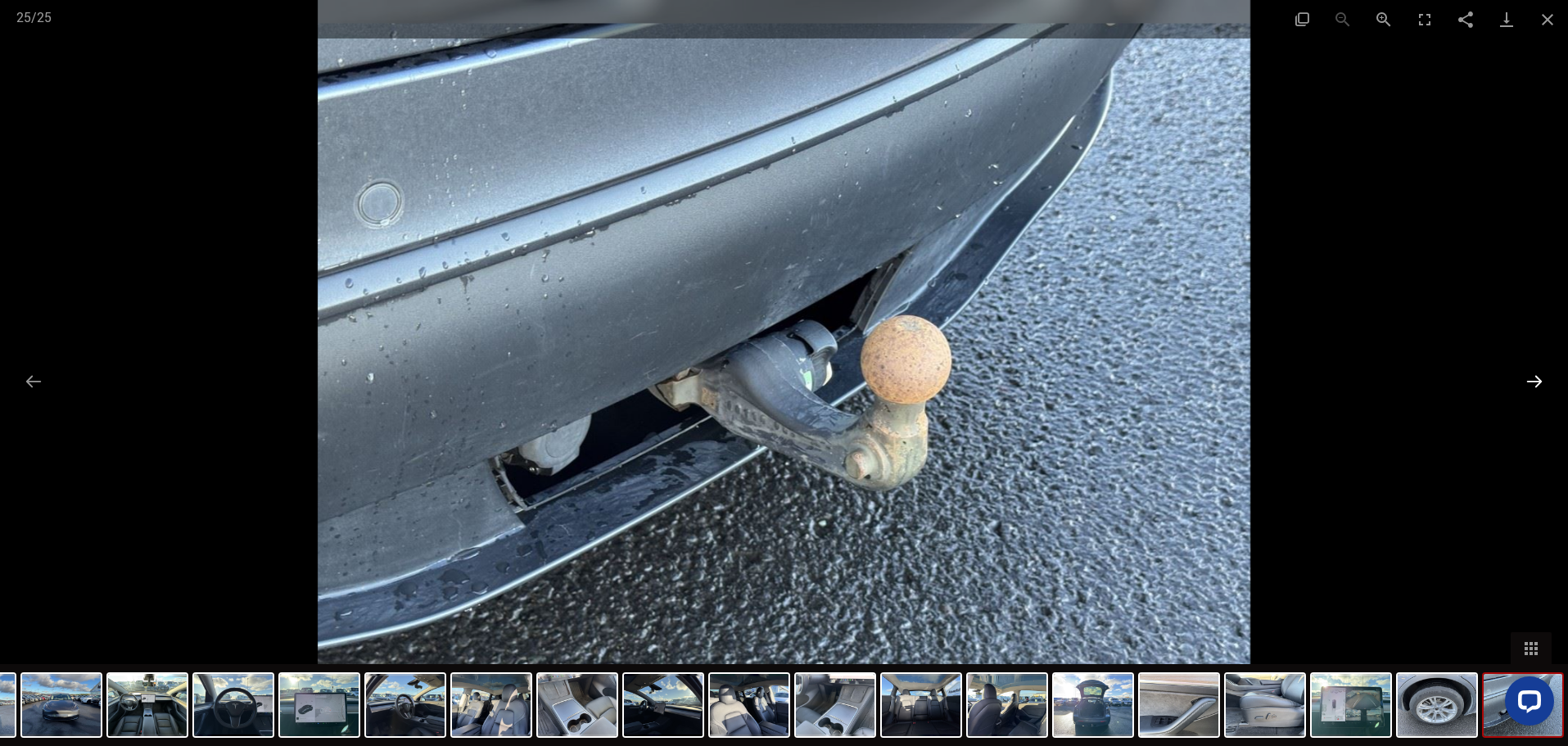
click at [1529, 376] on button "Next slide" at bounding box center [1534, 381] width 35 height 32
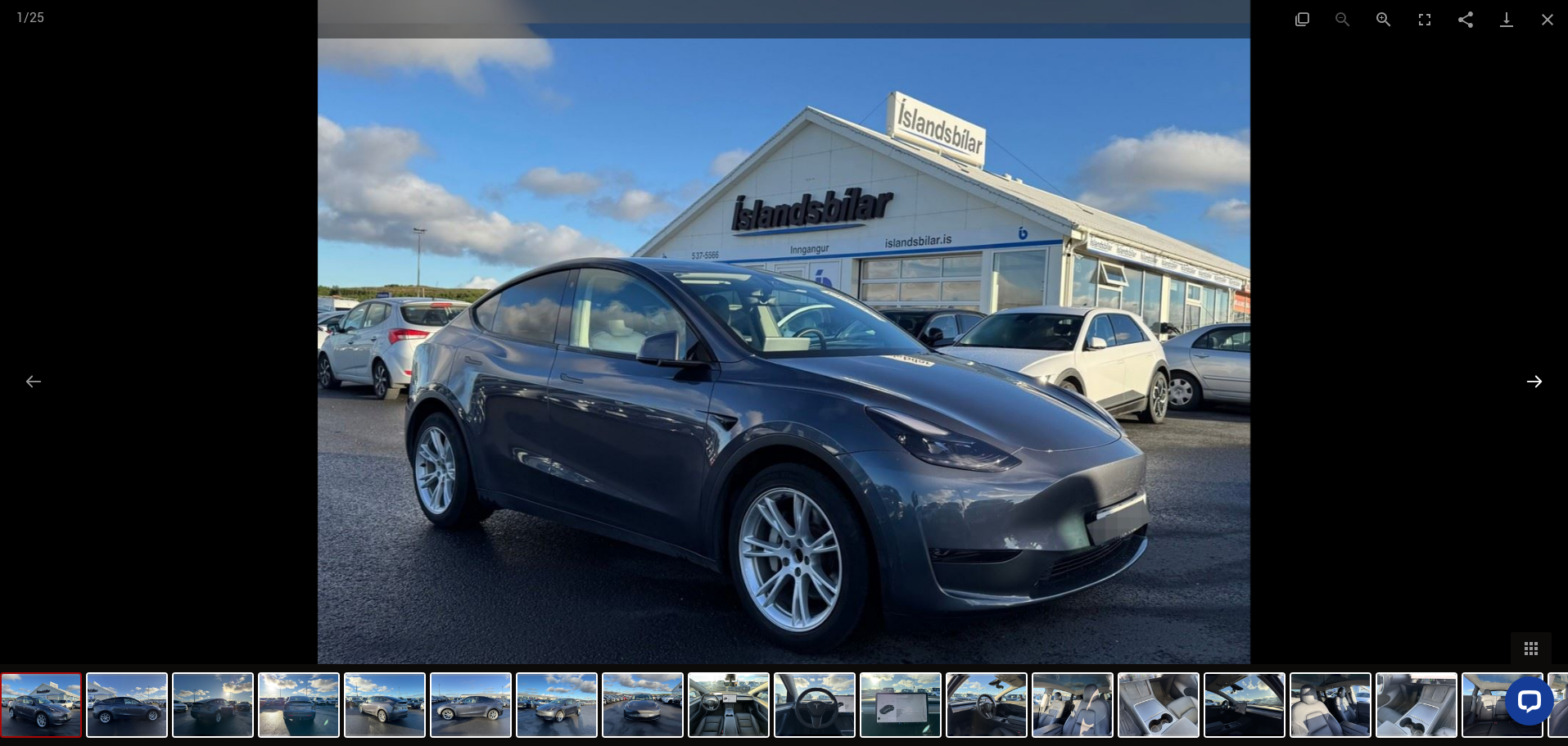
click at [1529, 376] on button "Next slide" at bounding box center [1534, 381] width 35 height 32
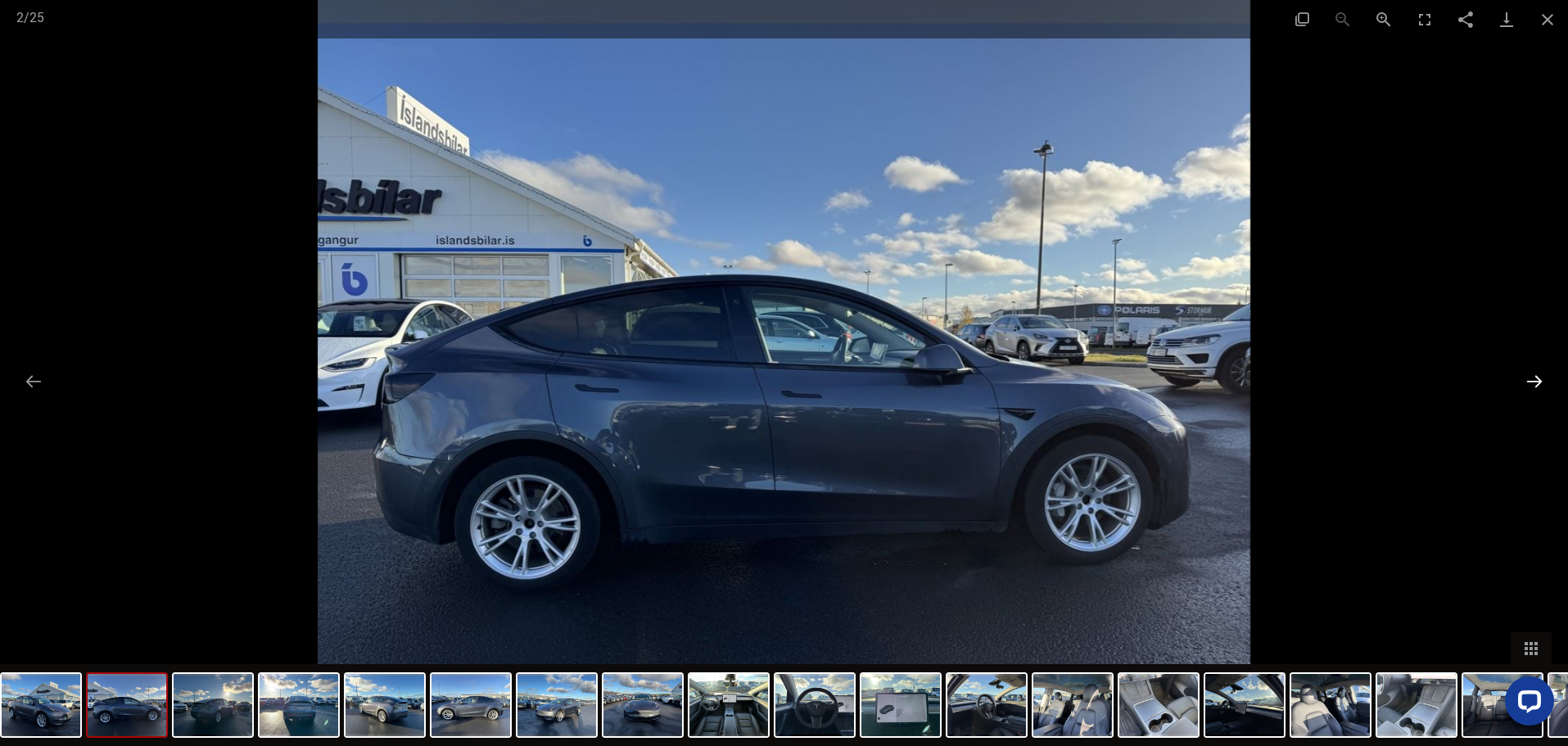
click at [1529, 376] on button "Next slide" at bounding box center [1534, 381] width 35 height 32
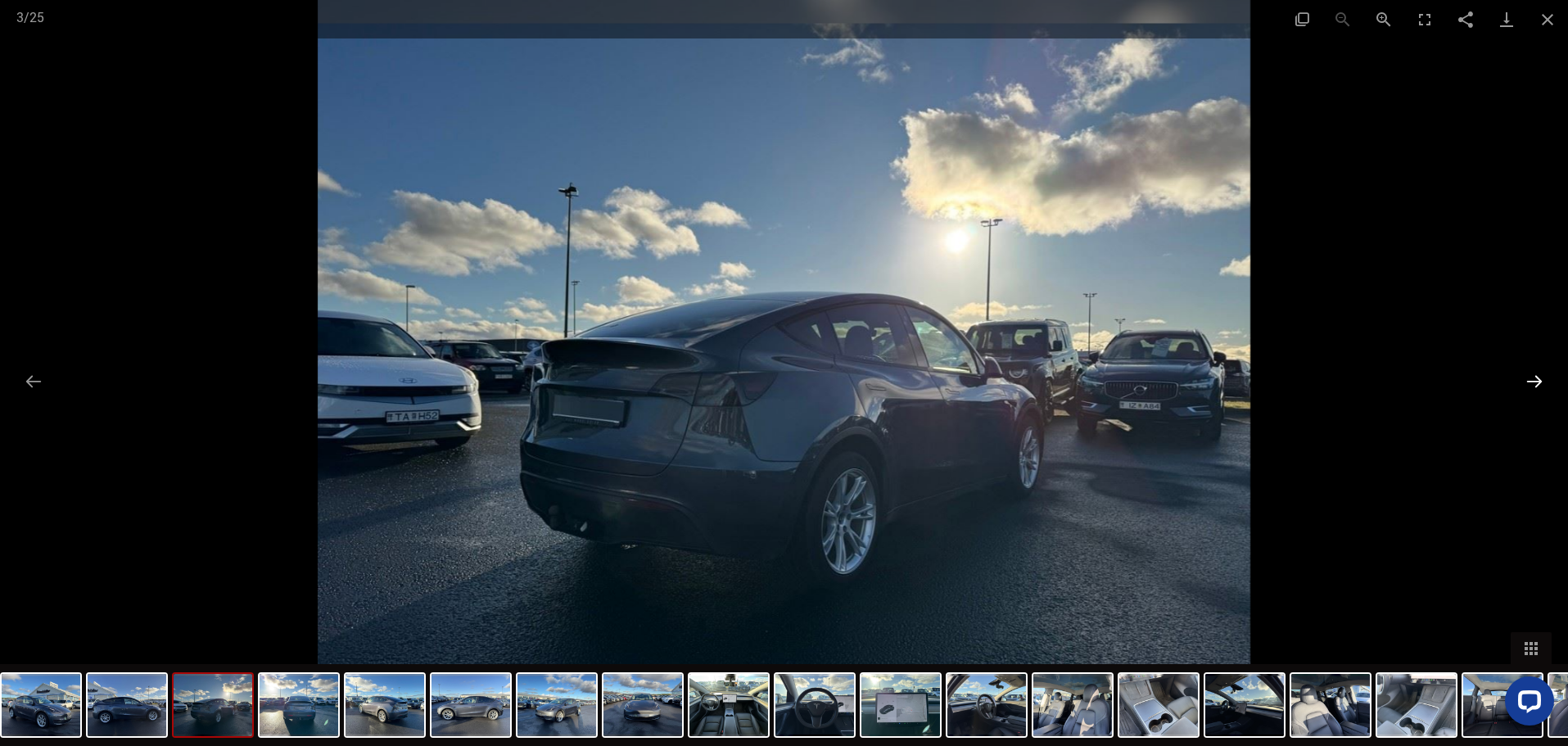
click at [1532, 378] on button "Next slide" at bounding box center [1534, 381] width 35 height 32
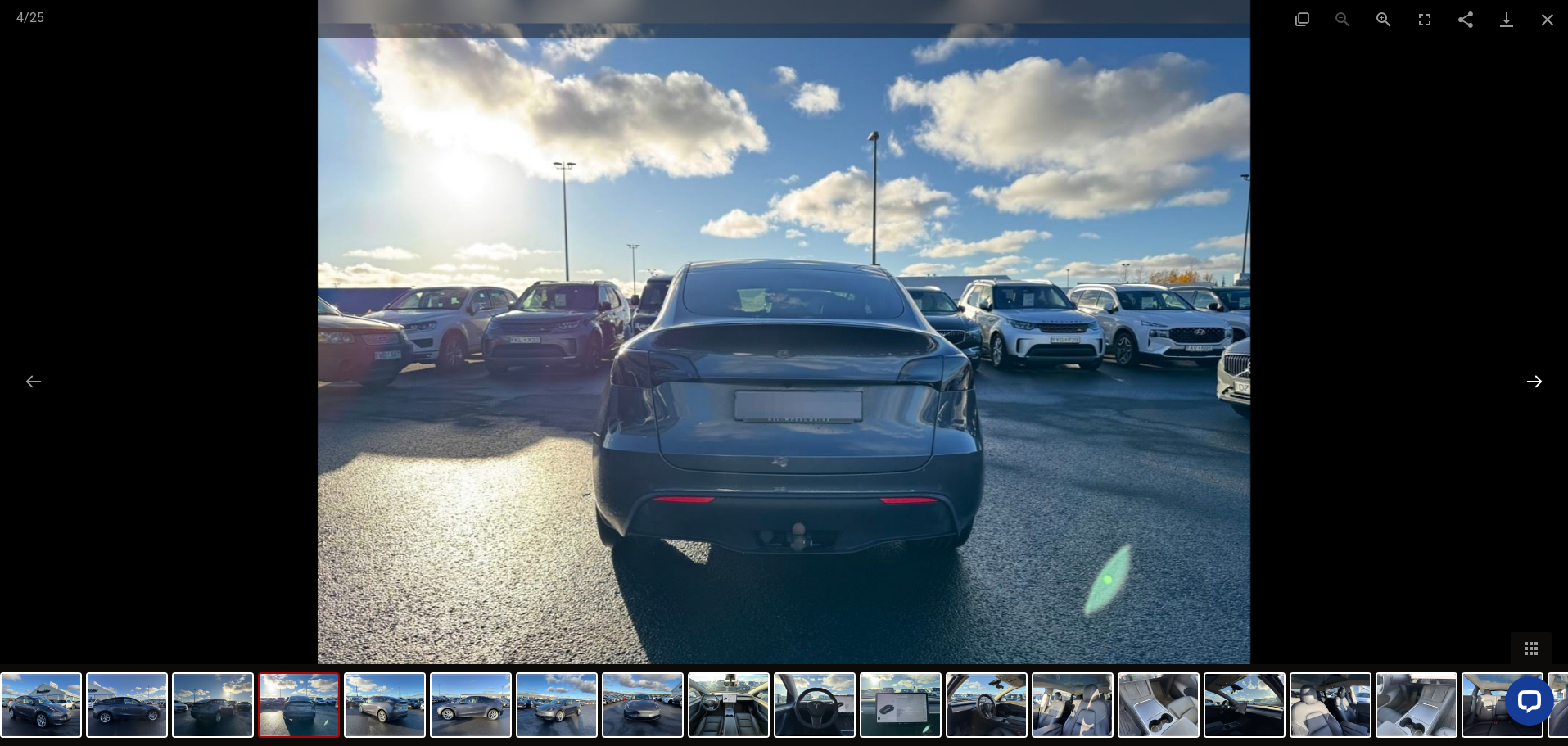
click at [1532, 378] on button "Next slide" at bounding box center [1534, 381] width 35 height 32
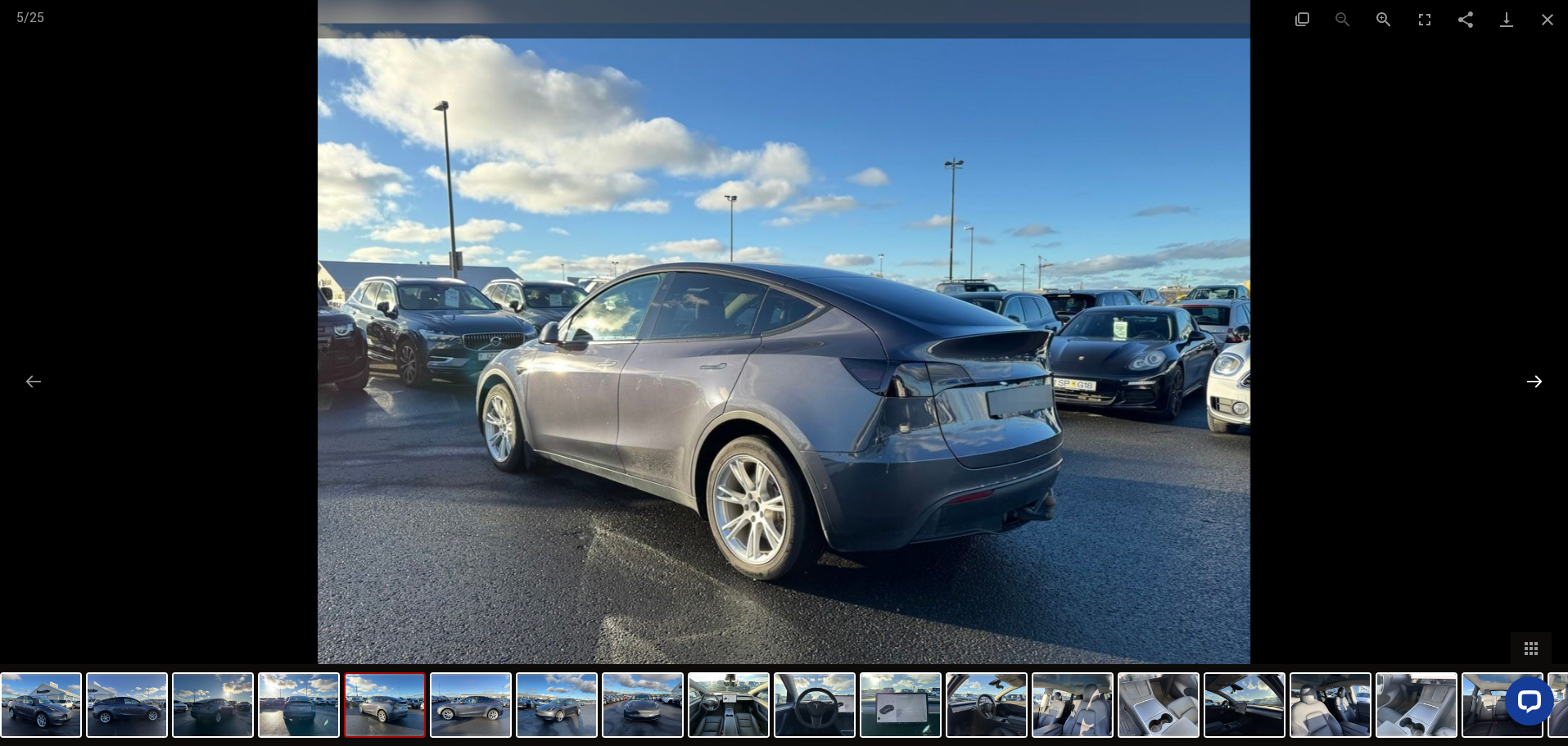
click at [1532, 378] on button "Next slide" at bounding box center [1534, 381] width 35 height 32
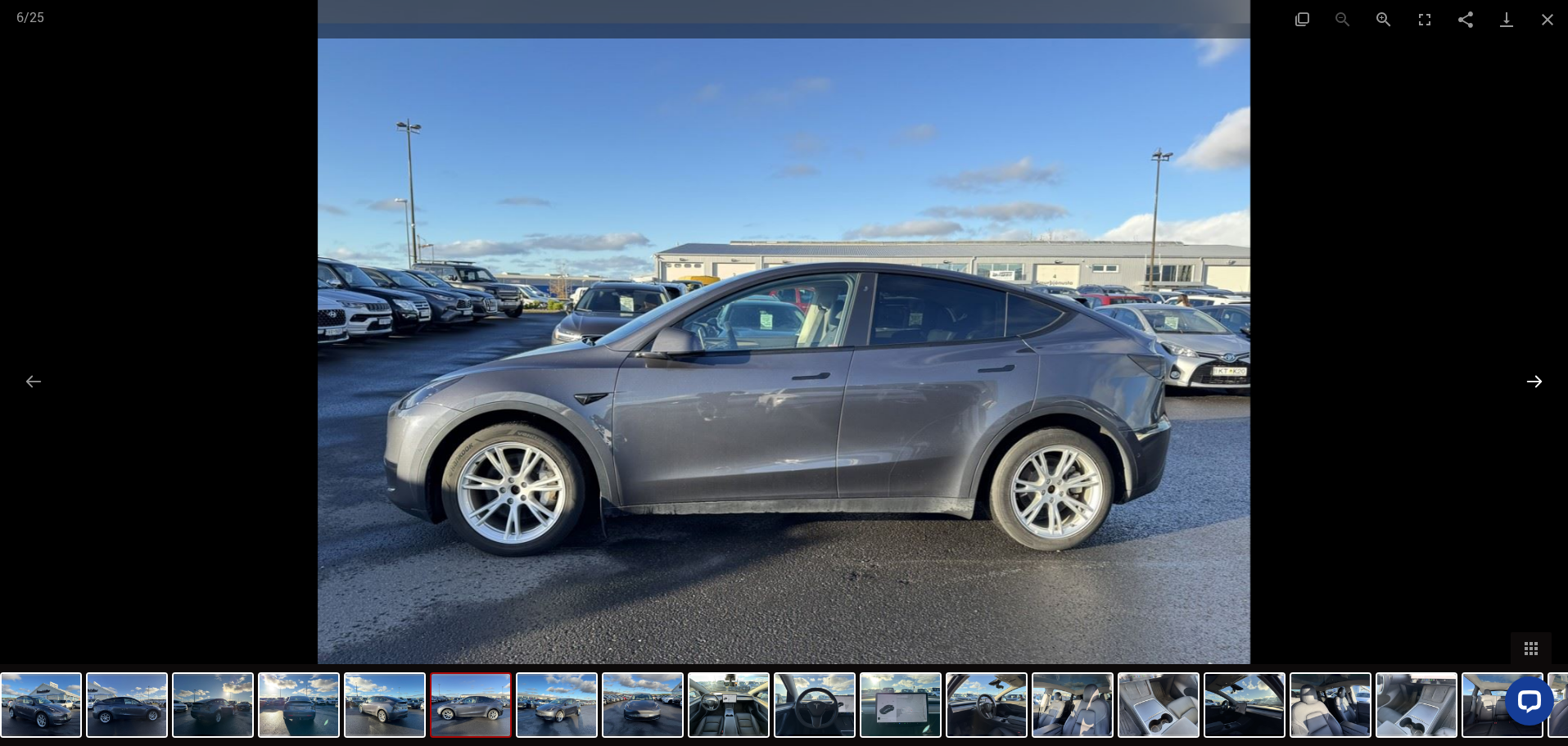
click at [1532, 378] on button "Next slide" at bounding box center [1534, 381] width 35 height 32
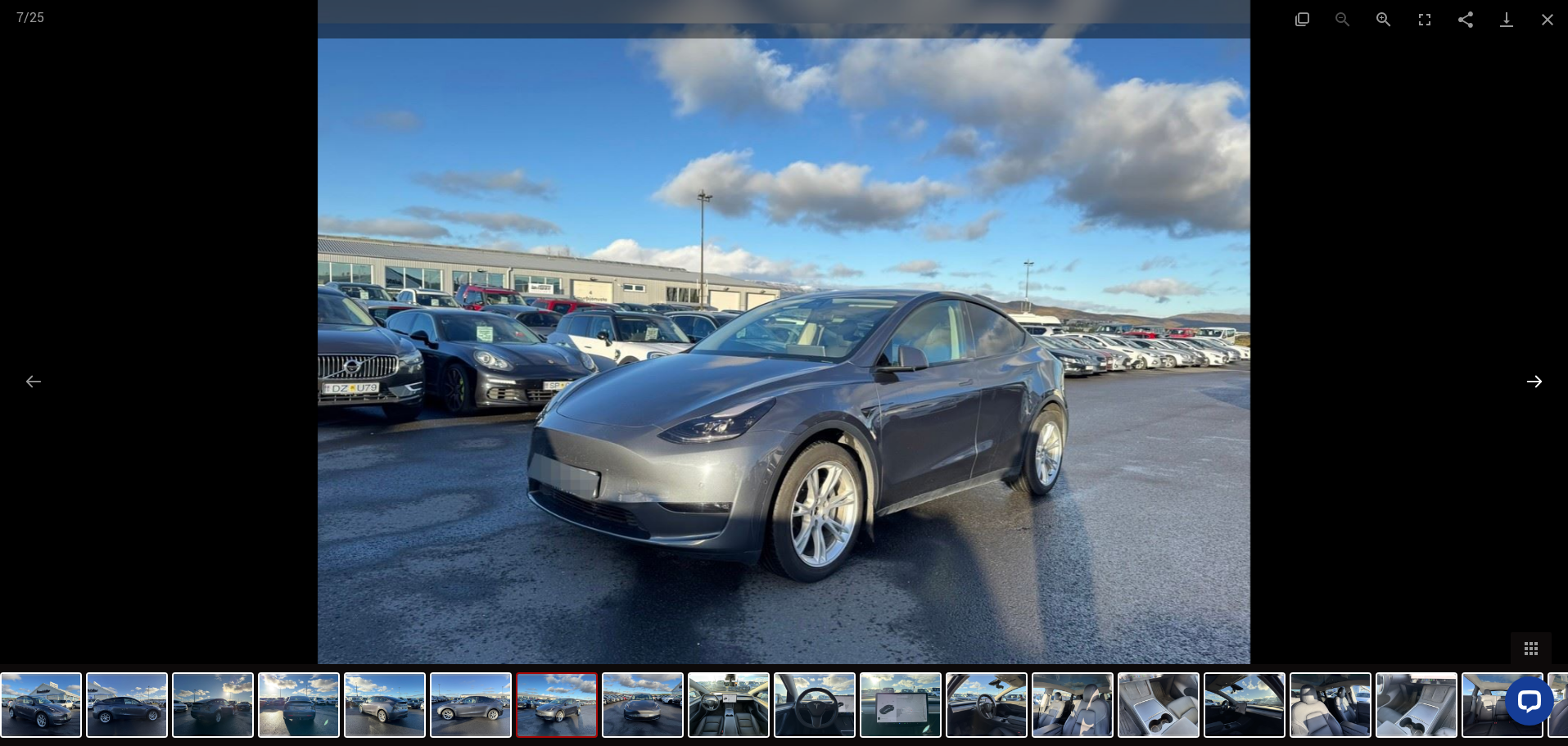
click at [1533, 378] on button "Next slide" at bounding box center [1534, 381] width 35 height 32
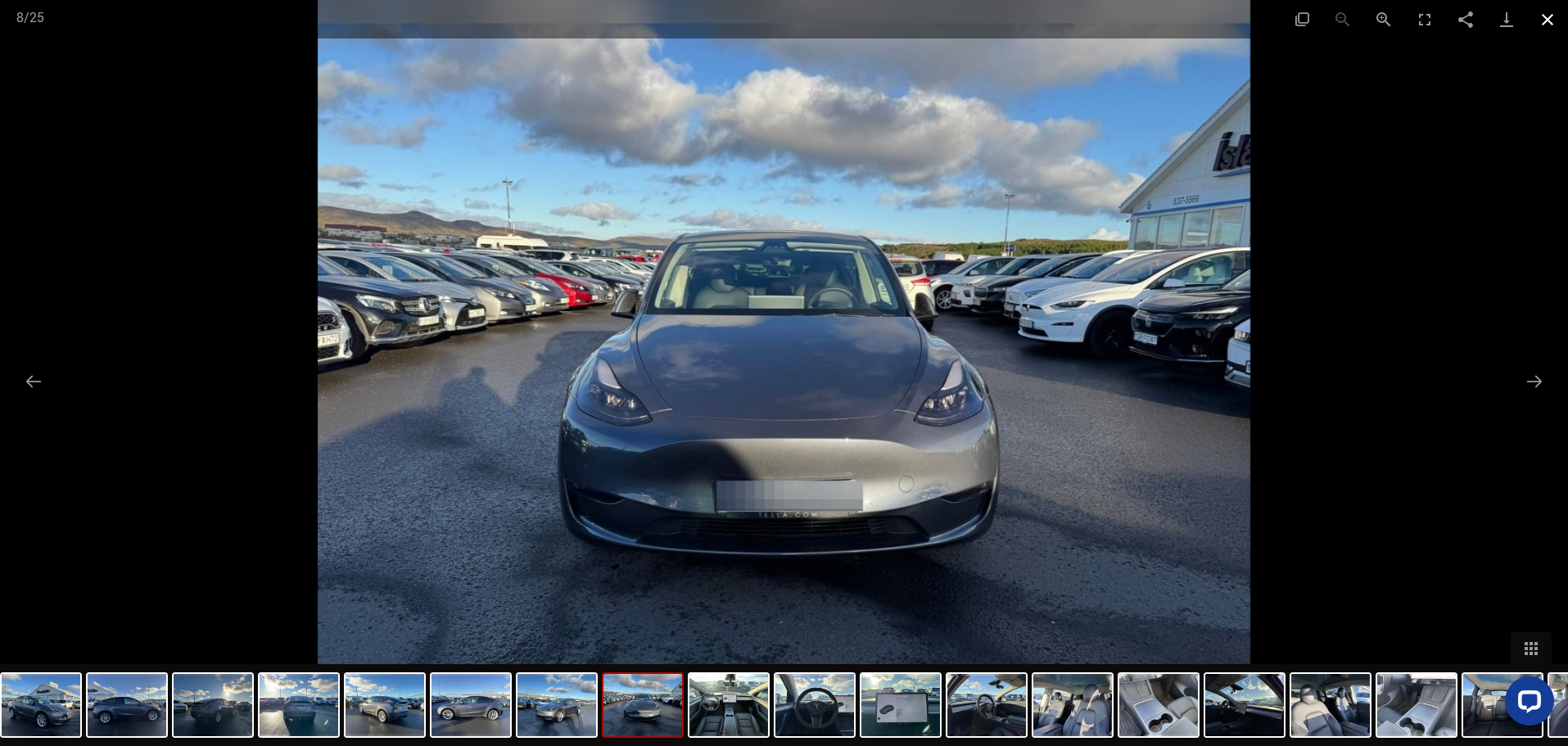
click at [1542, 17] on button "Close gallery" at bounding box center [1547, 19] width 41 height 39
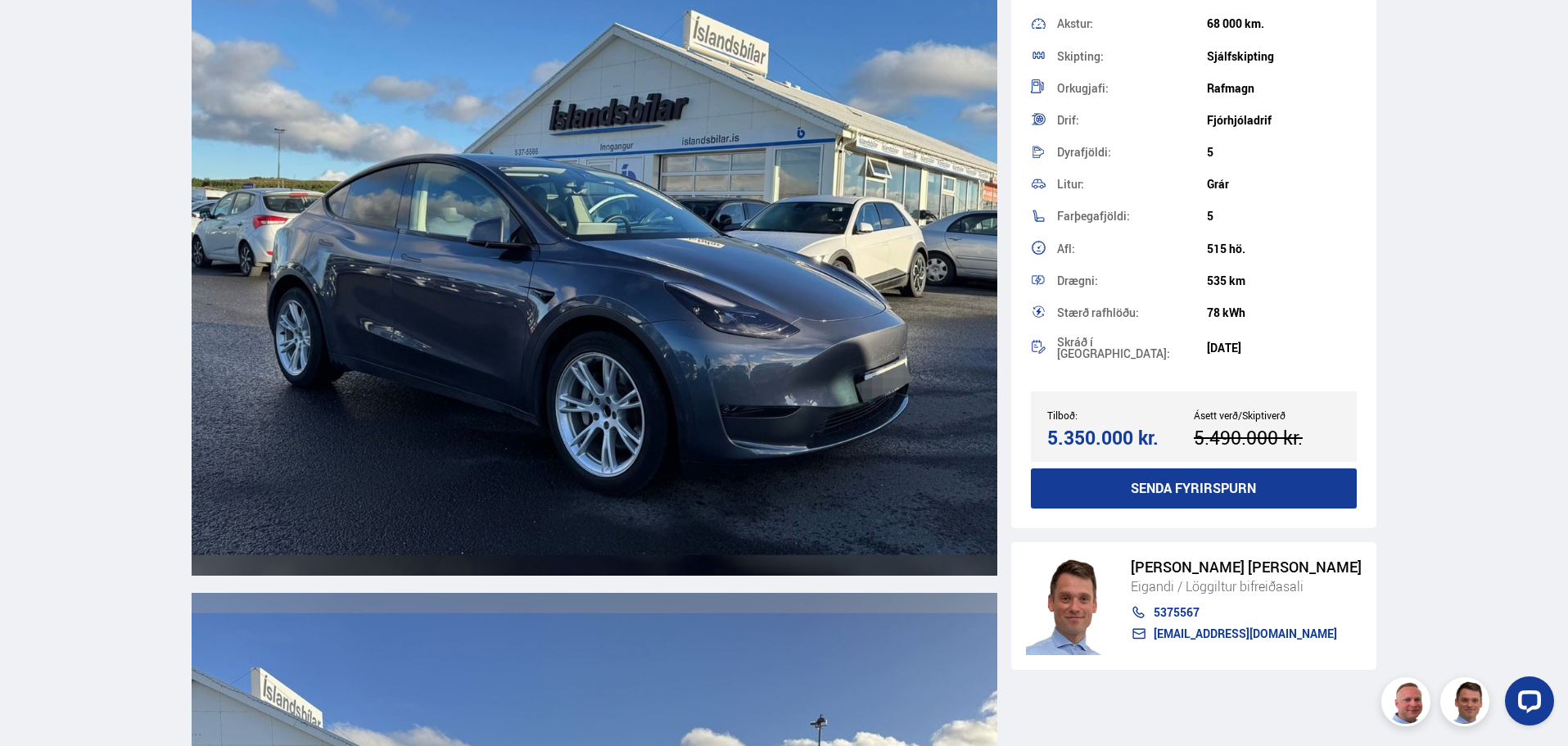
scroll to position [0, 0]
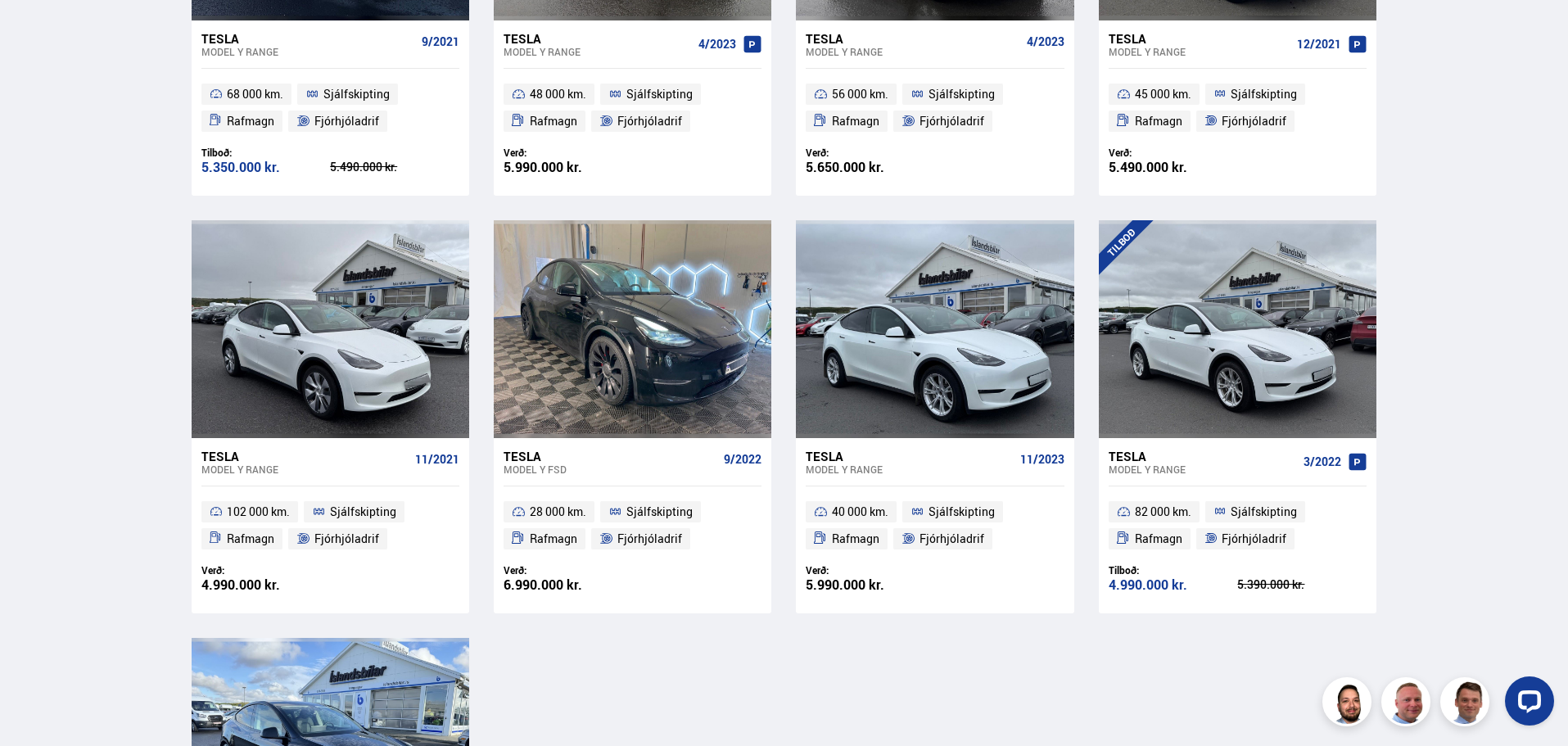
scroll to position [585, 0]
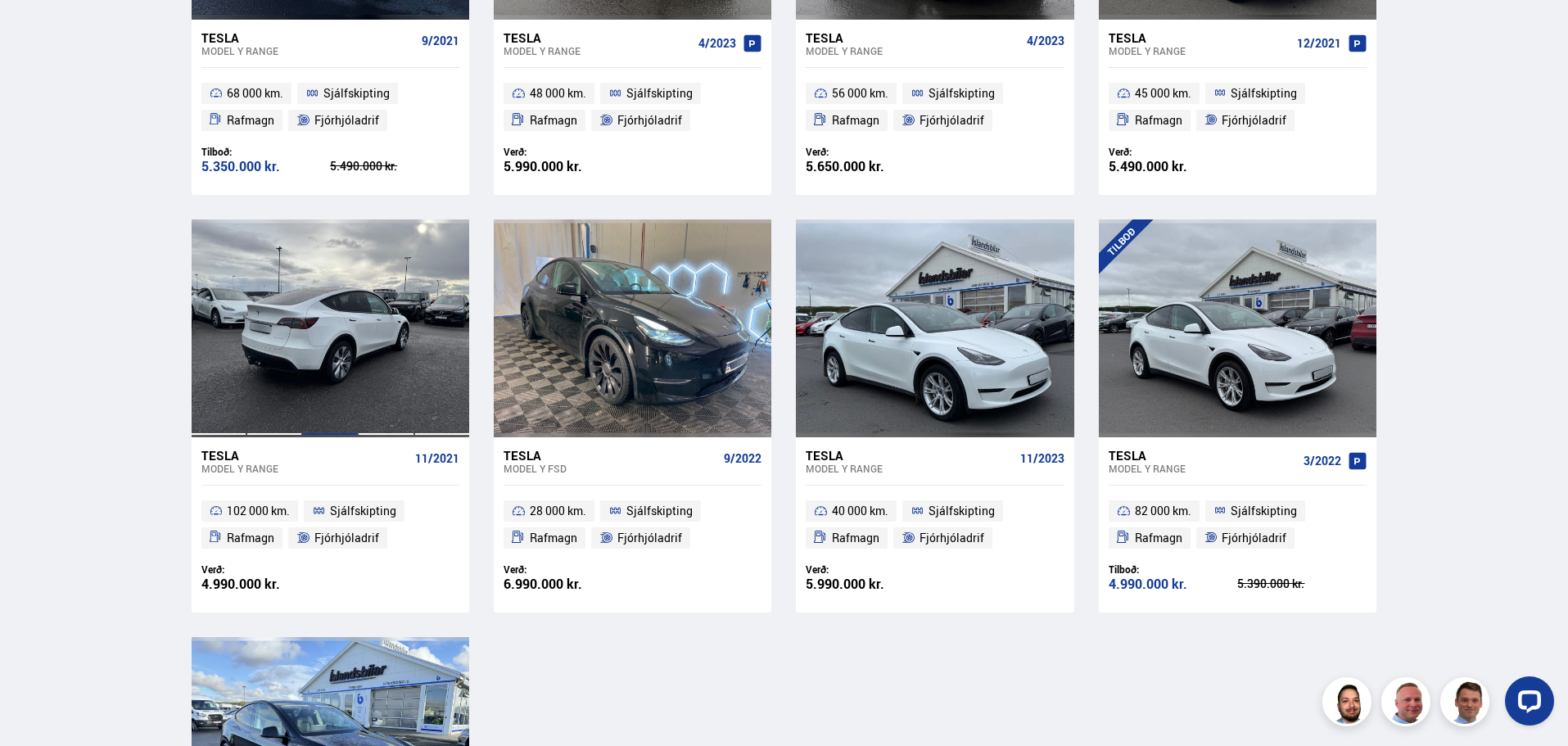
click at [342, 349] on div at bounding box center [330, 328] width 56 height 218
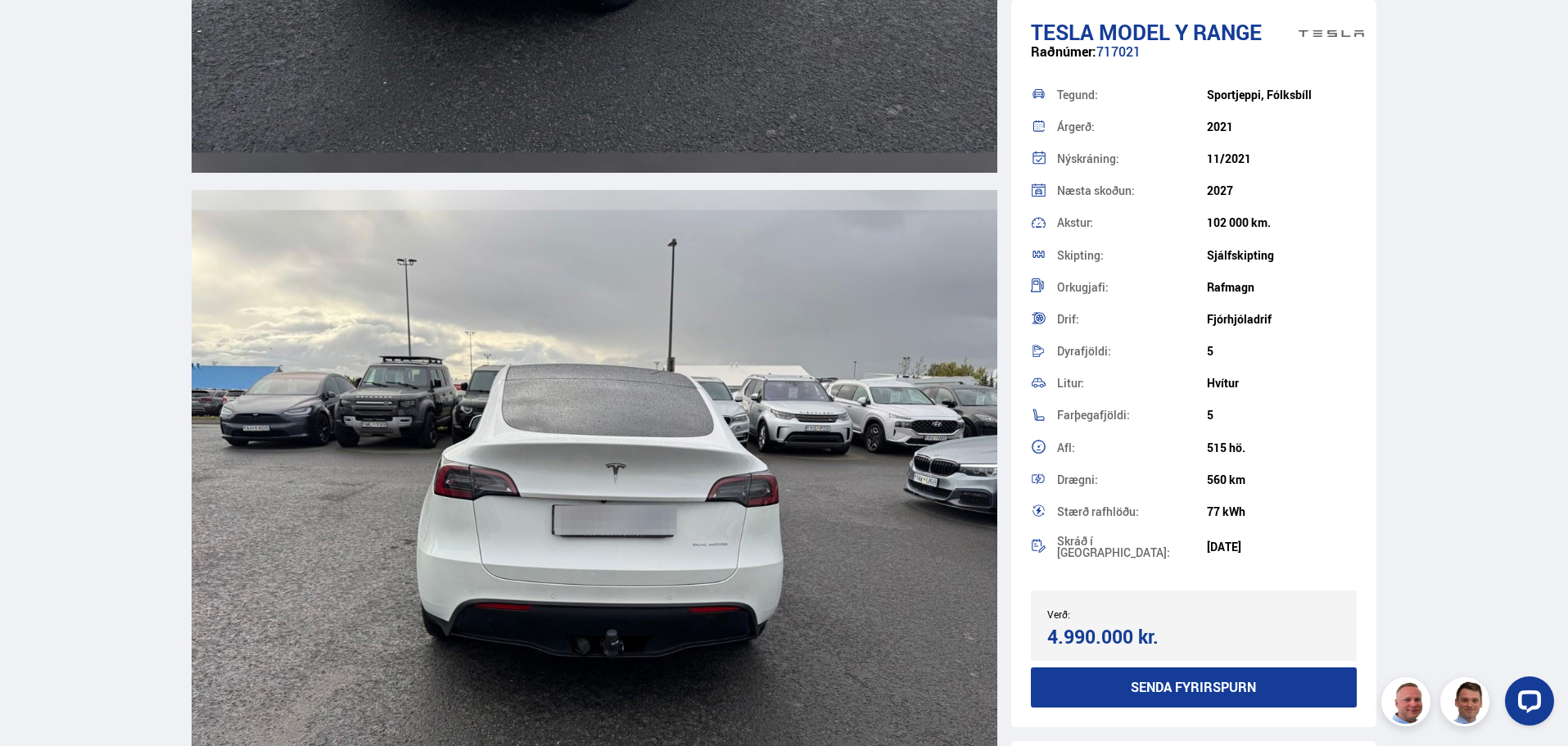
scroll to position [4178, 0]
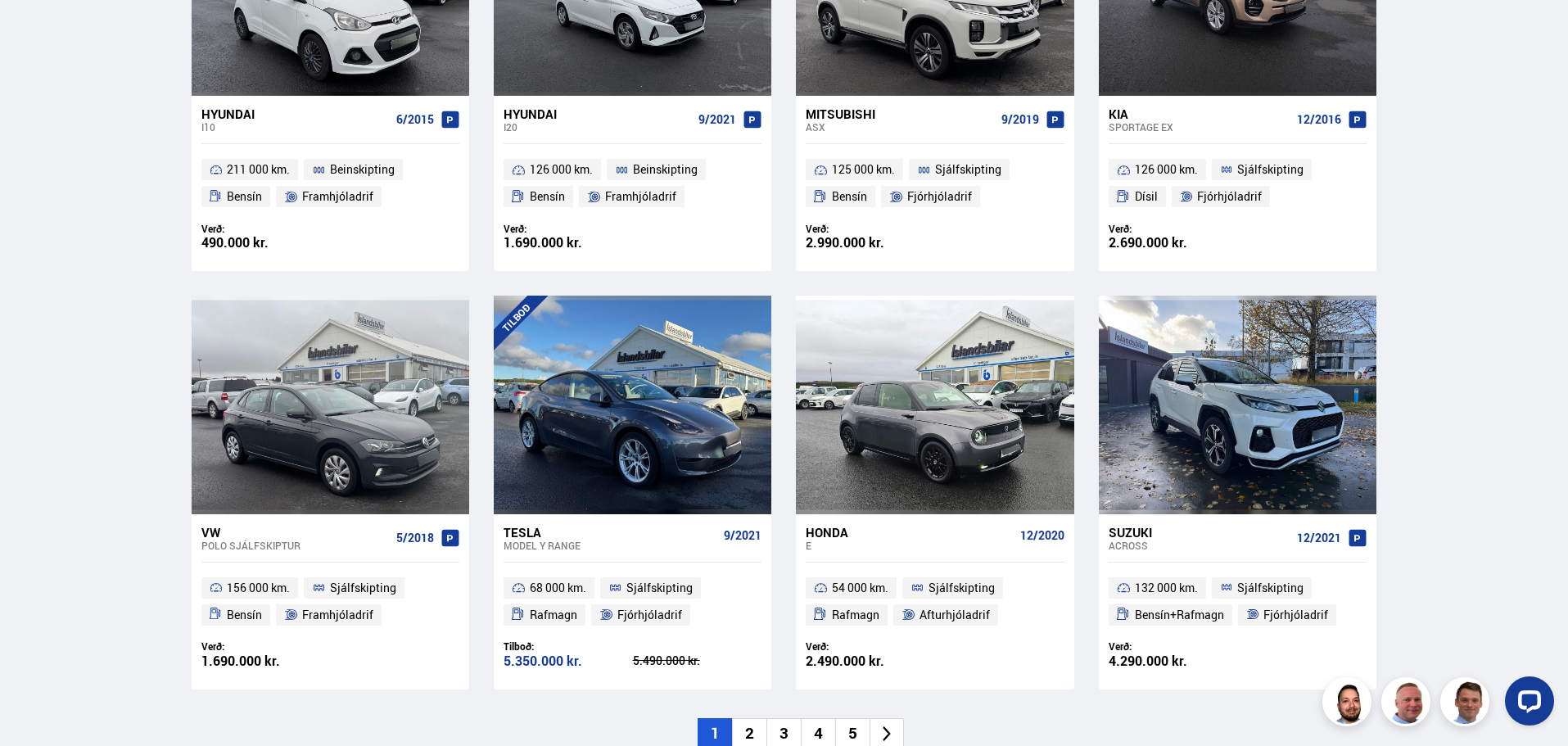
scroll to position [971, 0]
